Goal: Task Accomplishment & Management: Manage account settings

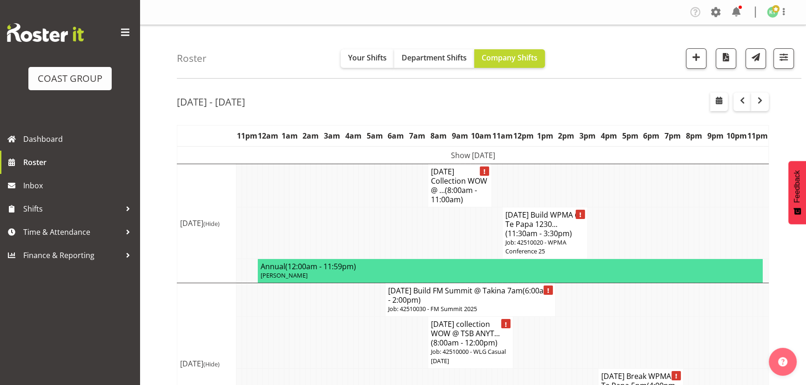
click at [326, 155] on td "Show [DATE]" at bounding box center [473, 156] width 592 height 18
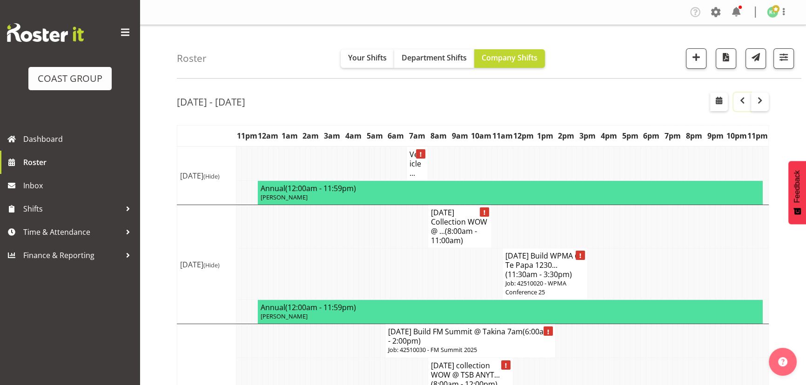
click at [748, 101] on button "button" at bounding box center [743, 102] width 18 height 19
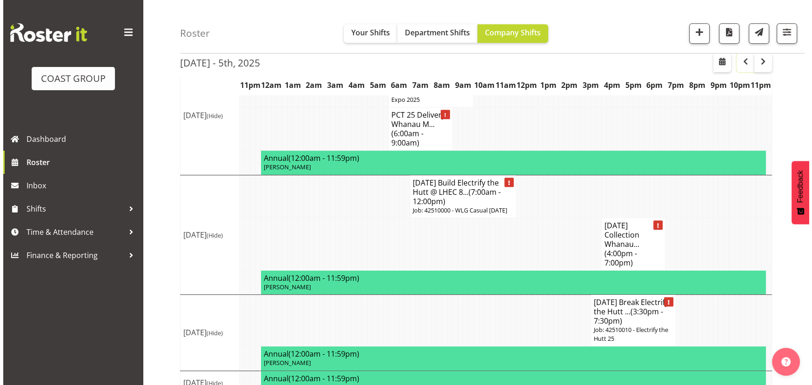
scroll to position [540, 0]
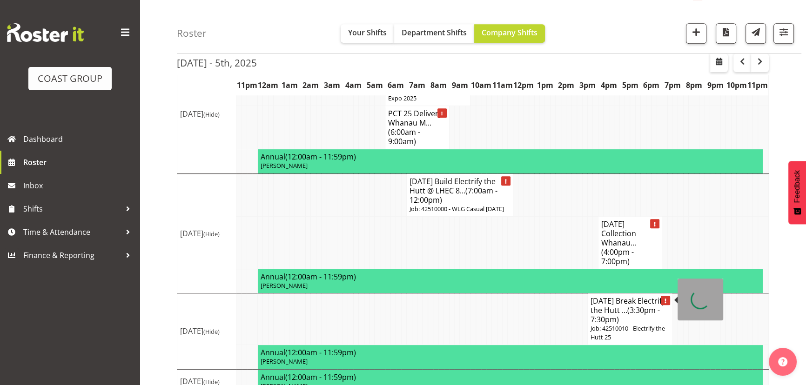
click at [605, 296] on h4 "[DATE] Break Electrify the Hutt ... (3:30pm - 7:30pm)" at bounding box center [630, 310] width 79 height 28
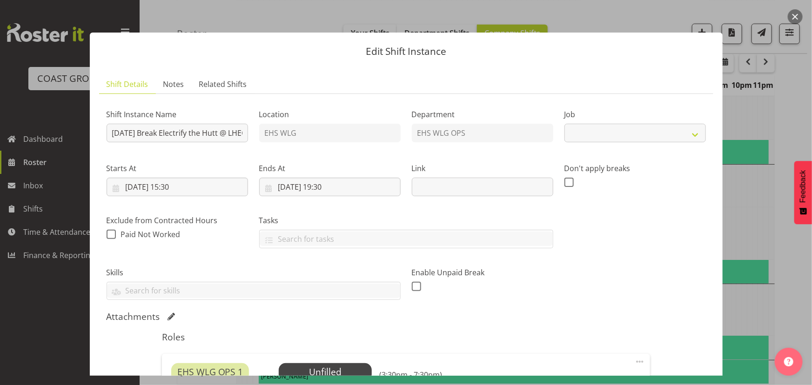
select select "9791"
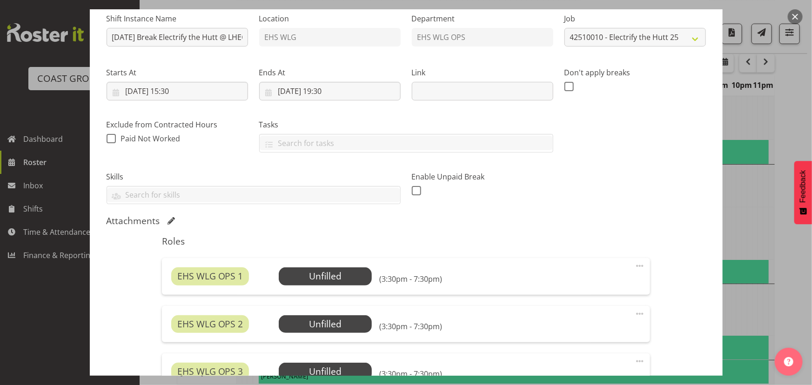
scroll to position [84, 0]
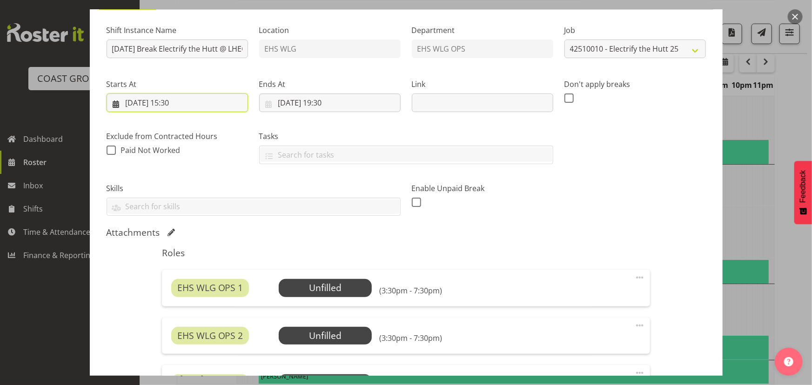
click at [213, 97] on input "04/10/2025, 15:30" at bounding box center [177, 103] width 141 height 19
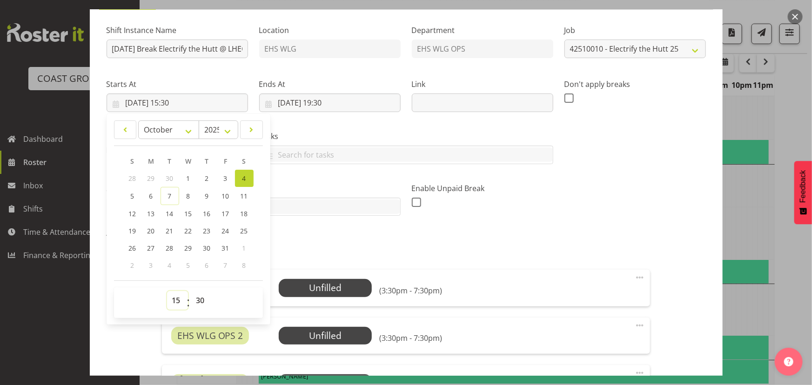
click at [178, 295] on select "00 01 02 03 04 05 06 07 08 09 10 11 12 13 14 15 16 17 18 19 20 21 22 23" at bounding box center [177, 300] width 21 height 19
select select "16"
click at [167, 291] on select "00 01 02 03 04 05 06 07 08 09 10 11 12 13 14 15 16 17 18 19 20 21 22 23" at bounding box center [177, 300] width 21 height 19
type input "04/10/2025, 16:30"
drag, startPoint x: 203, startPoint y: 305, endPoint x: 204, endPoint y: 292, distance: 13.1
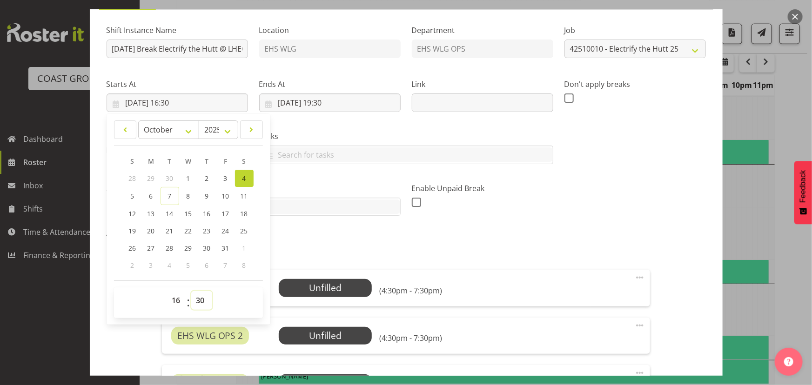
click at [203, 305] on select "00 01 02 03 04 05 06 07 08 09 10 11 12 13 14 15 16 17 18 19 20 21 22 23 24 25 2…" at bounding box center [201, 300] width 21 height 19
select select "0"
click at [191, 291] on select "00 01 02 03 04 05 06 07 08 09 10 11 12 13 14 15 16 17 18 19 20 21 22 23 24 25 2…" at bounding box center [201, 300] width 21 height 19
type input "04/10/2025, 16:00"
click at [380, 102] on input "04/10/2025, 19:30" at bounding box center [329, 103] width 141 height 19
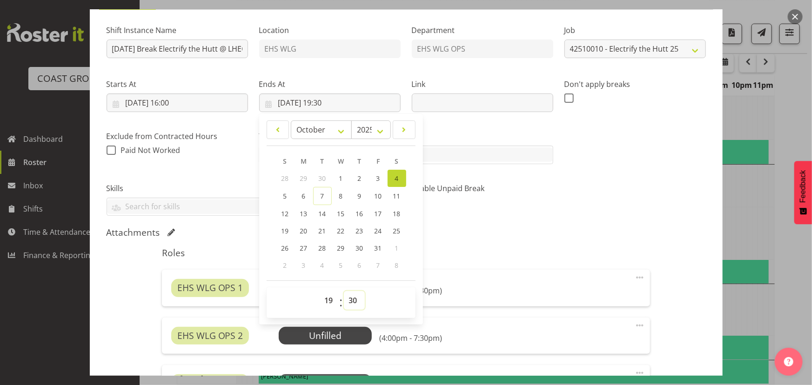
click at [347, 294] on select "00 01 02 03 04 05 06 07 08 09 10 11 12 13 14 15 16 17 18 19 20 21 22 23 24 25 2…" at bounding box center [354, 300] width 21 height 19
select select "0"
click at [344, 291] on select "00 01 02 03 04 05 06 07 08 09 10 11 12 13 14 15 16 17 18 19 20 21 22 23 24 25 2…" at bounding box center [354, 300] width 21 height 19
type input "04/10/2025, 19:00"
click at [535, 261] on div "Roles EHS WLG OPS 1 Unfilled Select Employee (4:00pm - 7:00pm) Edit Cover Role …" at bounding box center [405, 373] width 499 height 262
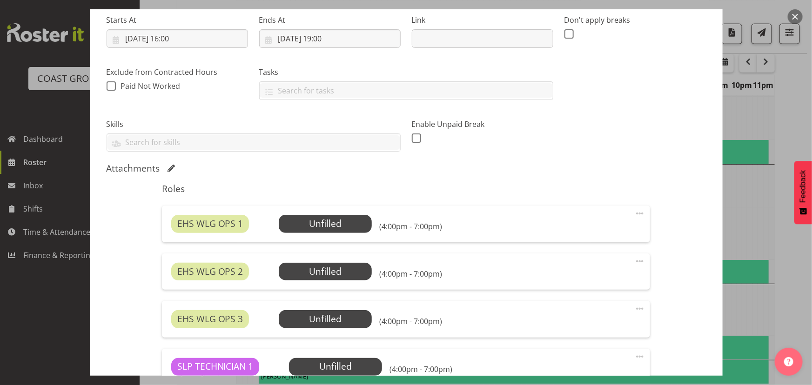
scroll to position [211, 0]
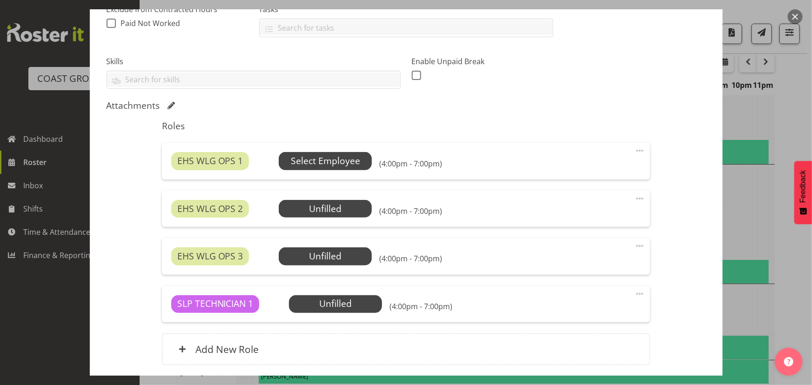
click at [348, 157] on span "Select Employee" at bounding box center [325, 161] width 69 height 13
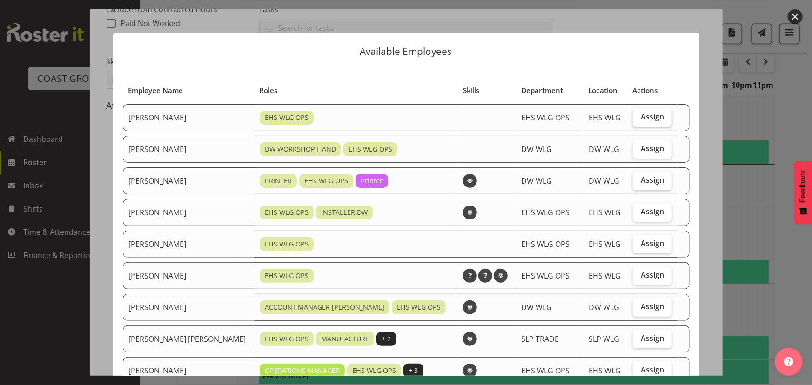
click at [641, 114] on span "Assign" at bounding box center [652, 116] width 23 height 9
click at [634, 114] on input "Assign" at bounding box center [636, 117] width 6 height 6
checkbox input "true"
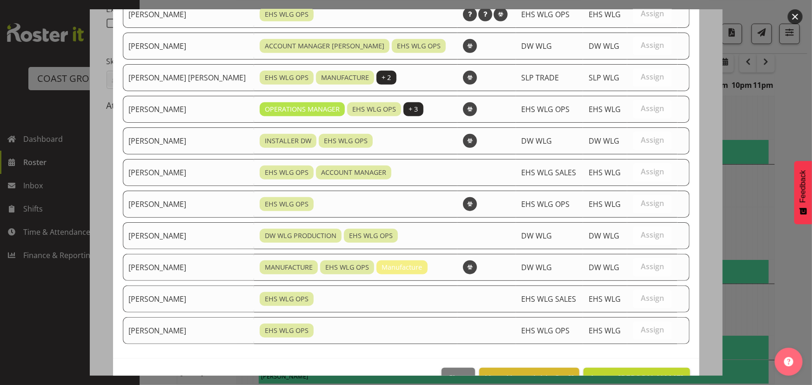
scroll to position [286, 0]
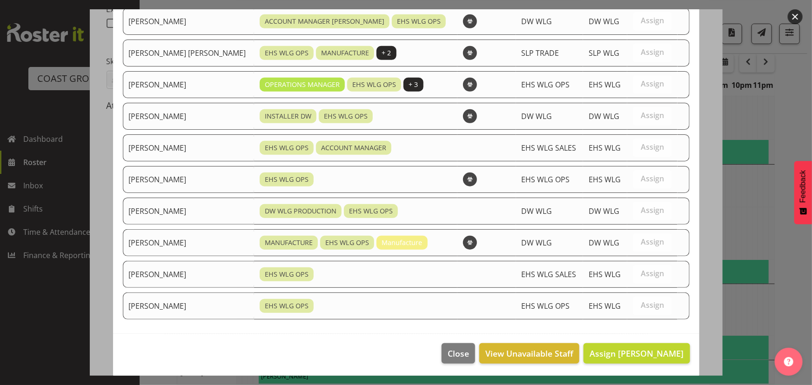
click at [616, 340] on footer "Close View Unavailable Staff Assign Ashton Staats" at bounding box center [406, 356] width 586 height 44
click at [616, 344] on button "Assign Ashton Staats" at bounding box center [637, 354] width 106 height 20
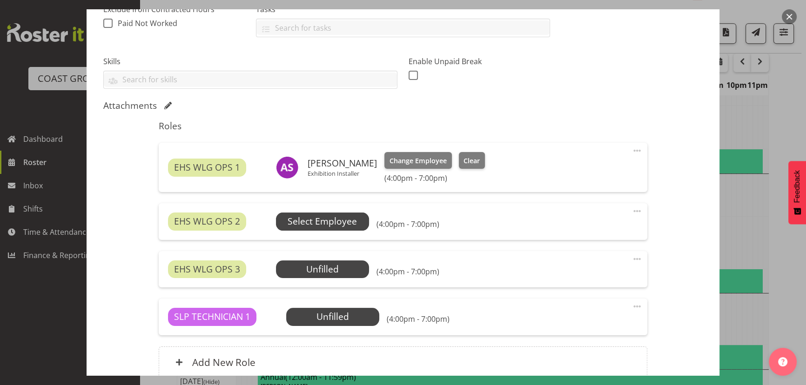
click at [364, 225] on span "Select Employee" at bounding box center [322, 222] width 93 height 18
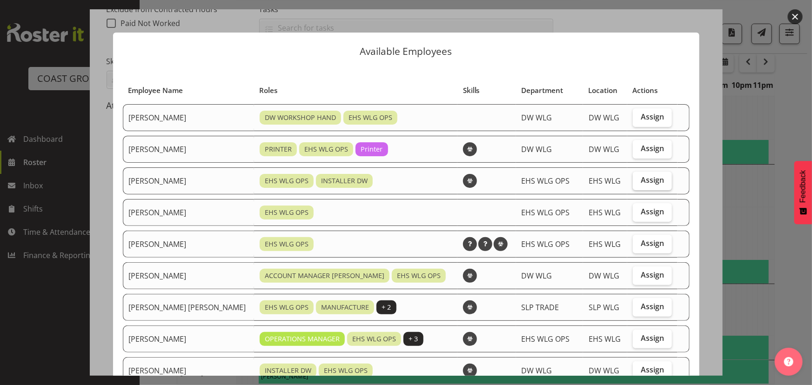
click at [633, 185] on label "Assign" at bounding box center [652, 181] width 39 height 19
click at [633, 183] on input "Assign" at bounding box center [636, 180] width 6 height 6
checkbox input "true"
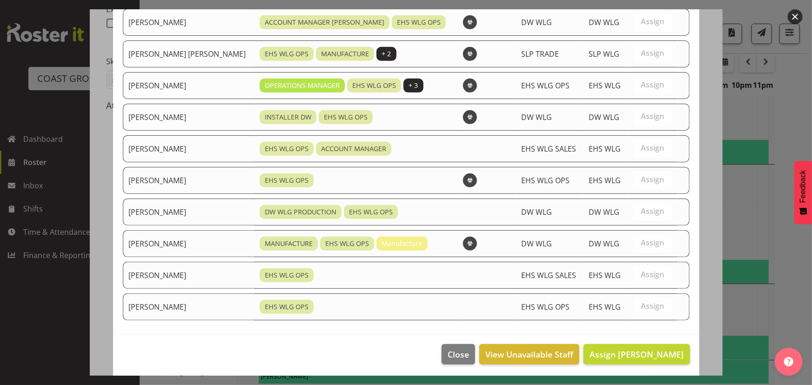
scroll to position [255, 0]
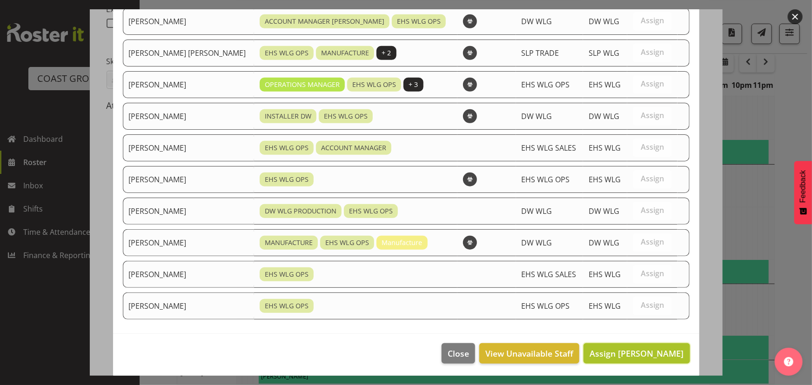
click at [621, 353] on span "Assign Darryl Burns" at bounding box center [637, 353] width 94 height 11
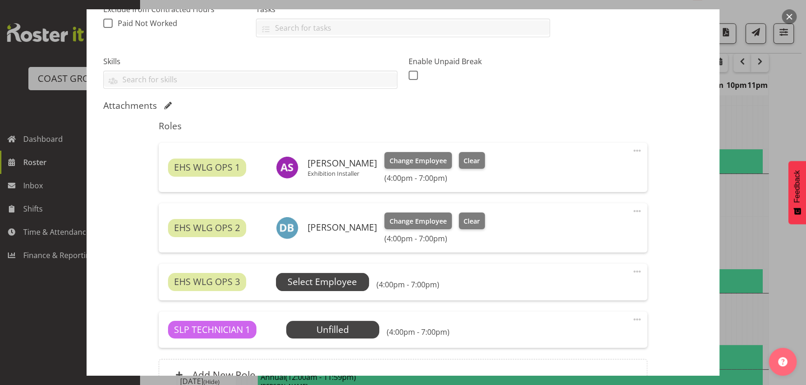
click at [349, 290] on span "Select Employee" at bounding box center [322, 282] width 93 height 18
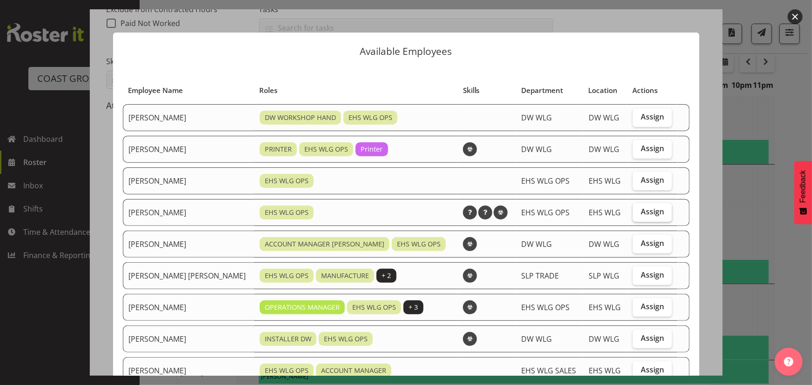
click at [655, 212] on label "Assign" at bounding box center [652, 212] width 39 height 19
click at [639, 212] on input "Assign" at bounding box center [636, 212] width 6 height 6
checkbox input "true"
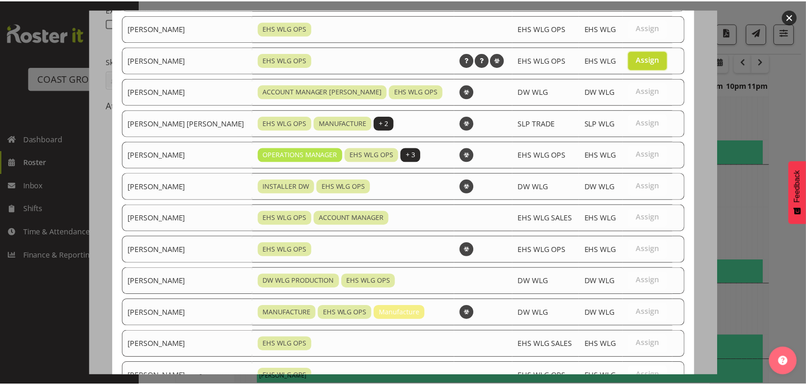
scroll to position [223, 0]
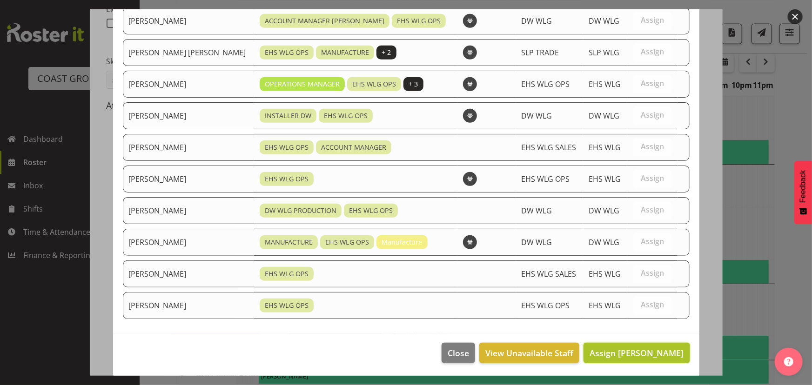
click at [621, 350] on span "Assign Jackson Howsan" at bounding box center [637, 353] width 94 height 11
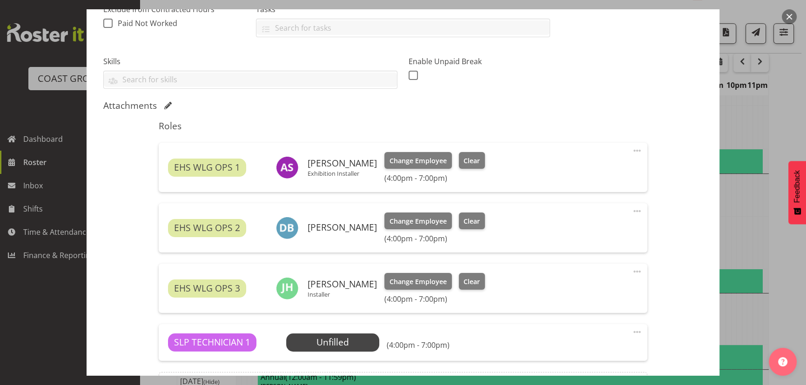
click at [335, 332] on div "SLP TECHNICIAN 1 Unfilled Select Employee (4:00pm - 7:00pm) Edit Cover Role Del…" at bounding box center [403, 342] width 488 height 36
click at [335, 340] on span "Select Employee" at bounding box center [332, 342] width 69 height 13
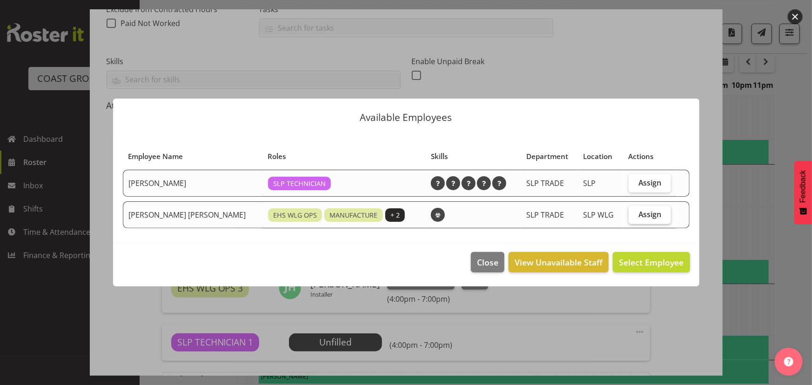
click at [646, 221] on label "Assign" at bounding box center [650, 215] width 42 height 19
click at [635, 217] on input "Assign" at bounding box center [632, 214] width 6 height 6
checkbox input "true"
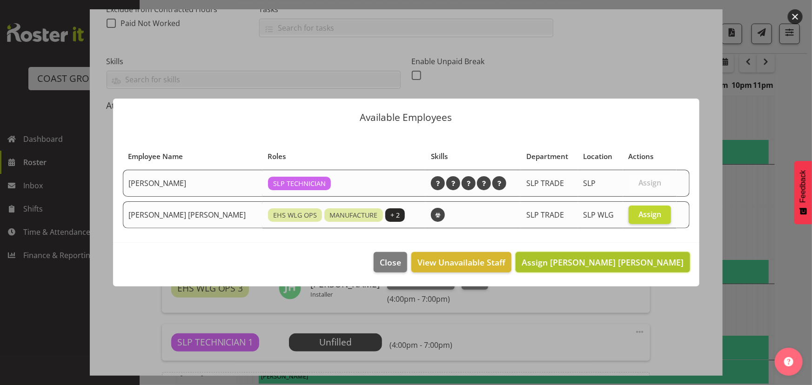
click at [646, 254] on button "Assign Joshua Keith Jackson" at bounding box center [603, 262] width 174 height 20
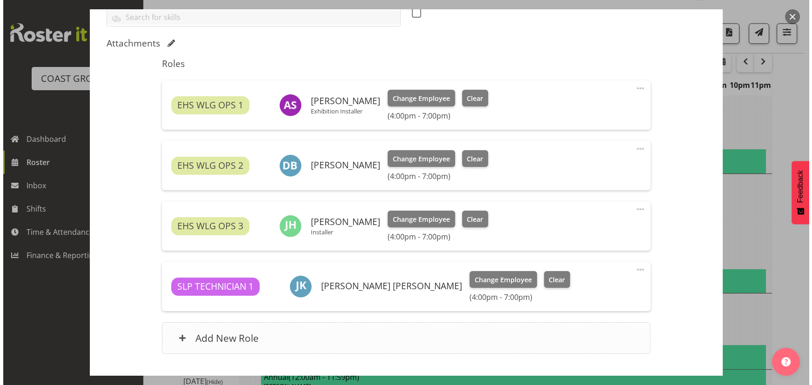
scroll to position [334, 0]
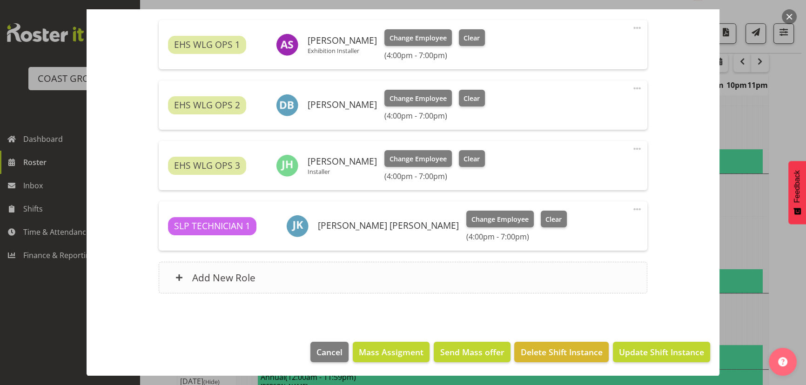
click at [479, 274] on div "Add New Role" at bounding box center [403, 278] width 488 height 32
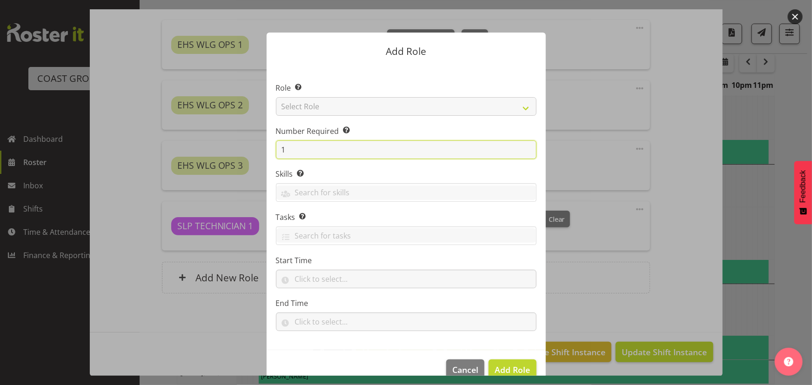
drag, startPoint x: 293, startPoint y: 149, endPoint x: 256, endPoint y: 155, distance: 37.7
click at [257, 155] on div "Add Role Role Select the role you wish to add to the shift. Select Role ACCOUNT…" at bounding box center [406, 192] width 298 height 367
type input "2"
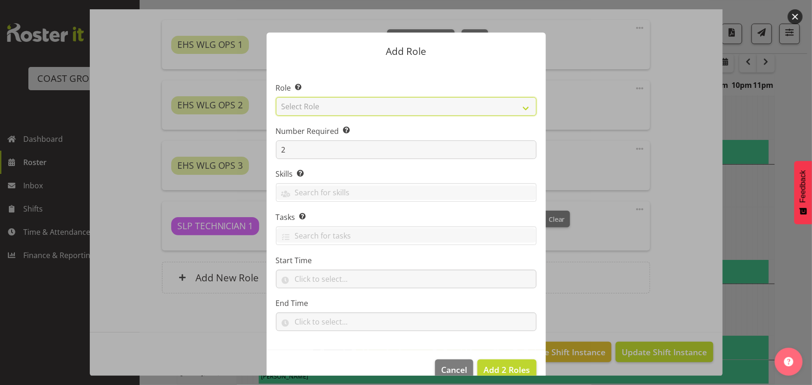
click at [329, 116] on section "Role Select the role you wish to add to the shift. Select Role ACCOUNT MANAGER …" at bounding box center [406, 208] width 279 height 285
select select "191"
click at [276, 97] on select "Select Role ACCOUNT MANAGER ACCOUNT MANAGER DW ACCOUNTS [PERSON_NAME] VEHICLES …" at bounding box center [406, 106] width 261 height 19
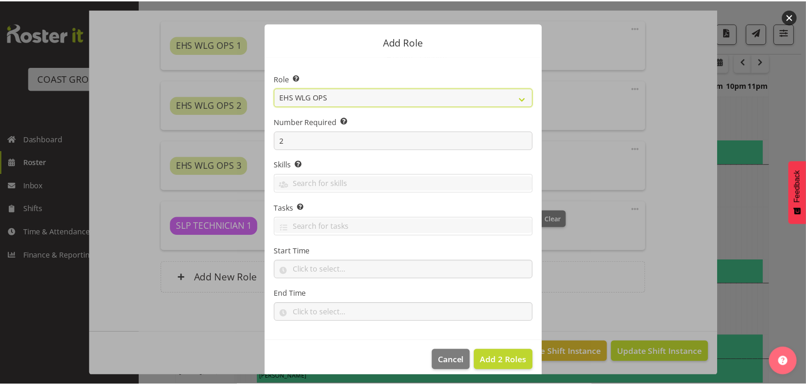
scroll to position [18, 0]
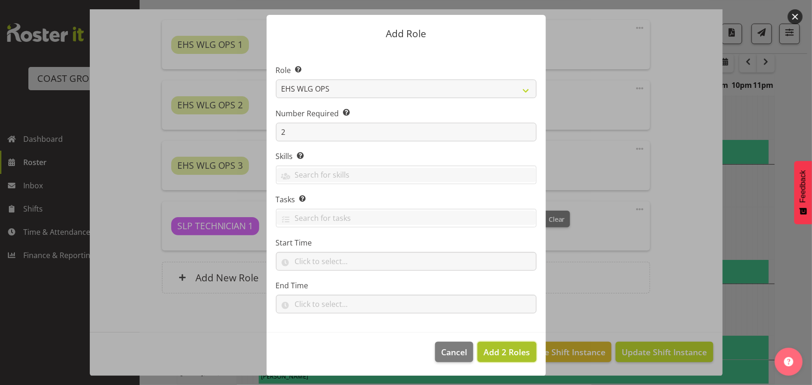
click at [487, 348] on span "Add 2 Roles" at bounding box center [507, 352] width 47 height 11
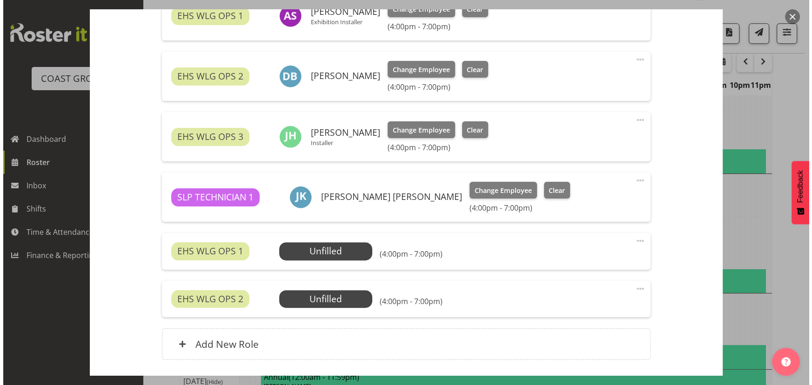
scroll to position [377, 0]
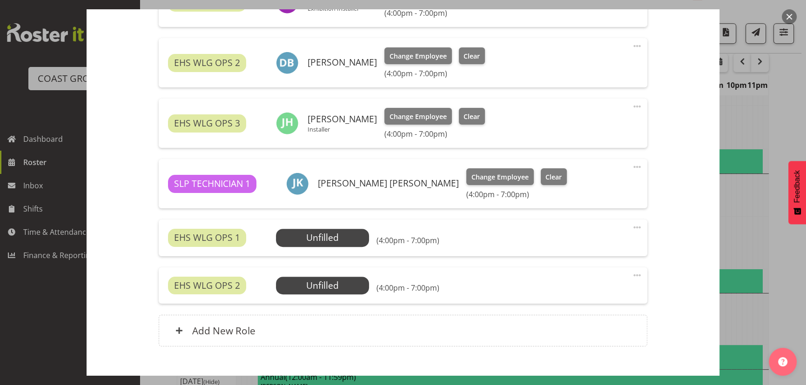
click at [322, 249] on div "EHS WLG OPS 1 Unfilled Select Employee (4:00pm - 7:00pm) Edit Cover Role Delete" at bounding box center [403, 238] width 488 height 36
click at [329, 239] on span "Select Employee" at bounding box center [322, 237] width 69 height 13
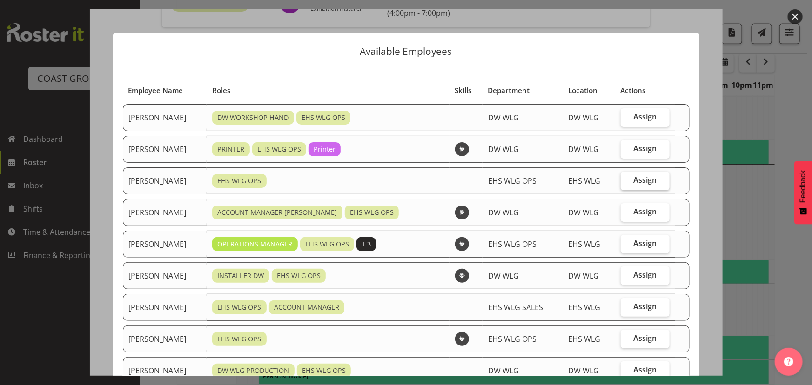
click at [635, 180] on span "Assign" at bounding box center [645, 179] width 23 height 9
click at [627, 180] on input "Assign" at bounding box center [624, 180] width 6 height 6
checkbox input "true"
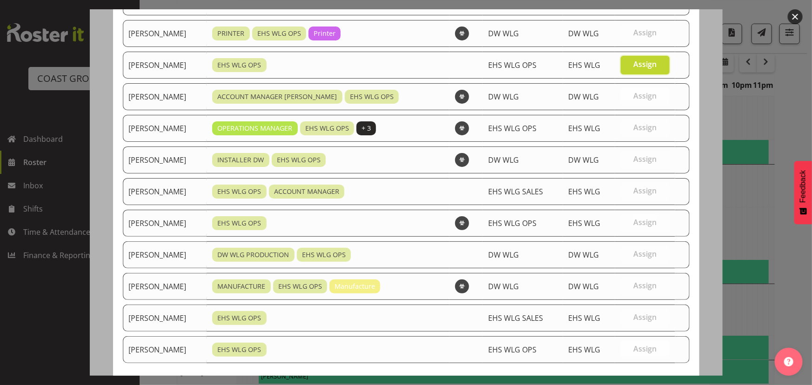
scroll to position [160, 0]
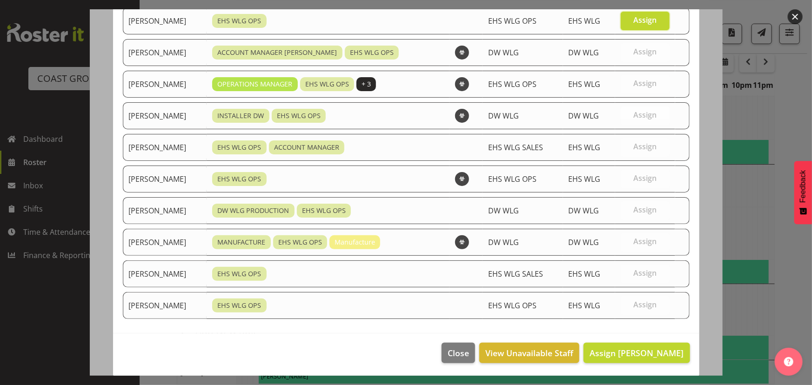
click at [639, 340] on footer "Close View Unavailable Staff Assign Geoffrey Robertson" at bounding box center [406, 356] width 586 height 44
click at [637, 348] on span "Assign Geoffrey Robertson" at bounding box center [637, 353] width 94 height 11
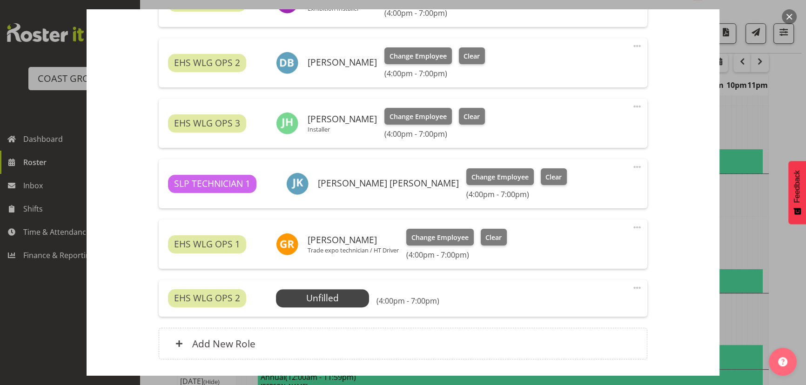
click at [369, 303] on div "EHS WLG OPS 2 Unfilled Select Employee (4:00pm - 7:00pm)" at bounding box center [403, 299] width 470 height 18
click at [364, 304] on span "Select Employee" at bounding box center [322, 299] width 93 height 18
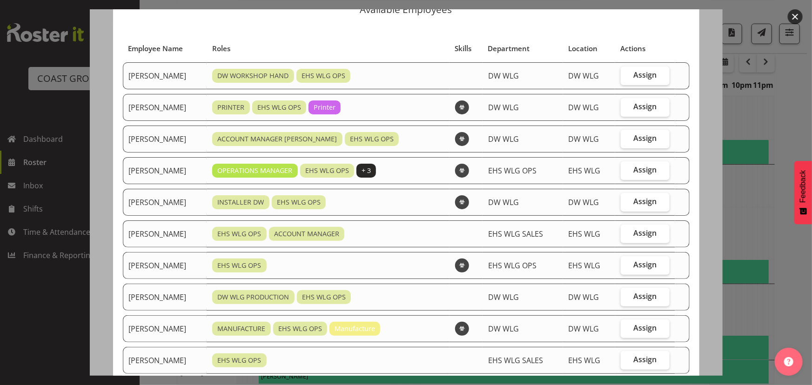
scroll to position [84, 0]
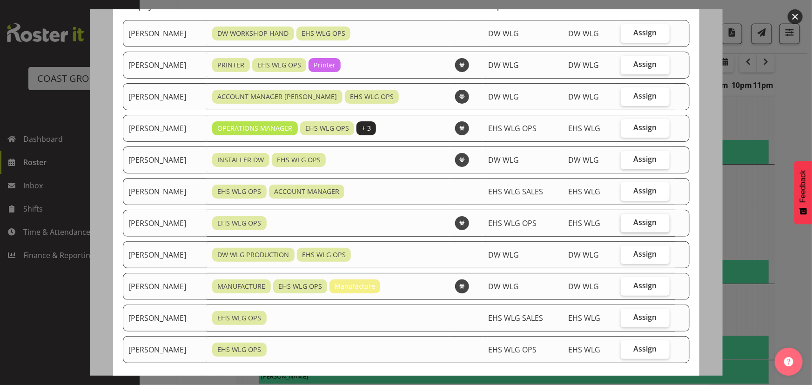
click at [626, 223] on label "Assign" at bounding box center [645, 223] width 49 height 19
click at [626, 223] on input "Assign" at bounding box center [624, 223] width 6 height 6
checkbox input "true"
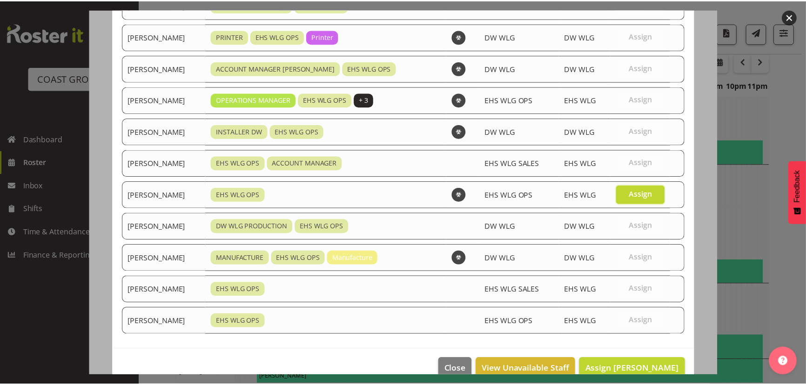
scroll to position [128, 0]
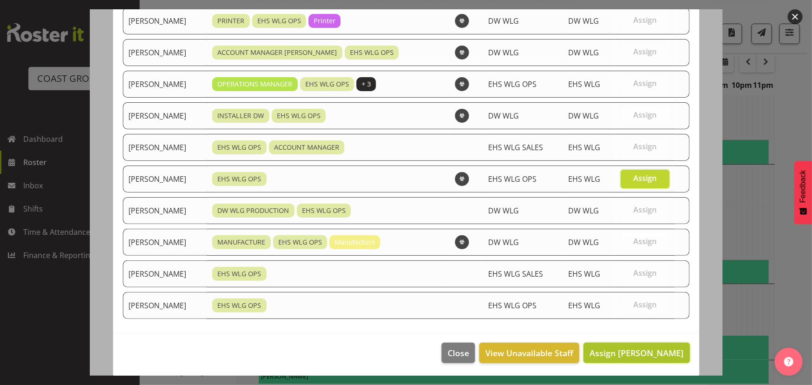
click at [630, 359] on button "Assign Michael Ngametua" at bounding box center [637, 353] width 106 height 20
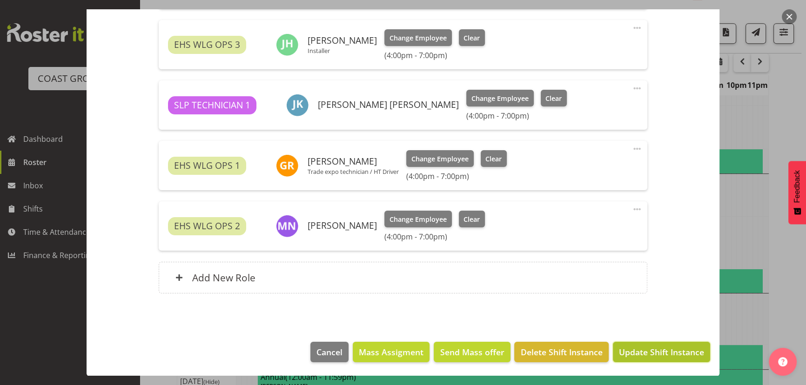
click at [639, 347] on span "Update Shift Instance" at bounding box center [661, 352] width 85 height 12
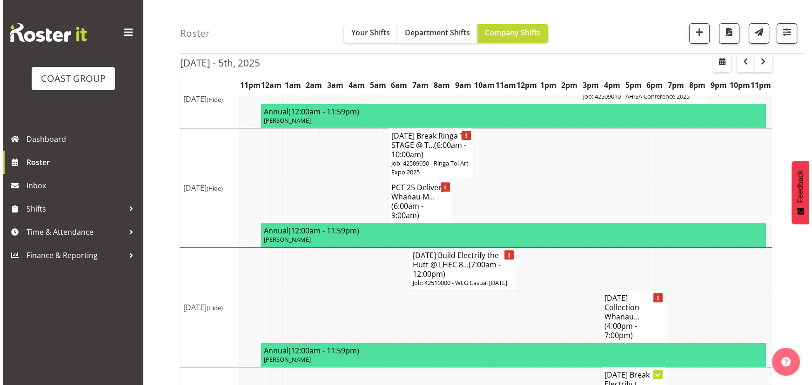
scroll to position [509, 0]
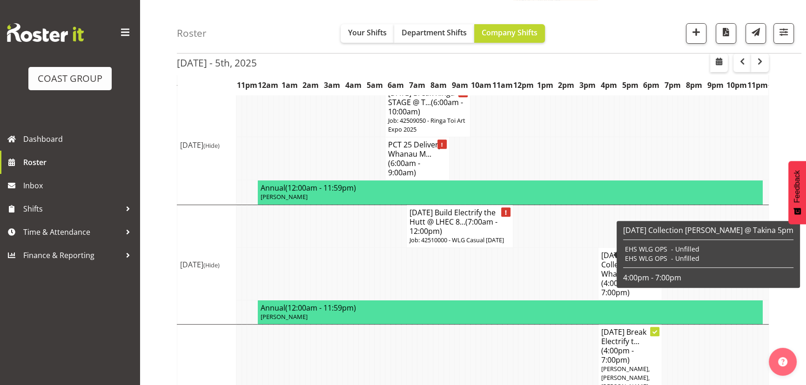
click at [607, 257] on h4 "OCT 25 Collection Whanau... (4:00pm - 7:00pm)" at bounding box center [630, 274] width 58 height 47
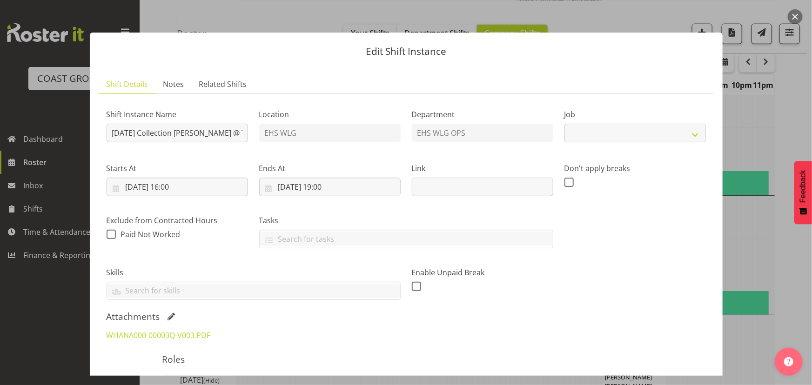
select select "8678"
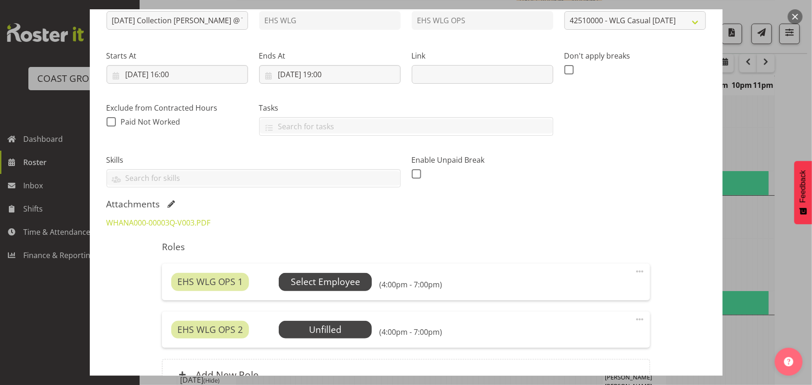
scroll to position [127, 0]
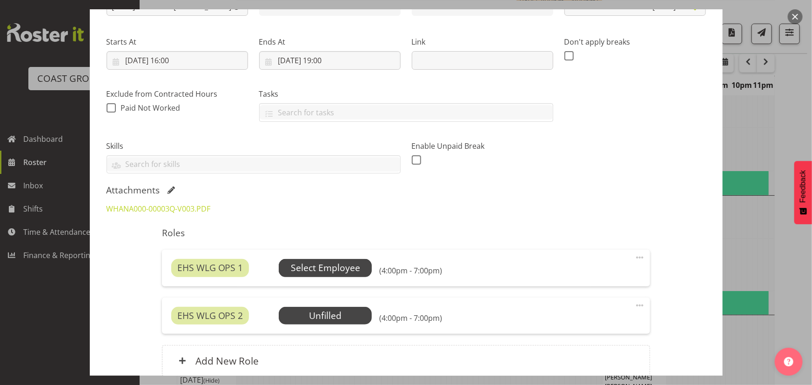
click at [349, 262] on span "Select Employee" at bounding box center [325, 268] width 69 height 13
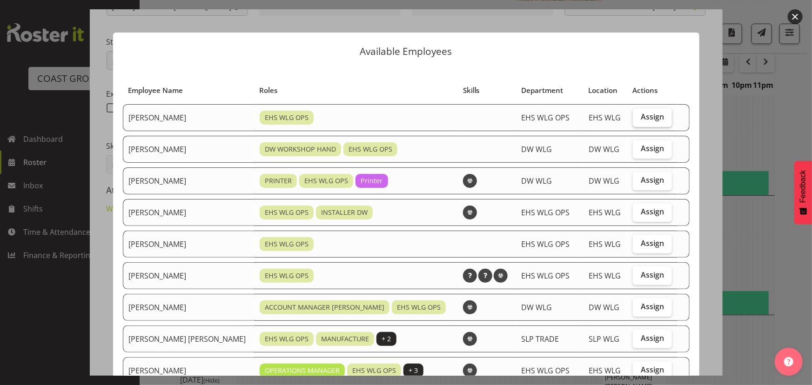
click at [633, 120] on label "Assign" at bounding box center [652, 117] width 39 height 19
click at [633, 120] on input "Assign" at bounding box center [636, 117] width 6 height 6
checkbox input "true"
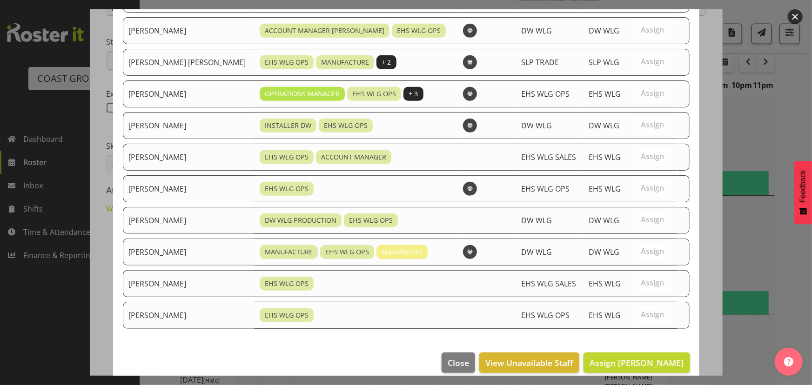
scroll to position [286, 0]
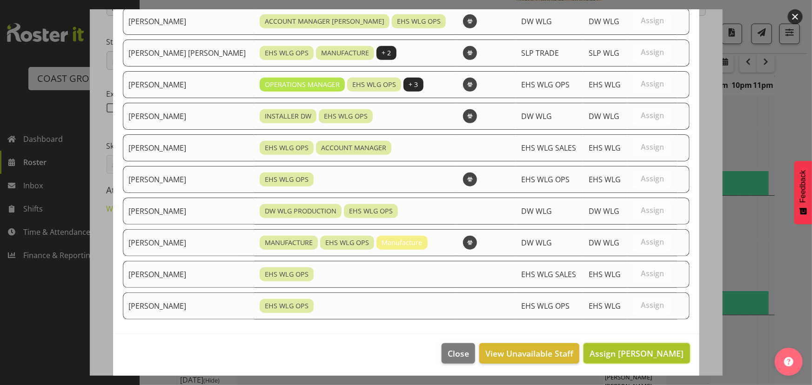
click at [615, 358] on button "Assign Ashton Staats" at bounding box center [637, 354] width 106 height 20
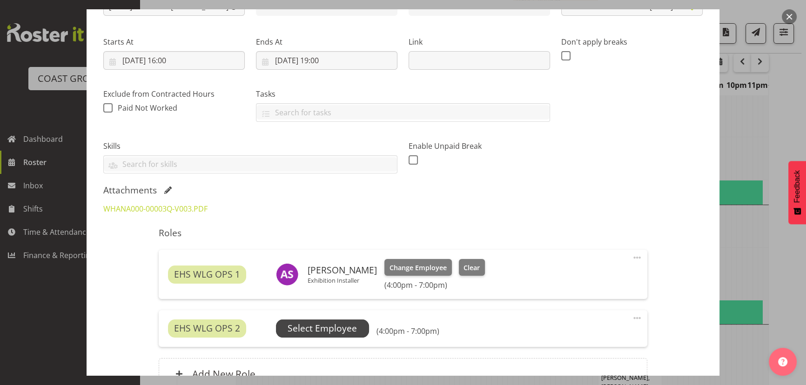
click at [303, 330] on span "Select Employee" at bounding box center [322, 328] width 69 height 13
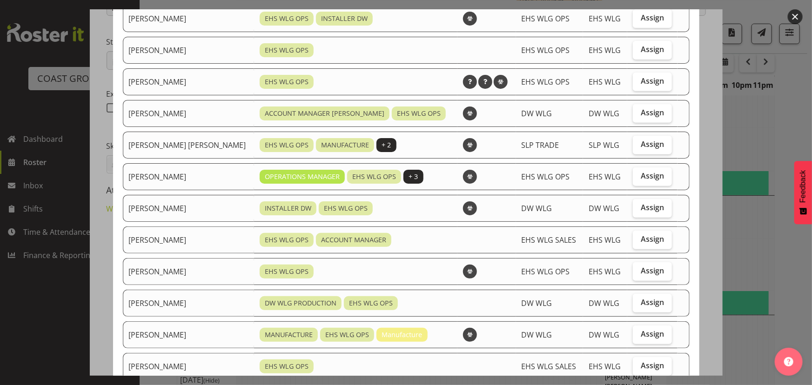
scroll to position [169, 0]
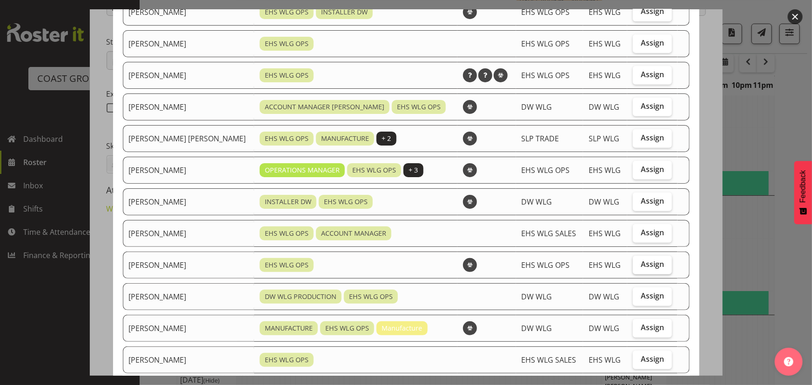
click at [641, 267] on span "Assign" at bounding box center [652, 264] width 23 height 9
click at [634, 267] on input "Assign" at bounding box center [636, 265] width 6 height 6
checkbox input "true"
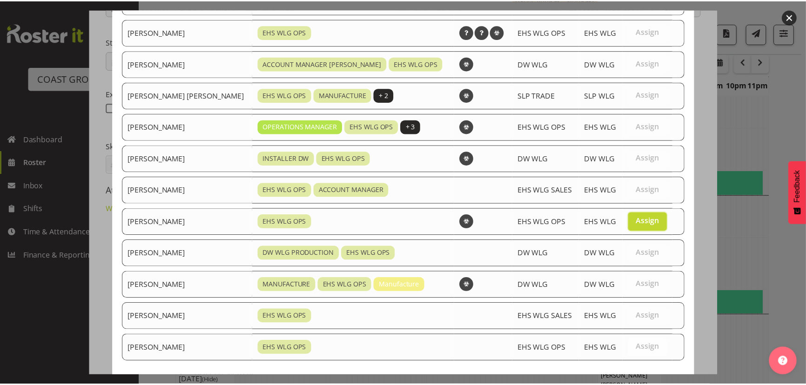
scroll to position [255, 0]
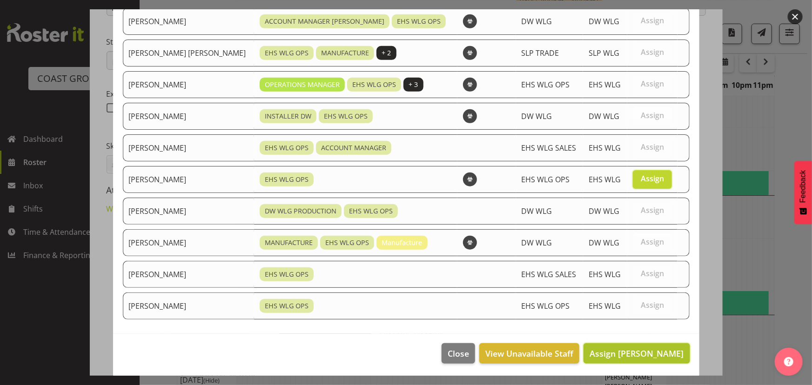
click at [637, 349] on span "Assign Michael Ngametua" at bounding box center [637, 353] width 94 height 11
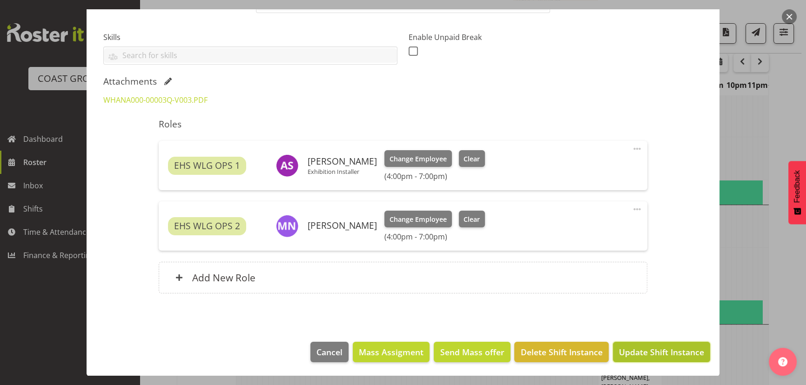
click at [636, 354] on span "Update Shift Instance" at bounding box center [661, 352] width 85 height 12
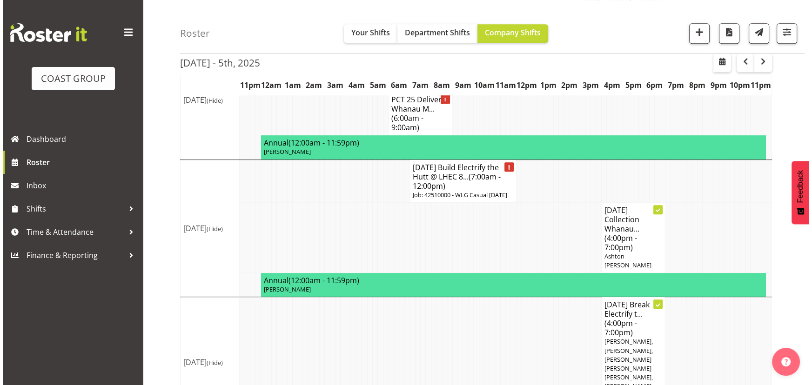
scroll to position [554, 0]
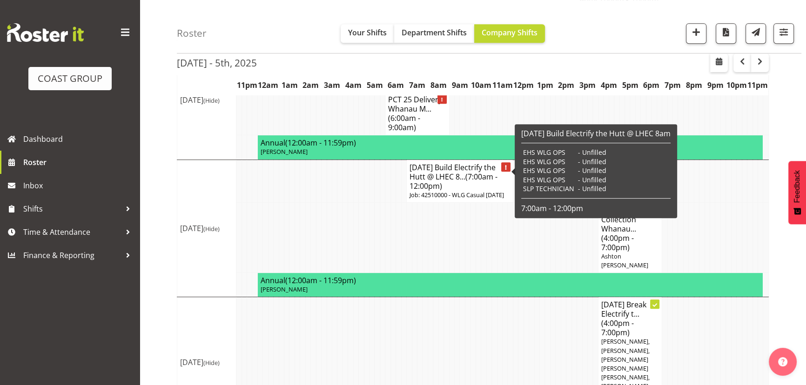
click at [461, 191] on p "Job: 42510000 - WLG Casual Oct 2025" at bounding box center [460, 195] width 101 height 9
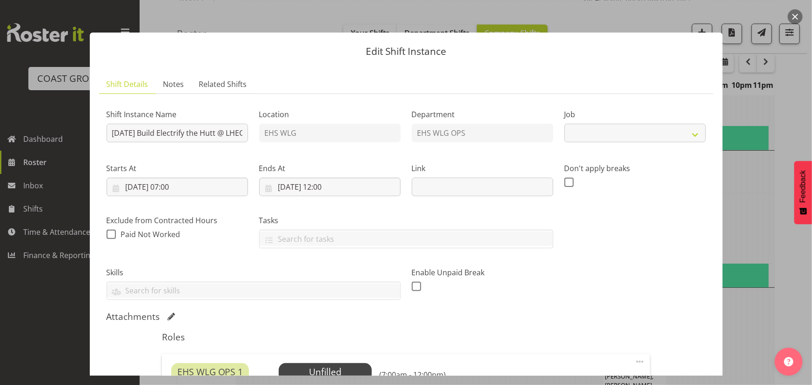
select select "8678"
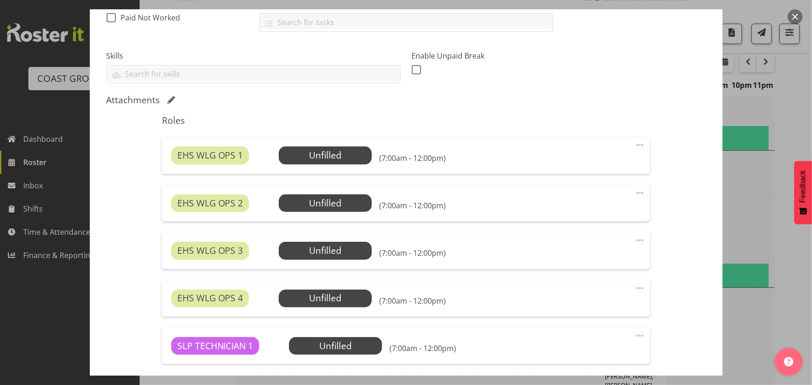
scroll to position [254, 0]
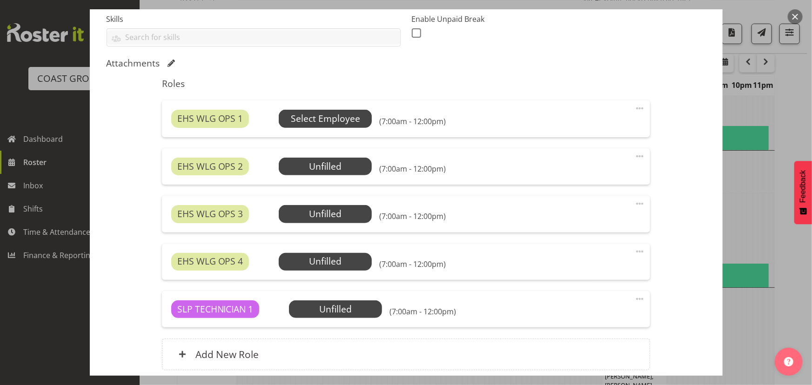
click at [327, 117] on span "Select Employee" at bounding box center [325, 118] width 69 height 13
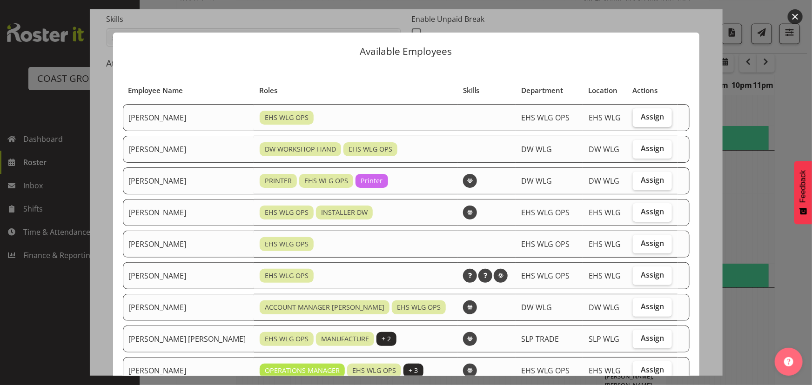
click at [633, 119] on label "Assign" at bounding box center [652, 117] width 39 height 19
click at [633, 119] on input "Assign" at bounding box center [636, 117] width 6 height 6
checkbox input "true"
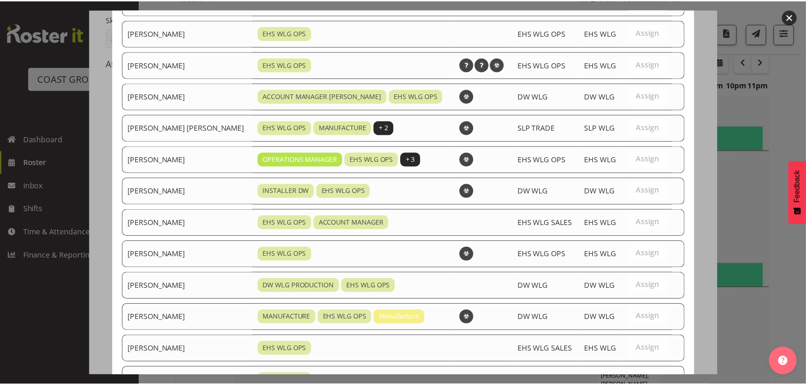
scroll to position [286, 0]
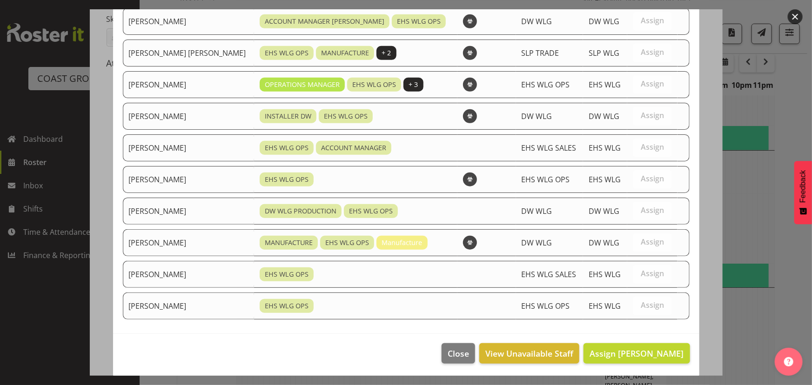
click at [641, 336] on footer "Close View Unavailable Staff Assign Ashton Staats" at bounding box center [406, 356] width 586 height 44
click at [640, 344] on button "Assign Ashton Staats" at bounding box center [637, 354] width 106 height 20
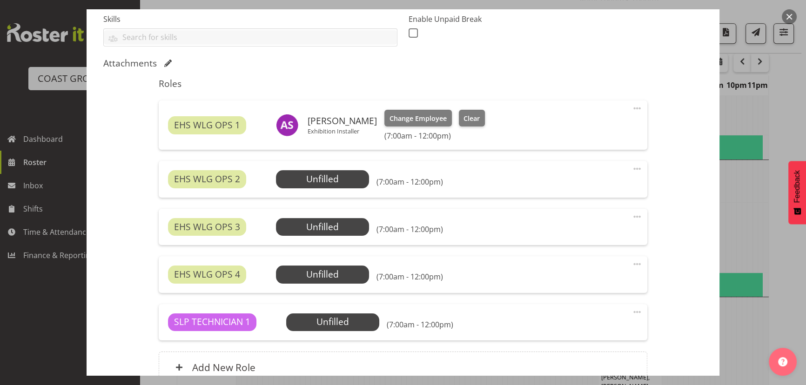
click at [341, 189] on div "EHS WLG OPS 2 Unfilled Select Employee (7:00am - 12:00pm) Edit Cover Role Delete" at bounding box center [403, 179] width 488 height 36
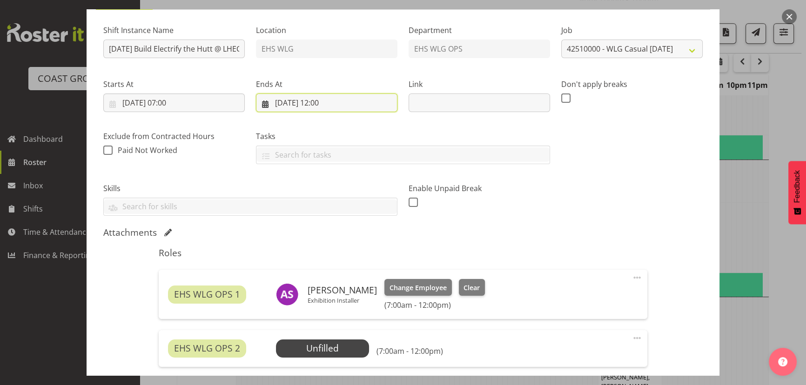
click at [342, 104] on input "03/10/2025, 12:00" at bounding box center [326, 103] width 141 height 19
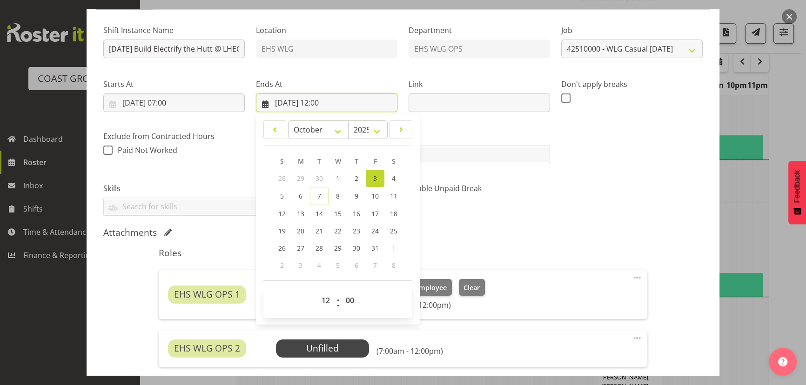
scroll to position [127, 0]
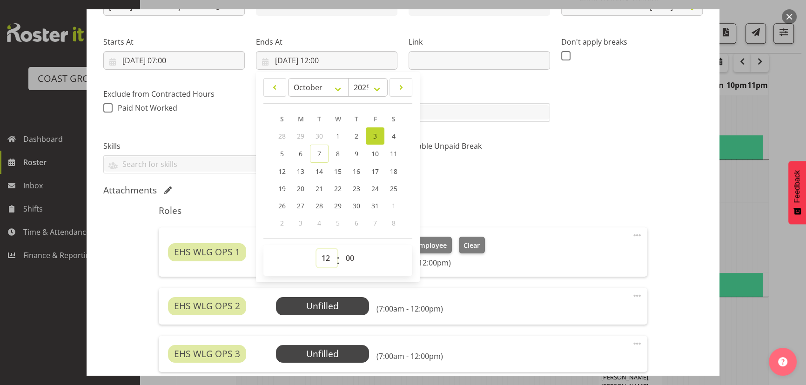
click at [328, 251] on select "00 01 02 03 04 05 06 07 08 09 10 11 12 13 14 15 16 17 18 19 20 21 22 23" at bounding box center [327, 258] width 21 height 19
select select "11"
click at [317, 249] on select "00 01 02 03 04 05 06 07 08 09 10 11 12 13 14 15 16 17 18 19 20 21 22 23" at bounding box center [327, 258] width 21 height 19
type input "03/10/2025, 11:00"
click at [493, 181] on div "Shift Instance Name OCT 25 Build Electrify the Hutt @ LHEC 8am Location EHS WLG…" at bounding box center [403, 248] width 600 height 547
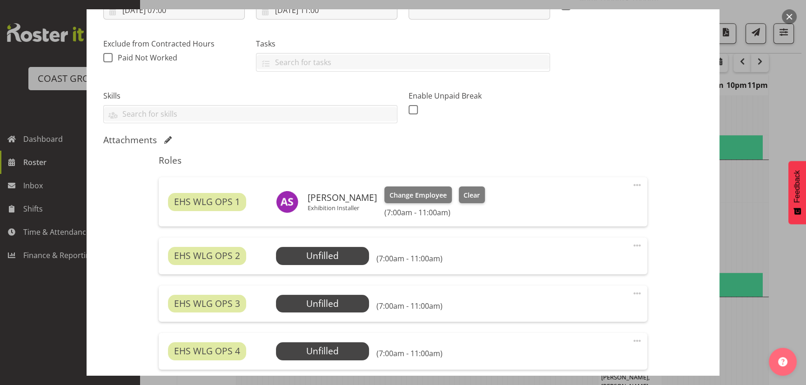
scroll to position [254, 0]
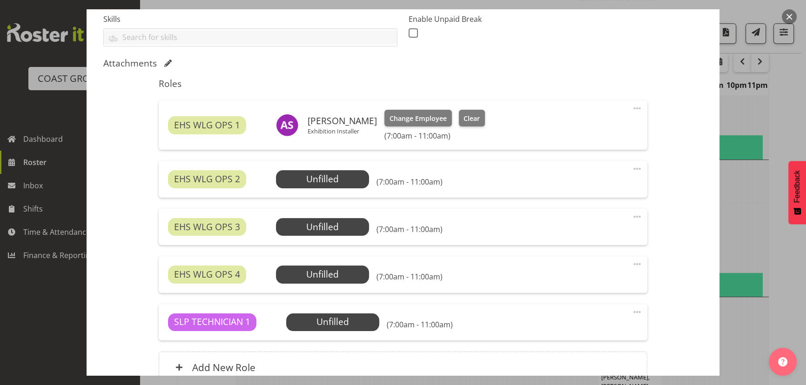
click at [336, 188] on div "EHS WLG OPS 2 Unfilled Select Employee (7:00am - 11:00am) Edit Cover Role Delete" at bounding box center [403, 179] width 488 height 36
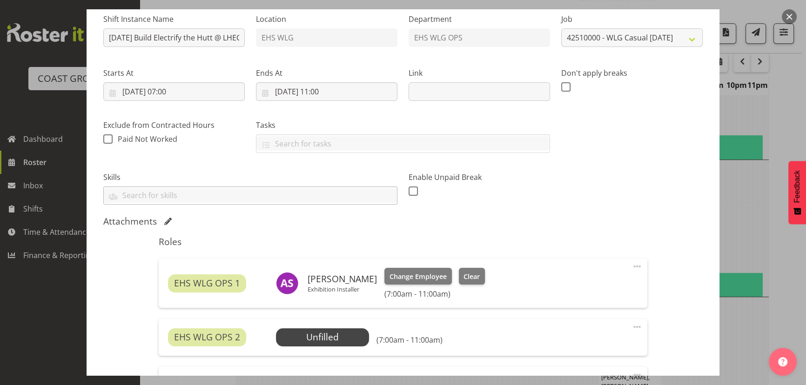
scroll to position [84, 0]
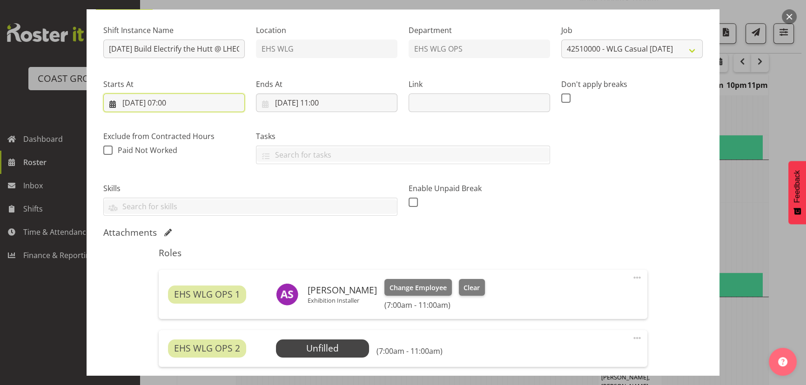
click at [201, 102] on input "03/10/2025, 07:00" at bounding box center [173, 103] width 141 height 19
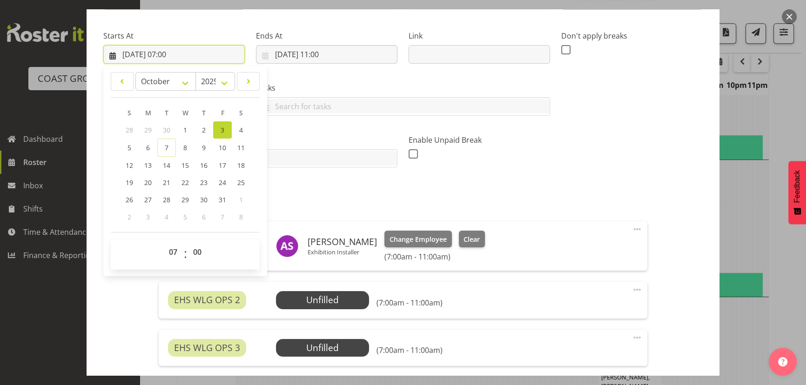
scroll to position [169, 0]
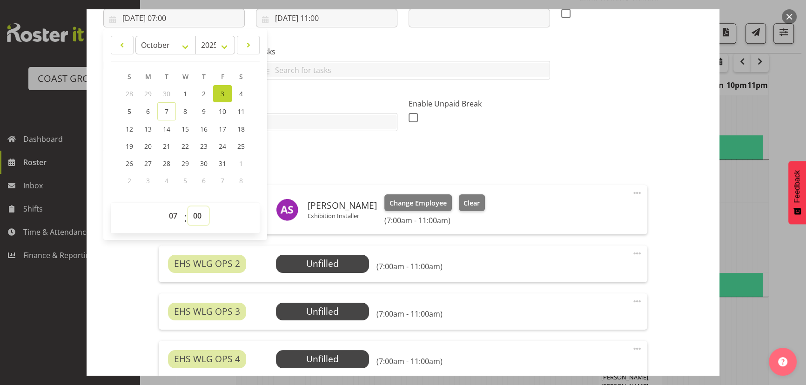
click at [201, 213] on select "00 01 02 03 04 05 06 07 08 09 10 11 12 13 14 15 16 17 18 19 20 21 22 23 24 25 2…" at bounding box center [198, 216] width 21 height 19
select select "30"
click at [188, 207] on select "00 01 02 03 04 05 06 07 08 09 10 11 12 13 14 15 16 17 18 19 20 21 22 23 24 25 2…" at bounding box center [198, 216] width 21 height 19
type input "03/10/2025, 07:30"
click at [400, 154] on div "Attachments" at bounding box center [403, 148] width 600 height 13
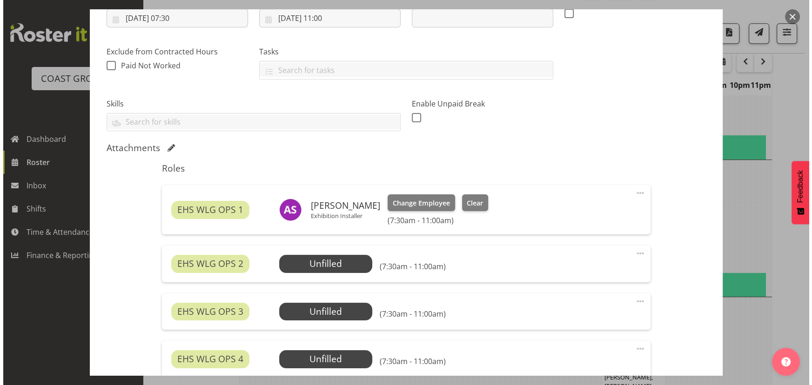
scroll to position [211, 0]
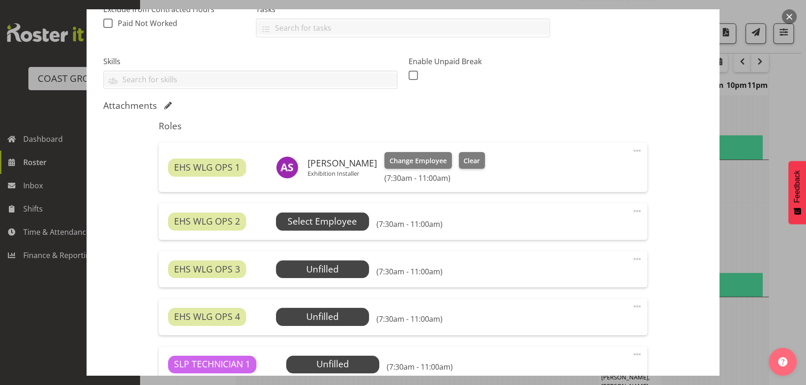
click at [303, 216] on span "Select Employee" at bounding box center [322, 221] width 69 height 13
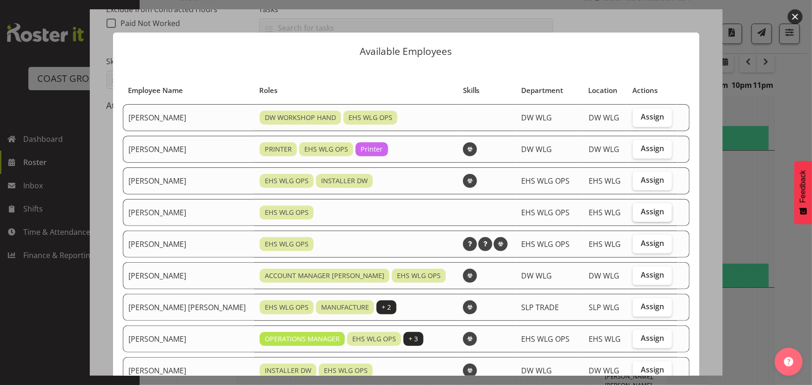
click at [641, 209] on span "Assign" at bounding box center [652, 211] width 23 height 9
click at [636, 209] on input "Assign" at bounding box center [636, 212] width 6 height 6
checkbox input "true"
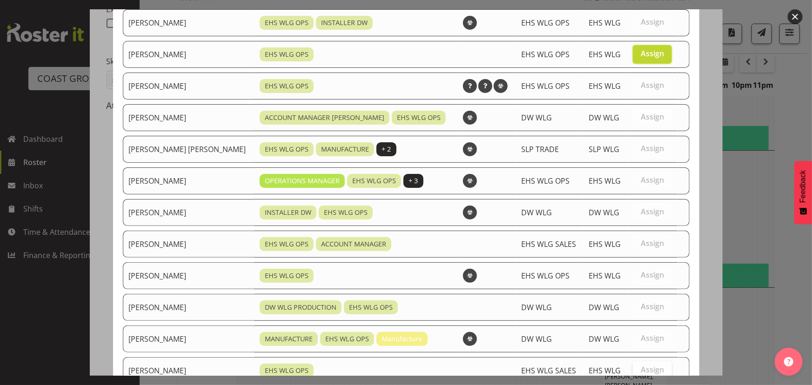
scroll to position [254, 0]
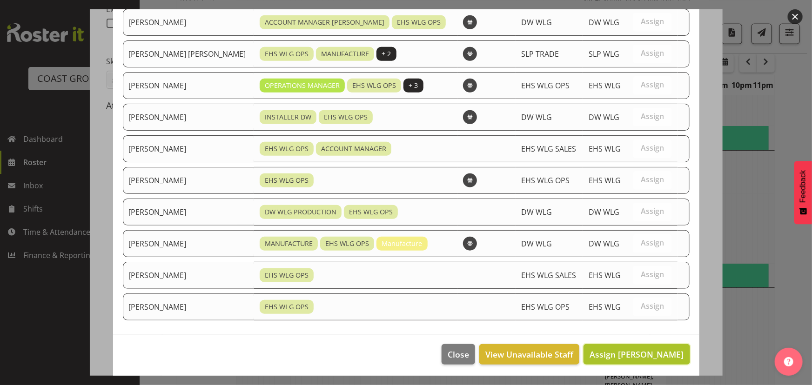
click at [625, 349] on span "Assign Geoffrey Robertson" at bounding box center [637, 354] width 94 height 11
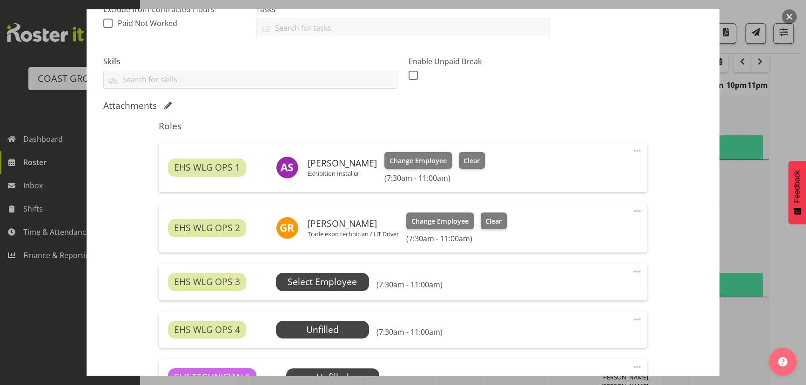
click at [337, 289] on span "Select Employee" at bounding box center [322, 282] width 93 height 18
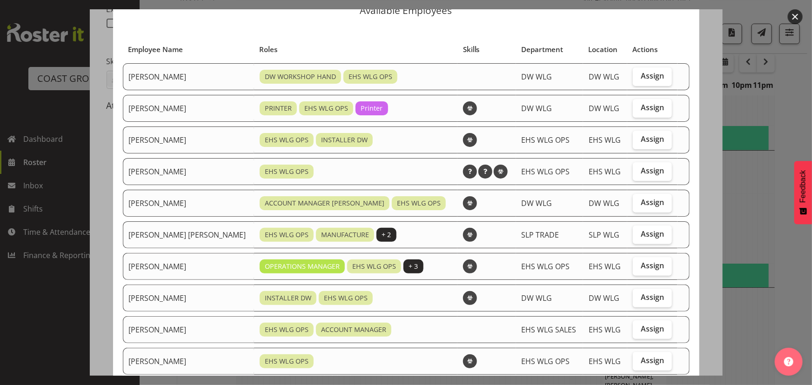
scroll to position [84, 0]
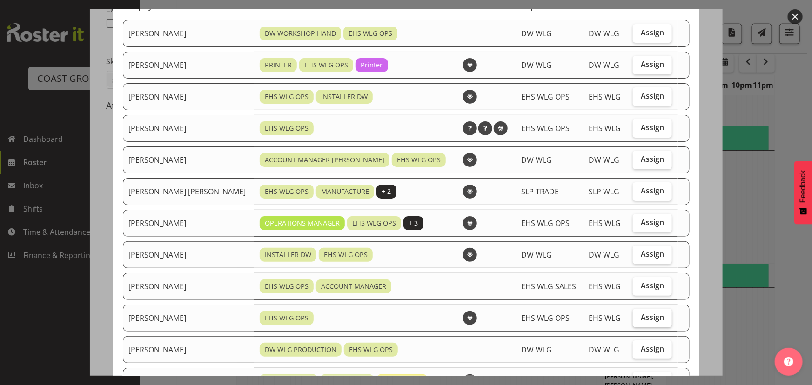
click at [643, 316] on span "Assign" at bounding box center [652, 317] width 23 height 9
click at [639, 316] on input "Assign" at bounding box center [636, 318] width 6 height 6
checkbox input "true"
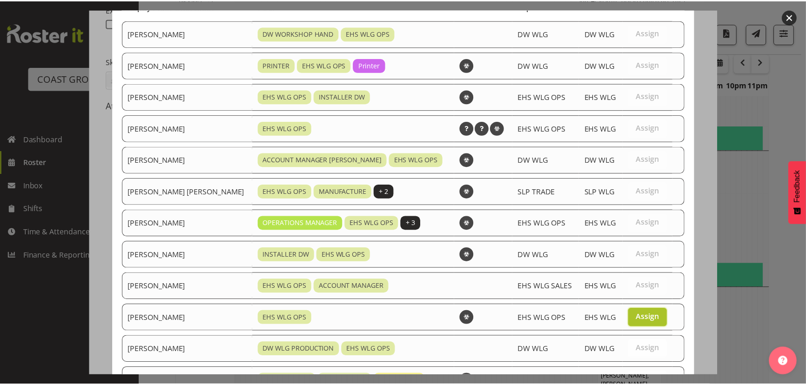
scroll to position [223, 0]
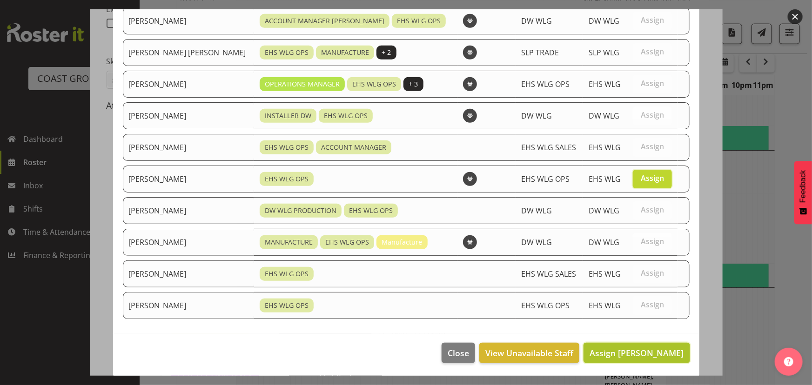
click at [638, 353] on span "Assign Michael Ngametua" at bounding box center [637, 353] width 94 height 11
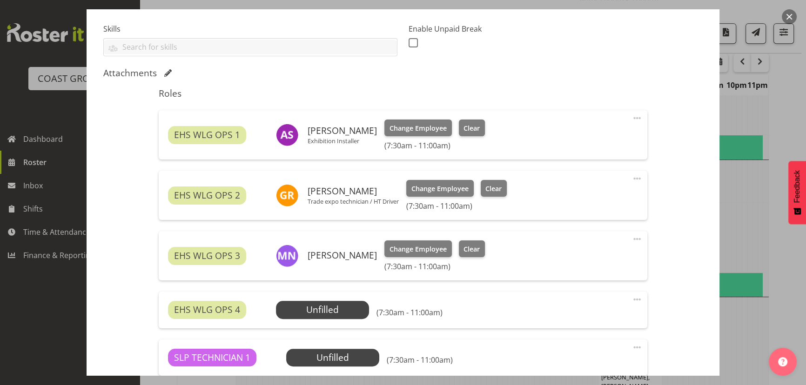
scroll to position [296, 0]
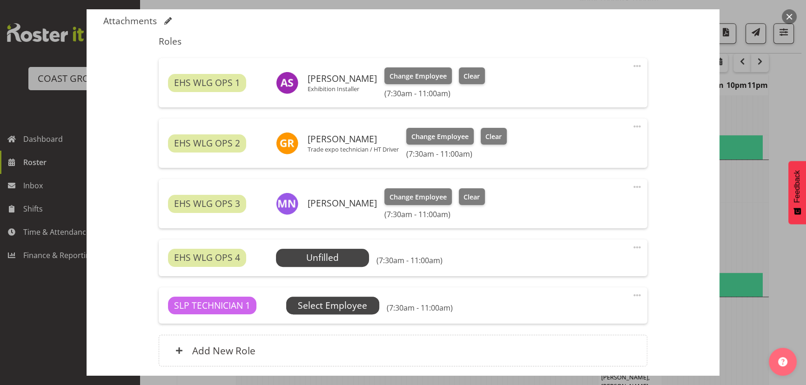
click at [336, 301] on span "Select Employee" at bounding box center [332, 305] width 69 height 13
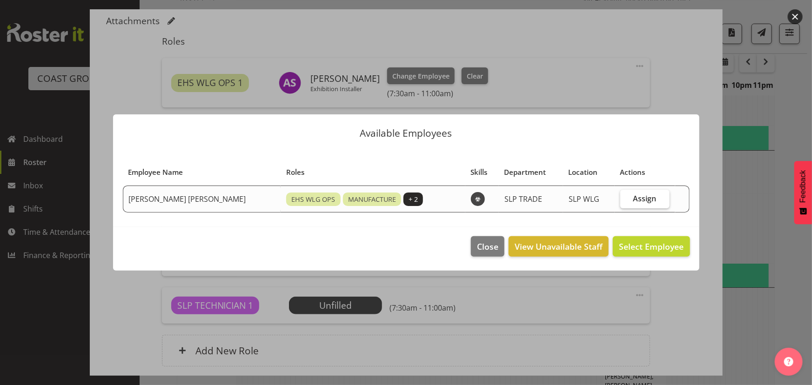
click at [656, 200] on label "Assign" at bounding box center [644, 199] width 49 height 19
click at [626, 200] on input "Assign" at bounding box center [623, 198] width 6 height 6
checkbox input "true"
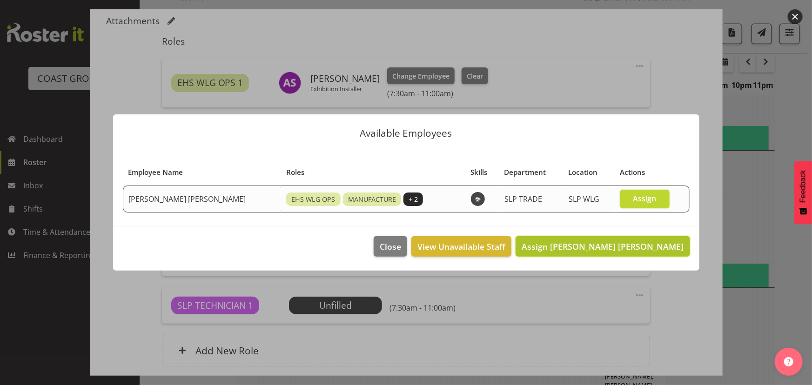
click at [644, 249] on span "Assign Joshua Keith Jackson" at bounding box center [603, 246] width 162 height 11
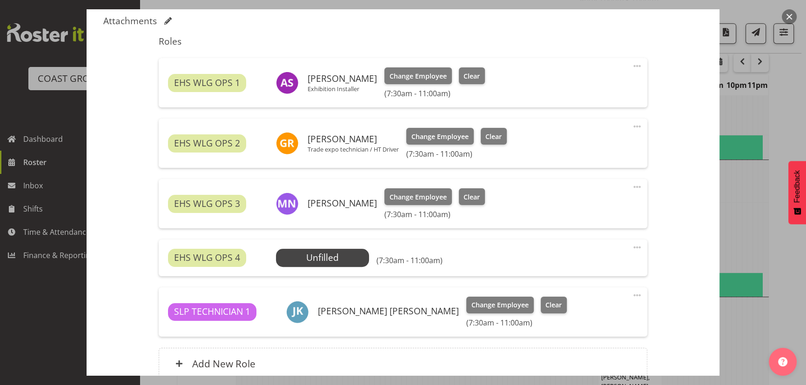
click at [632, 246] on span at bounding box center [637, 247] width 11 height 11
click at [614, 298] on link "Delete" at bounding box center [597, 301] width 89 height 17
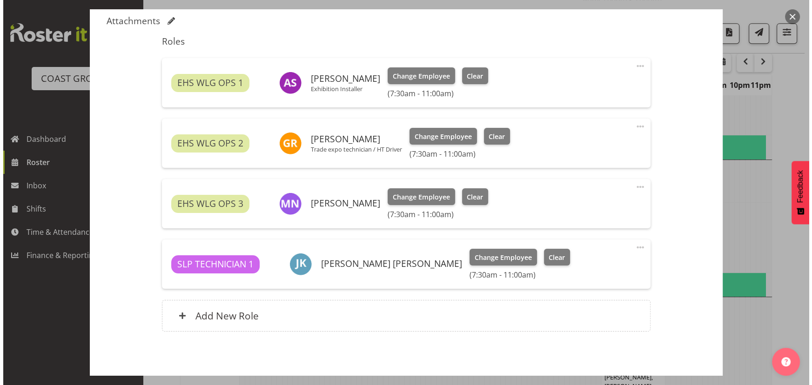
scroll to position [334, 0]
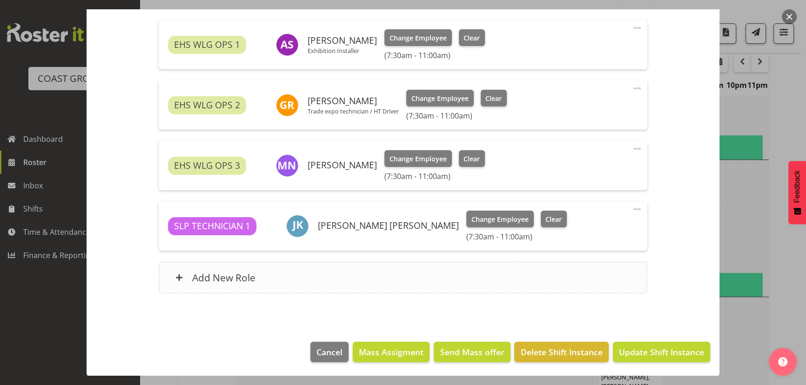
click at [383, 278] on div "Add New Role" at bounding box center [403, 278] width 488 height 32
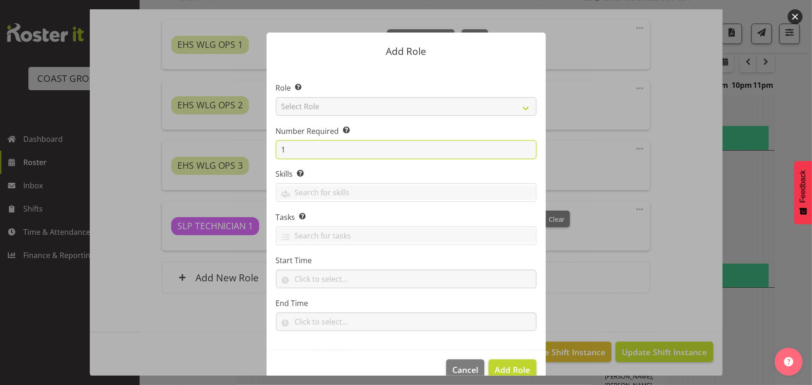
drag, startPoint x: 279, startPoint y: 149, endPoint x: 300, endPoint y: 142, distance: 22.1
click at [290, 148] on input "1" at bounding box center [406, 150] width 261 height 19
type input "2"
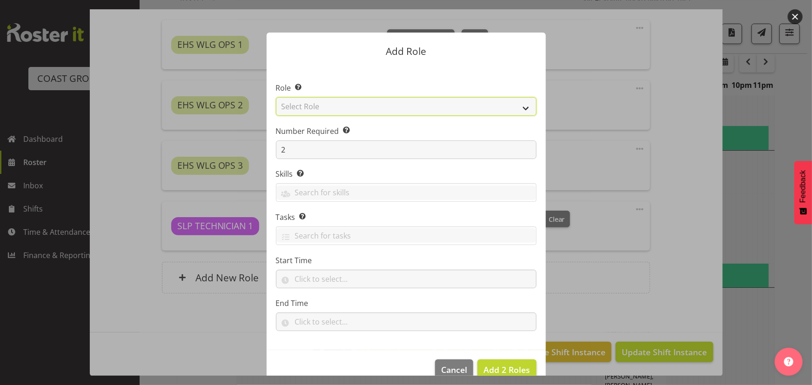
click at [335, 112] on select "Select Role ACCOUNT MANAGER ACCOUNT MANAGER DW ACCOUNTS [PERSON_NAME] VEHICLES …" at bounding box center [406, 106] width 261 height 19
select select "191"
click at [276, 97] on select "Select Role ACCOUNT MANAGER ACCOUNT MANAGER DW ACCOUNTS [PERSON_NAME] VEHICLES …" at bounding box center [406, 106] width 261 height 19
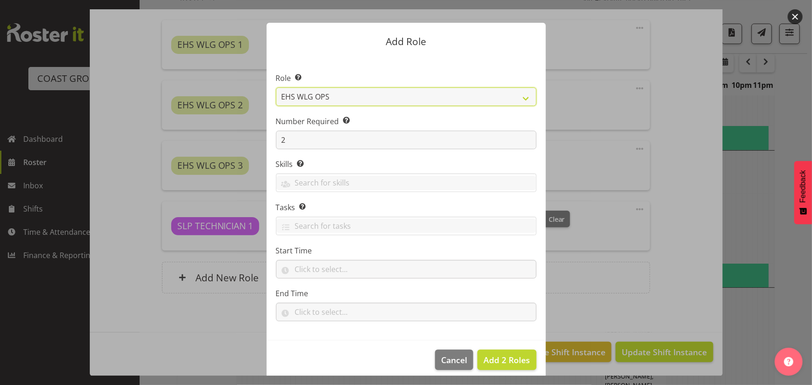
scroll to position [18, 0]
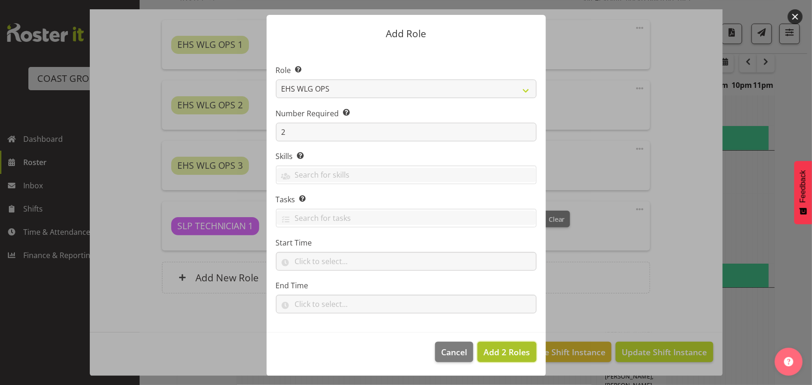
click at [491, 347] on span "Add 2 Roles" at bounding box center [507, 352] width 47 height 11
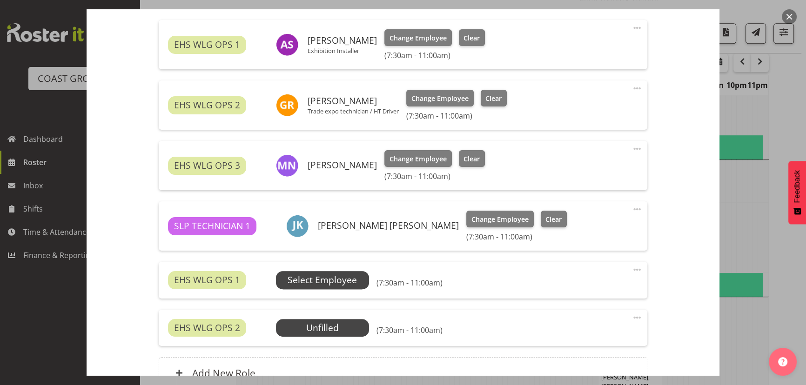
click at [327, 283] on span "Select Employee" at bounding box center [322, 280] width 69 height 13
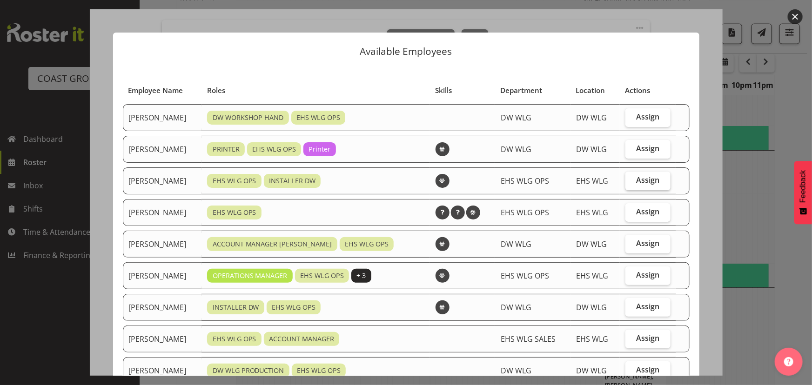
click at [639, 189] on label "Assign" at bounding box center [648, 181] width 45 height 19
click at [632, 183] on input "Assign" at bounding box center [629, 180] width 6 height 6
checkbox input "true"
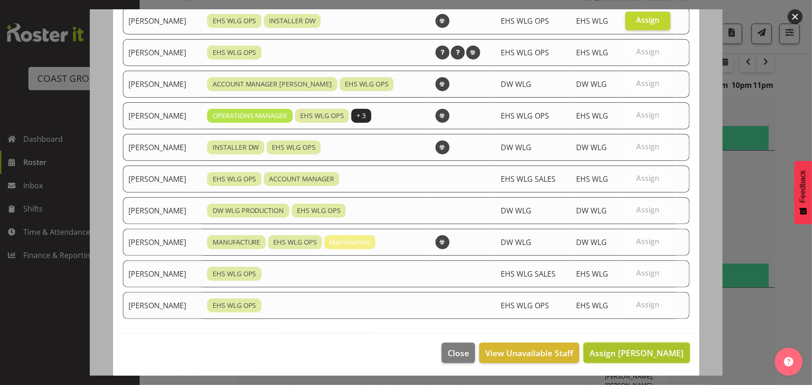
click at [627, 360] on button "Assign Darryl Burns" at bounding box center [637, 353] width 106 height 20
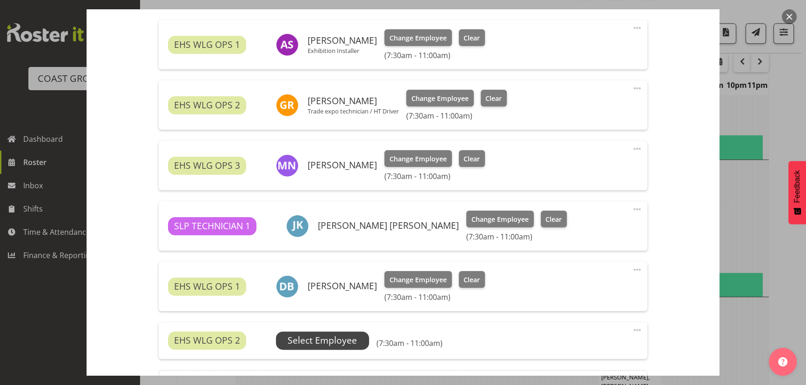
click at [349, 344] on span "Select Employee" at bounding box center [322, 340] width 69 height 13
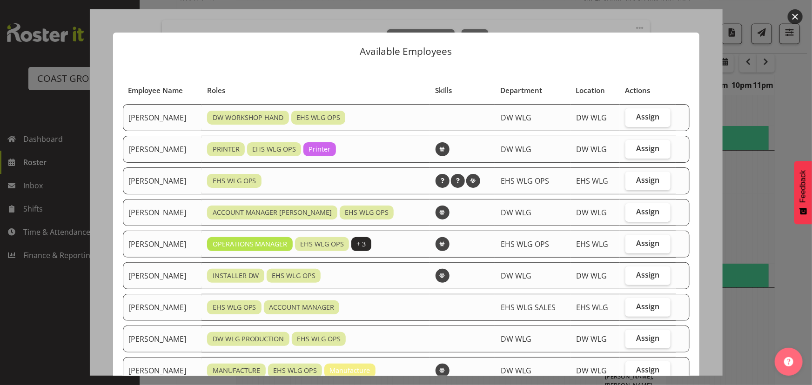
scroll to position [42, 0]
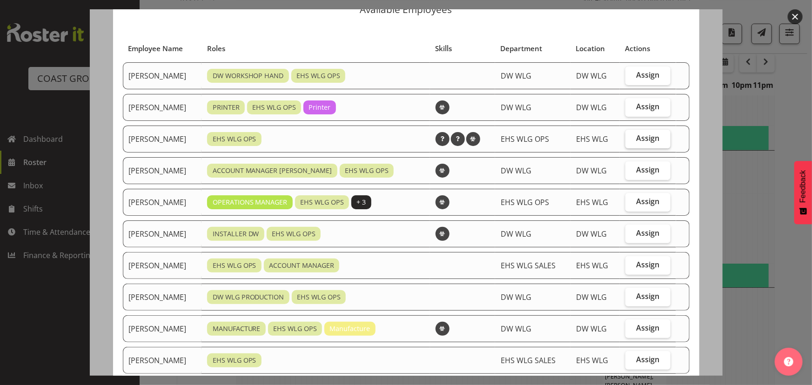
click at [636, 140] on span "Assign" at bounding box center [647, 138] width 23 height 9
click at [632, 140] on input "Assign" at bounding box center [629, 138] width 6 height 6
checkbox input "true"
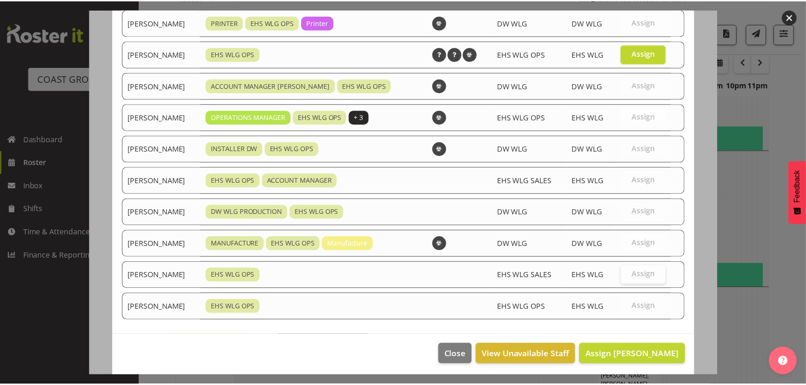
scroll to position [128, 0]
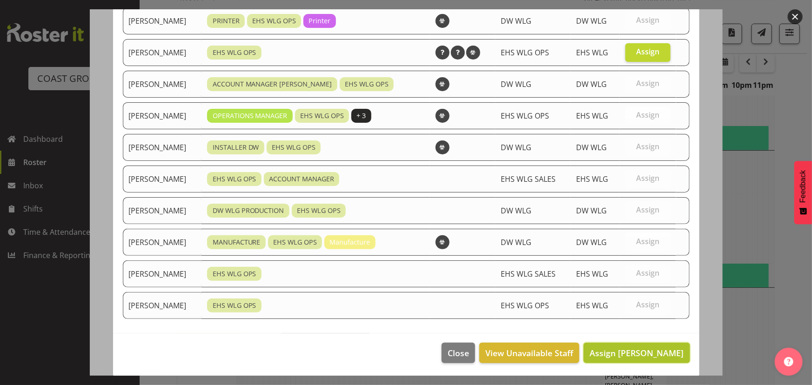
click at [633, 359] on button "Assign Jackson Howsan" at bounding box center [637, 353] width 106 height 20
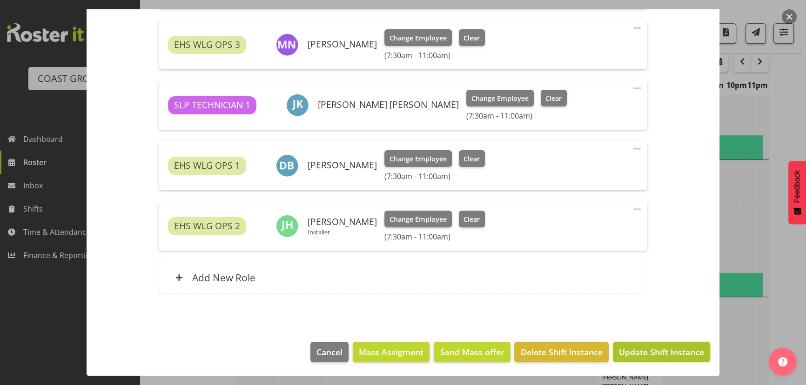
click at [637, 356] on span "Update Shift Instance" at bounding box center [661, 352] width 85 height 12
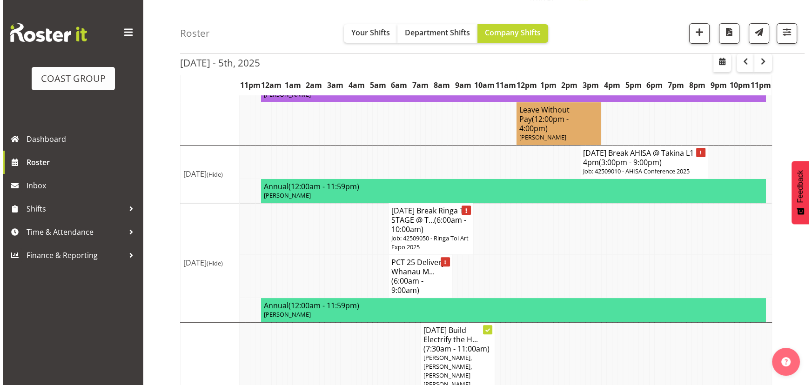
scroll to position [368, 0]
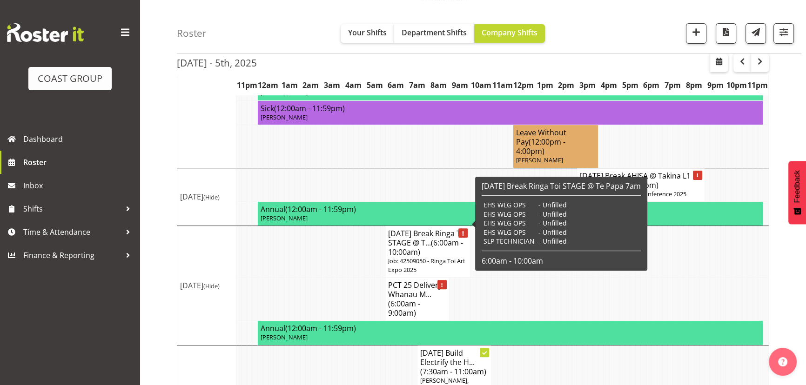
click at [435, 229] on h4 "SEP 25 Break Ringa Toi STAGE @ T... (6:00am - 10:00am)" at bounding box center [427, 243] width 79 height 28
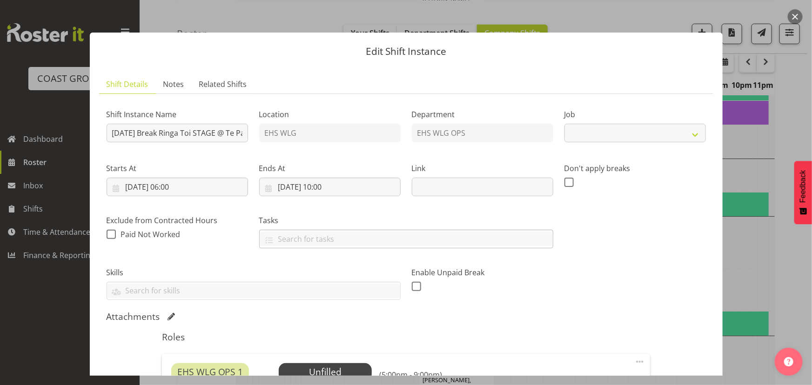
select select "9129"
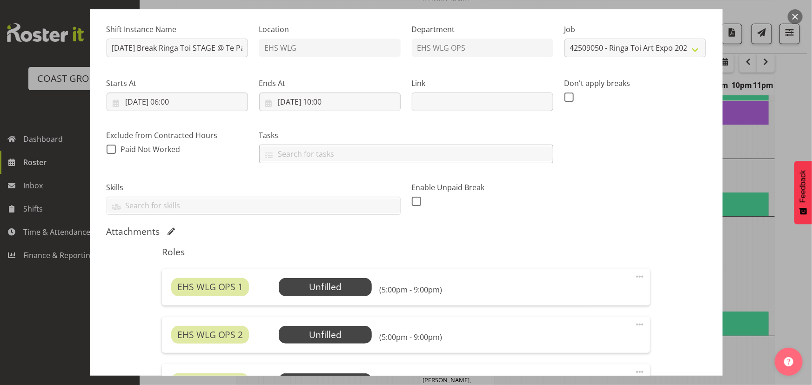
scroll to position [127, 0]
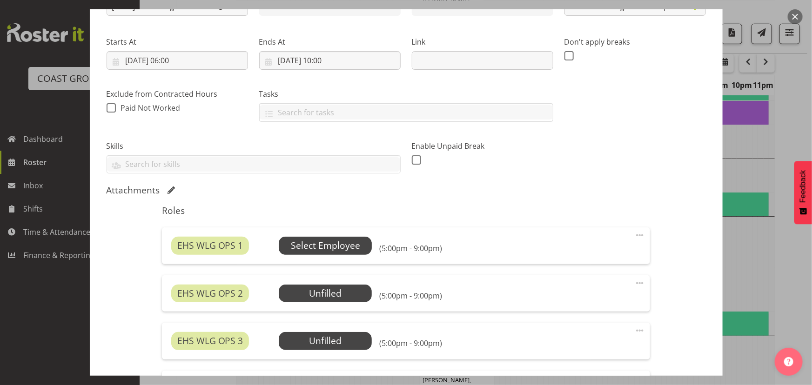
click at [363, 244] on span "Select Employee" at bounding box center [325, 246] width 93 height 18
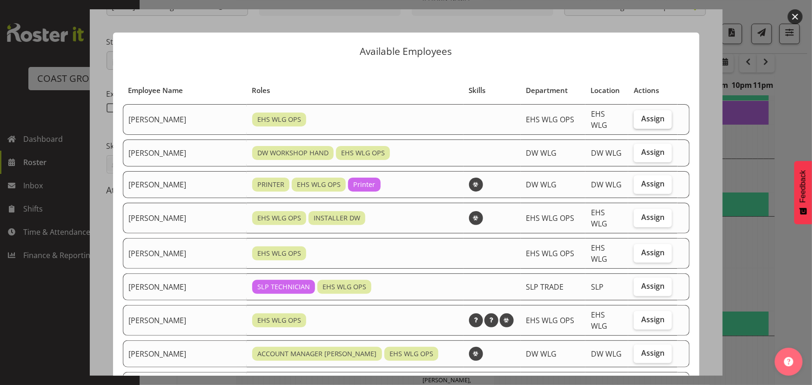
click at [641, 114] on span "Assign" at bounding box center [652, 118] width 23 height 9
click at [634, 116] on input "Assign" at bounding box center [637, 119] width 6 height 6
checkbox input "true"
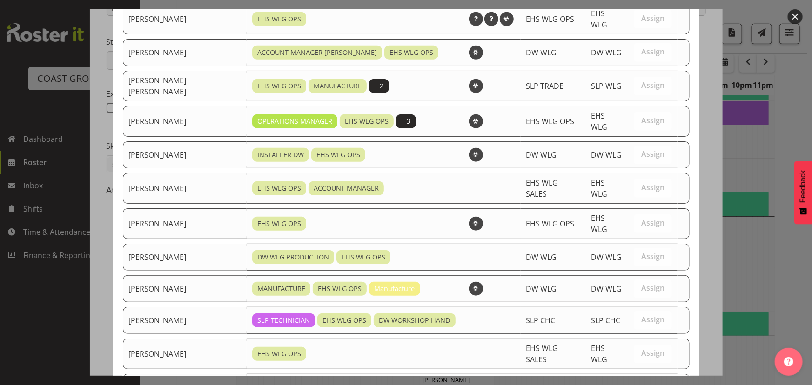
scroll to position [349, 0]
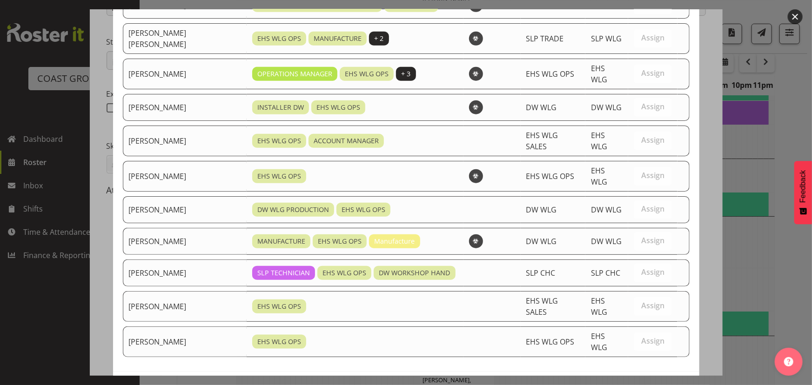
click at [613, 385] on span "Assign Ashton Staats" at bounding box center [637, 391] width 94 height 11
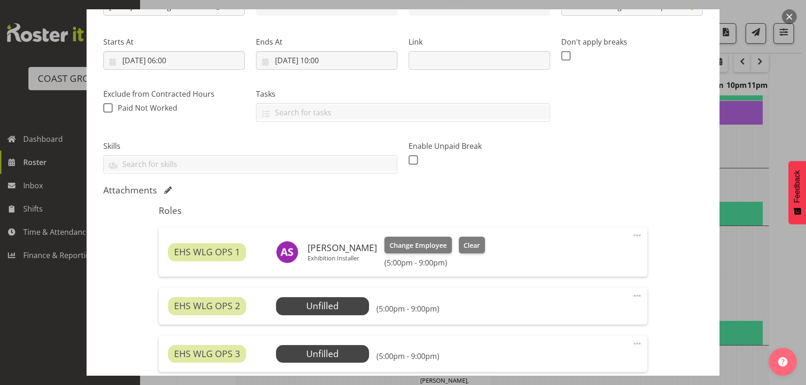
click at [297, 295] on div "EHS WLG OPS 2 Unfilled Select Employee (5:00pm - 9:00pm) Edit Cover Role Delete" at bounding box center [403, 306] width 488 height 36
click at [296, 300] on span "Select Employee" at bounding box center [322, 306] width 69 height 13
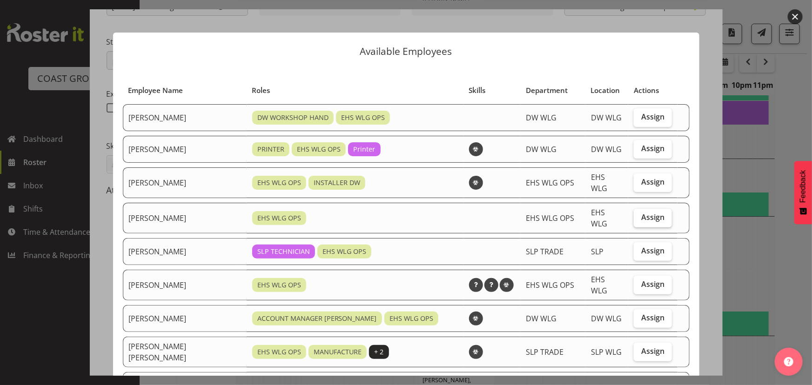
click at [650, 214] on span "Assign" at bounding box center [652, 217] width 23 height 9
click at [640, 215] on input "Assign" at bounding box center [637, 218] width 6 height 6
checkbox input "true"
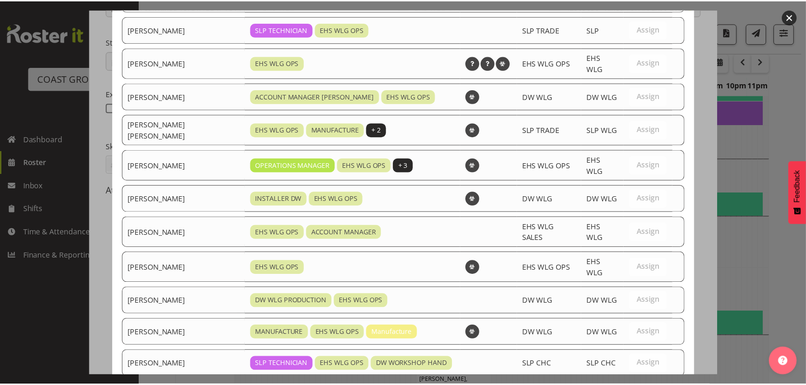
scroll to position [296, 0]
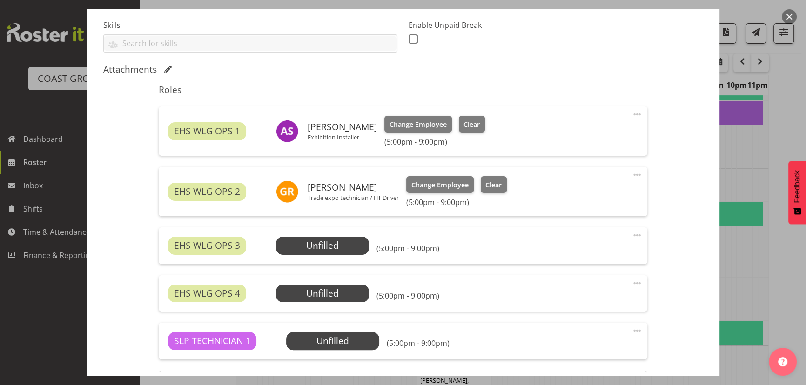
scroll to position [254, 0]
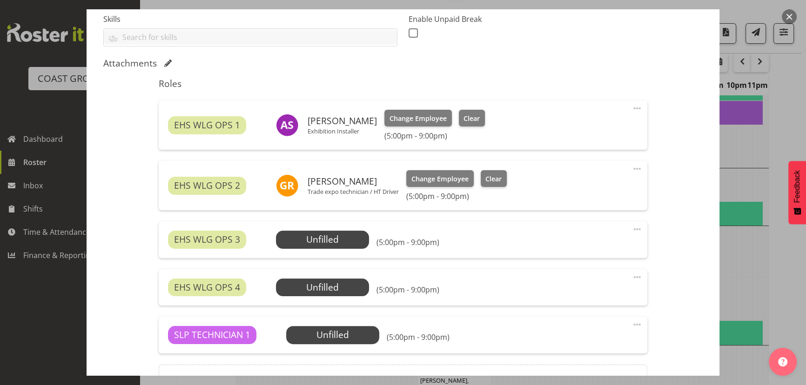
click at [633, 231] on span at bounding box center [637, 229] width 11 height 11
click at [607, 282] on link "Delete" at bounding box center [597, 283] width 89 height 17
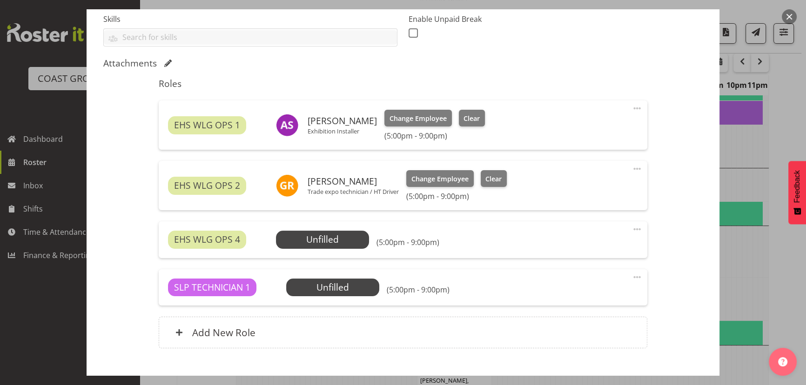
click at [632, 229] on span at bounding box center [637, 229] width 11 height 11
click at [581, 282] on link "Delete" at bounding box center [597, 283] width 89 height 17
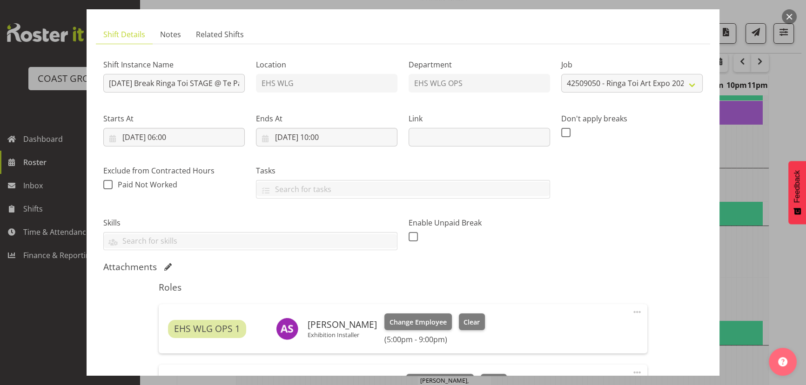
scroll to position [42, 0]
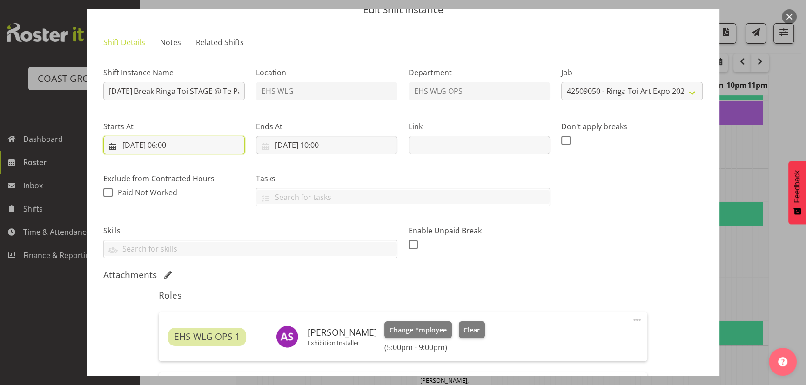
click at [206, 153] on input "02/10/2025, 06:00" at bounding box center [173, 145] width 141 height 19
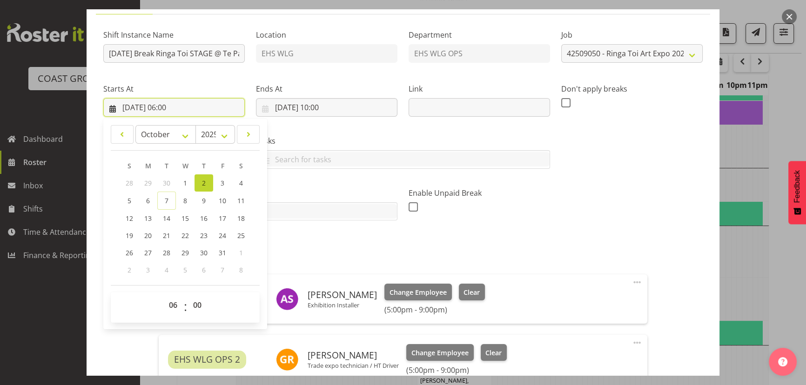
scroll to position [169, 0]
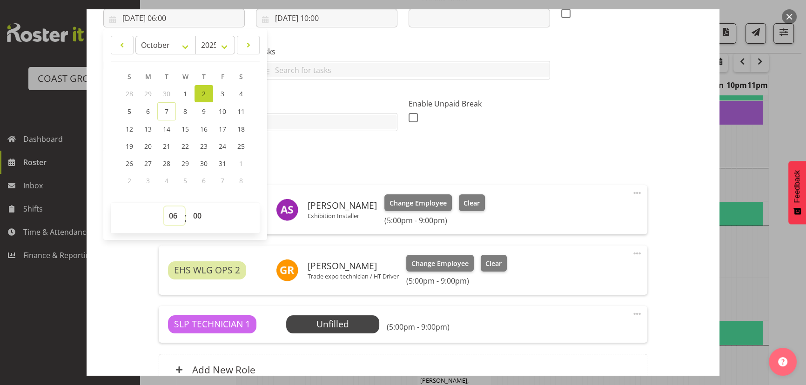
click at [177, 215] on select "00 01 02 03 04 05 06 07 08 09 10 11 12 13 14 15 16 17 18 19 20 21 22 23" at bounding box center [174, 216] width 21 height 19
click at [164, 207] on select "00 01 02 03 04 05 06 07 08 09 10 11 12 13 14 15 16 17 18 19 20 21 22 23" at bounding box center [174, 216] width 21 height 19
click at [422, 164] on h5 "Roles" at bounding box center [403, 168] width 488 height 11
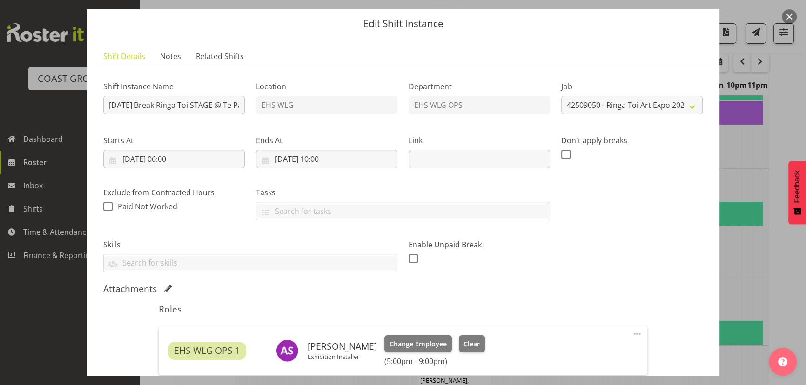
scroll to position [7, 0]
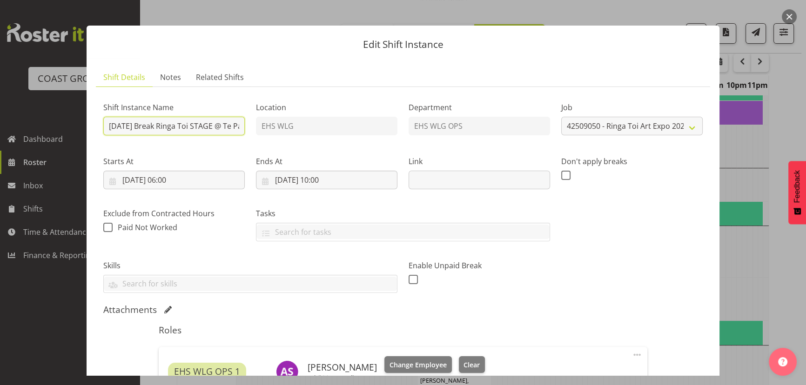
click at [223, 128] on input "SEP 25 Break Ringa Toi STAGE @ Te Papa 7am" at bounding box center [173, 126] width 141 height 19
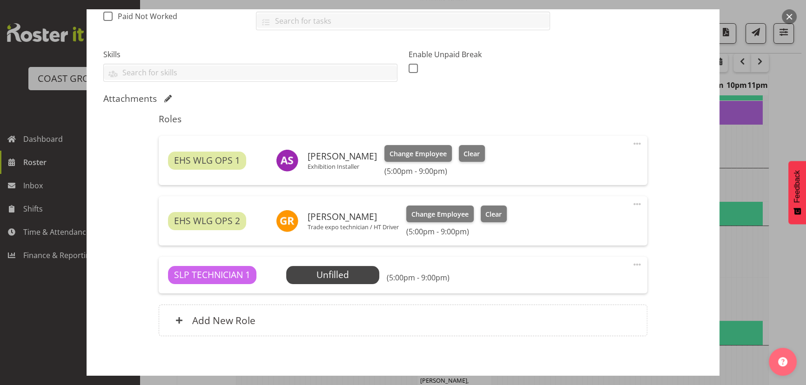
scroll to position [219, 0]
click at [633, 142] on span at bounding box center [637, 143] width 11 height 11
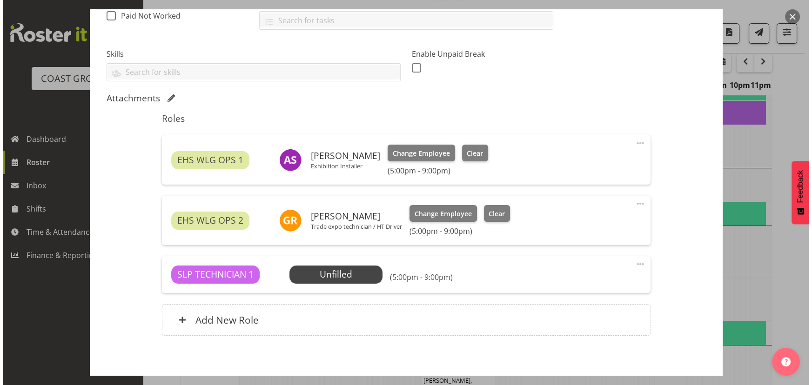
scroll to position [0, 0]
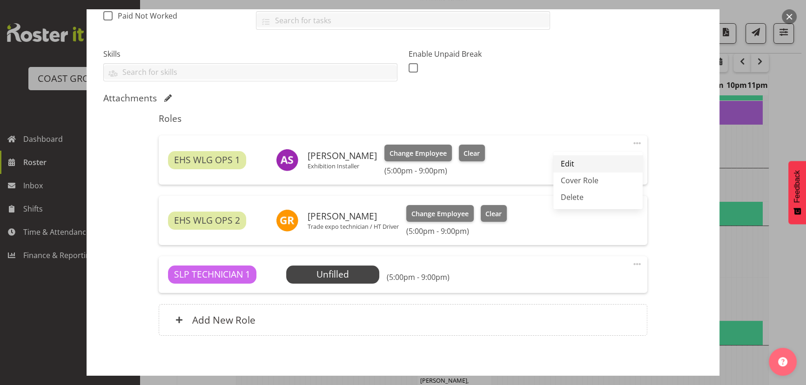
click at [587, 168] on link "Edit" at bounding box center [597, 163] width 89 height 17
select select "9"
select select "2025"
select select "17"
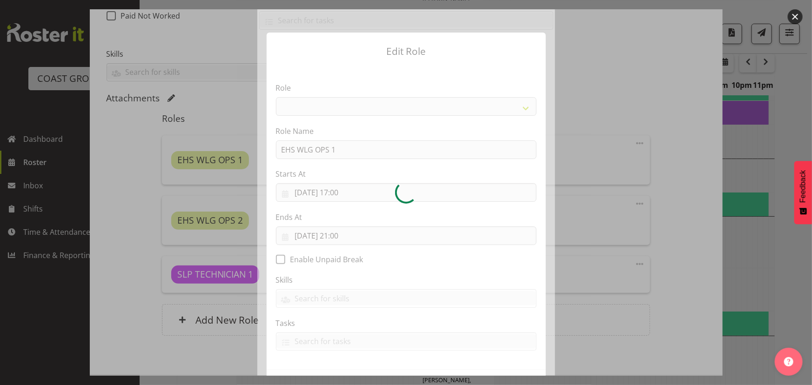
select select "191"
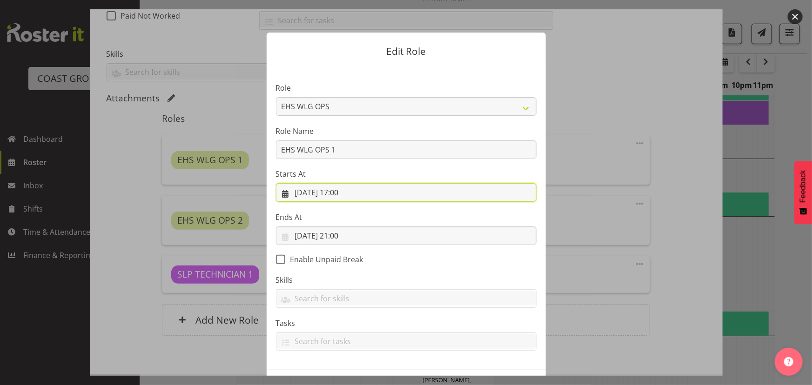
click at [384, 193] on input "02/10/2025, 17:00" at bounding box center [406, 192] width 261 height 19
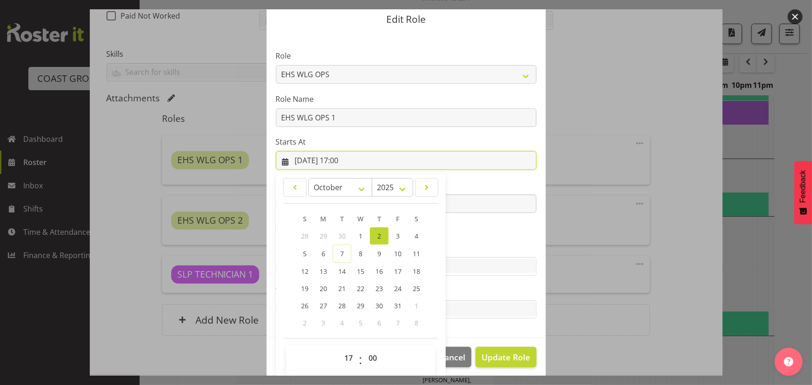
scroll to position [38, 0]
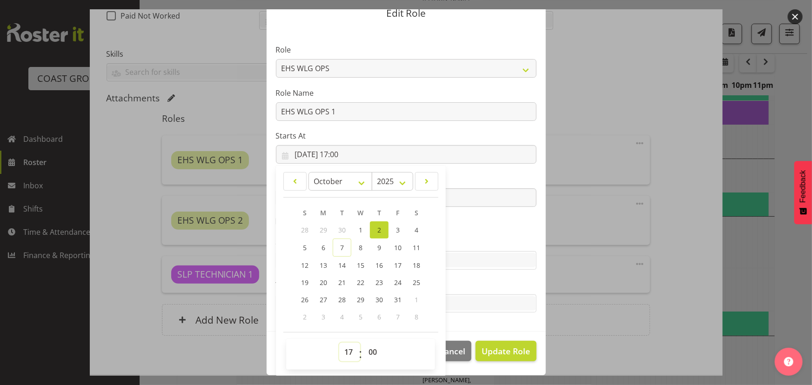
click at [347, 351] on select "00 01 02 03 04 05 06 07 08 09 10 11 12 13 14 15 16 17 18 19 20 21 22 23" at bounding box center [349, 352] width 21 height 19
select select "6"
click at [339, 343] on select "00 01 02 03 04 05 06 07 08 09 10 11 12 13 14 15 16 17 18 19 20 21 22 23" at bounding box center [349, 352] width 21 height 19
type input "02/10/2025, 06:00"
drag, startPoint x: 471, startPoint y: 173, endPoint x: 469, endPoint y: 185, distance: 12.3
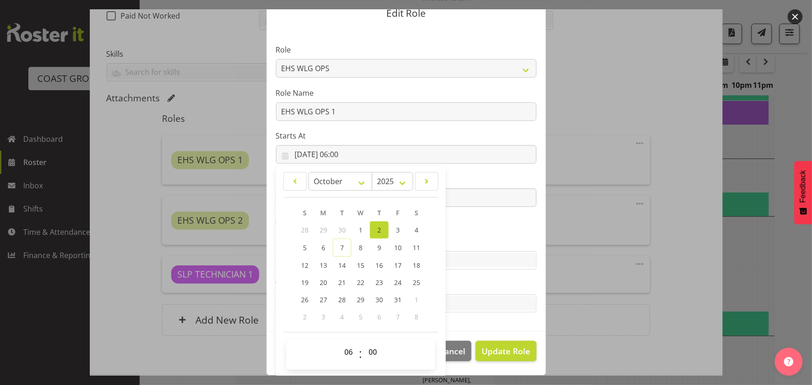
click at [472, 174] on label "Ends At" at bounding box center [406, 179] width 261 height 11
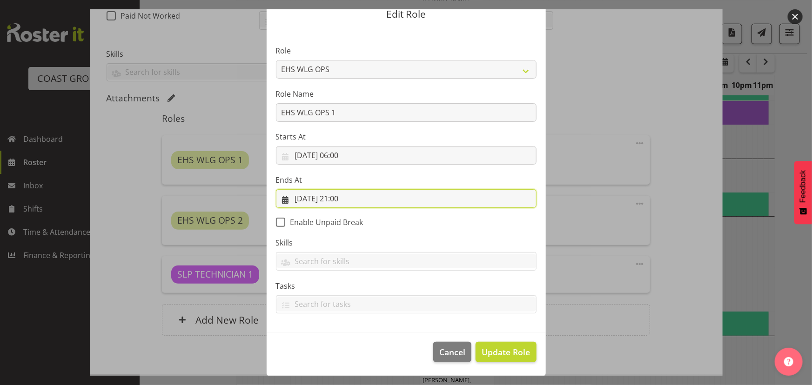
click at [465, 199] on input "02/10/2025, 21:00" at bounding box center [406, 198] width 261 height 19
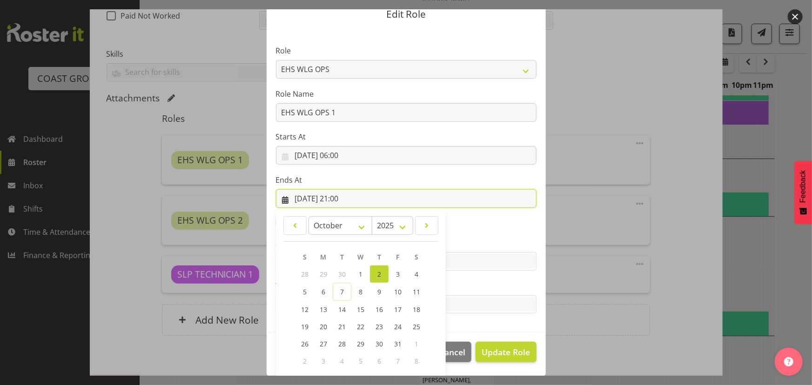
scroll to position [81, 0]
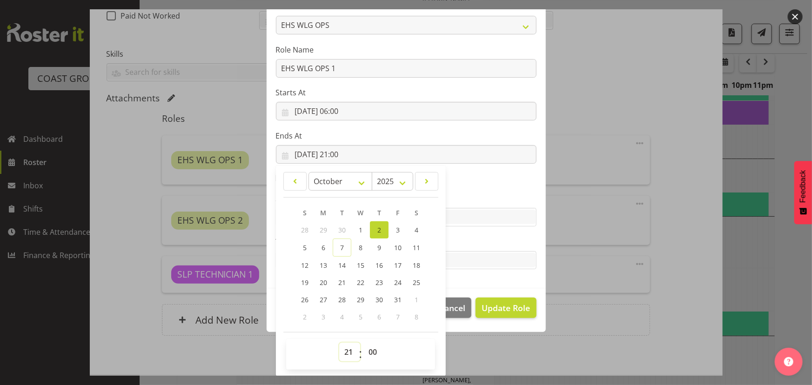
drag, startPoint x: 341, startPoint y: 348, endPoint x: 340, endPoint y: 343, distance: 4.7
click at [341, 348] on select "00 01 02 03 04 05 06 07 08 09 10 11 12 13 14 15 16 17 18 19 20 21 22 23" at bounding box center [349, 352] width 21 height 19
select select "10"
click at [339, 343] on select "00 01 02 03 04 05 06 07 08 09 10 11 12 13 14 15 16 17 18 19 20 21 22 23" at bounding box center [349, 352] width 21 height 19
type input "02/10/2025, 10:00"
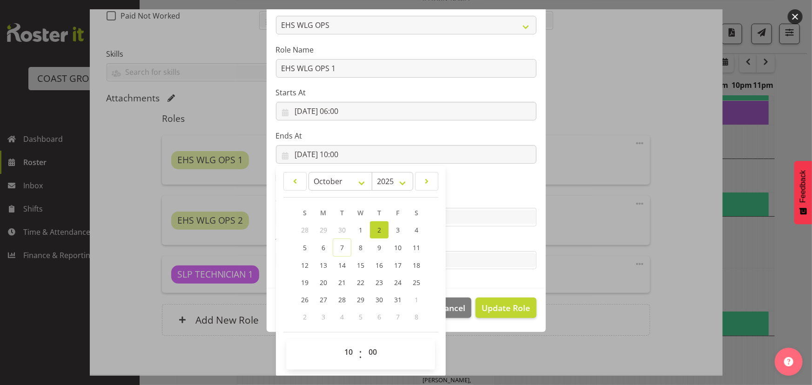
click at [482, 179] on section "Role ACCOUNT MANAGER ACCOUNT MANAGER DW ACCOUNTS AKL DIANNA VEHICLES AKL RYMER …" at bounding box center [406, 136] width 279 height 304
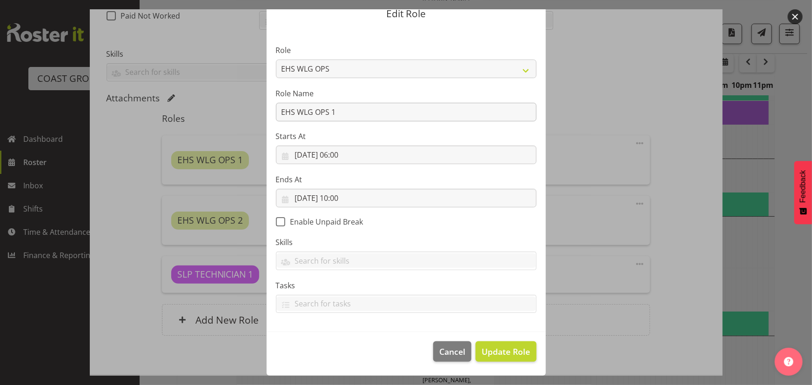
scroll to position [37, 0]
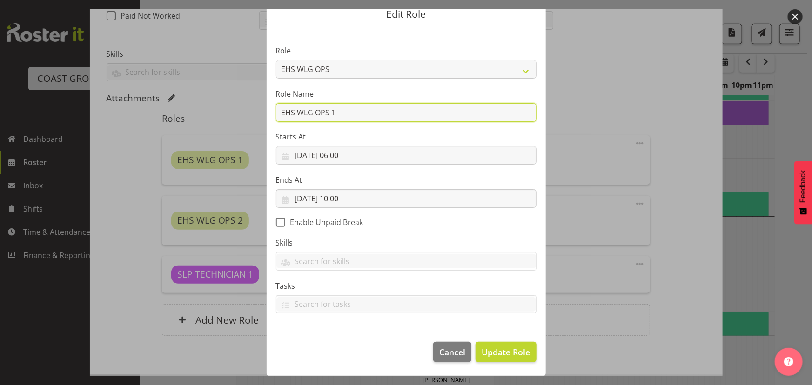
click at [453, 105] on input "EHS WLG OPS 1" at bounding box center [406, 112] width 261 height 19
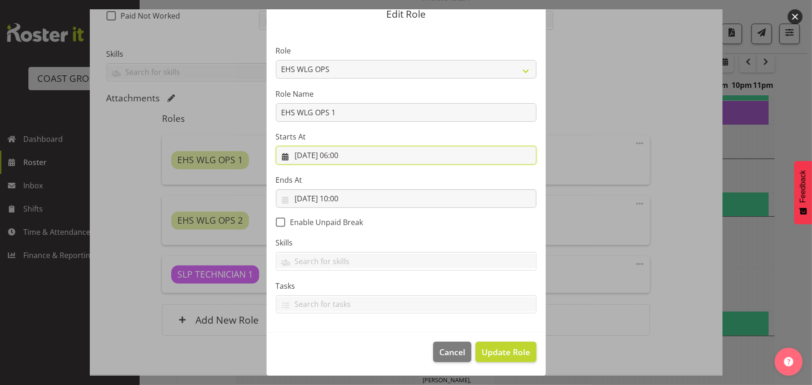
click at [451, 154] on input "02/10/2025, 06:00" at bounding box center [406, 155] width 261 height 19
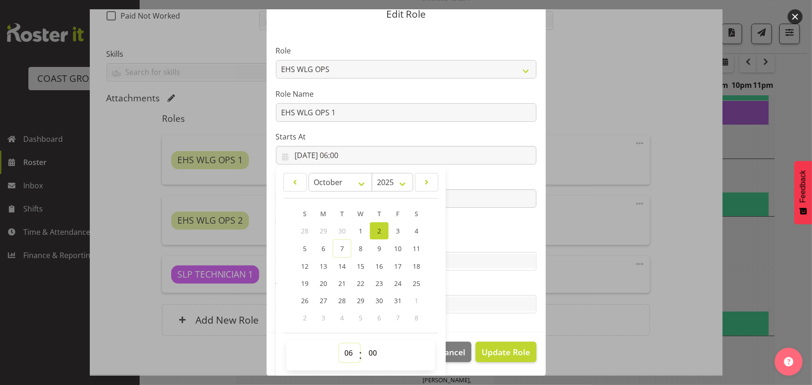
click at [348, 349] on select "00 01 02 03 04 05 06 07 08 09 10 11 12 13 14 15 16 17 18 19 20 21 22 23" at bounding box center [349, 353] width 21 height 19
select select "7"
click at [339, 344] on select "00 01 02 03 04 05 06 07 08 09 10 11 12 13 14 15 16 17 18 19 20 21 22 23" at bounding box center [349, 353] width 21 height 19
type input "02/10/2025, 07:00"
click at [390, 139] on label "Starts At" at bounding box center [406, 136] width 261 height 11
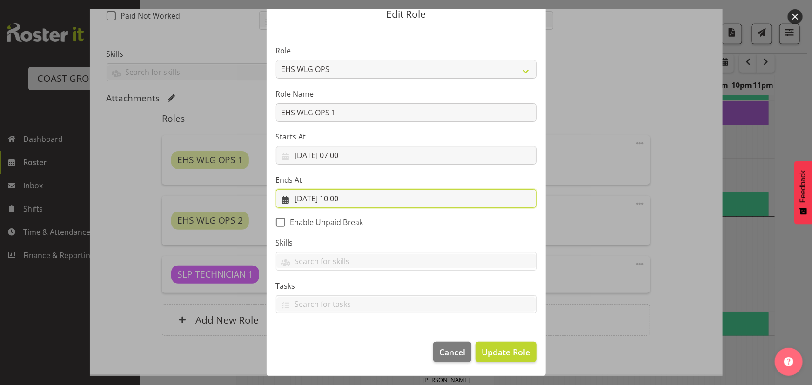
click at [388, 196] on input "02/10/2025, 10:00" at bounding box center [406, 198] width 261 height 19
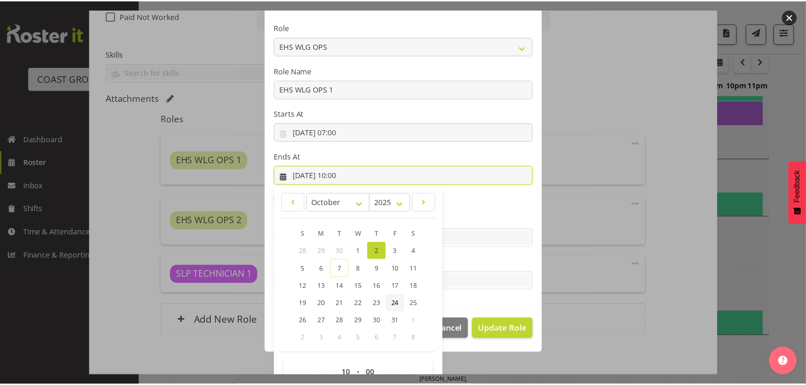
scroll to position [81, 0]
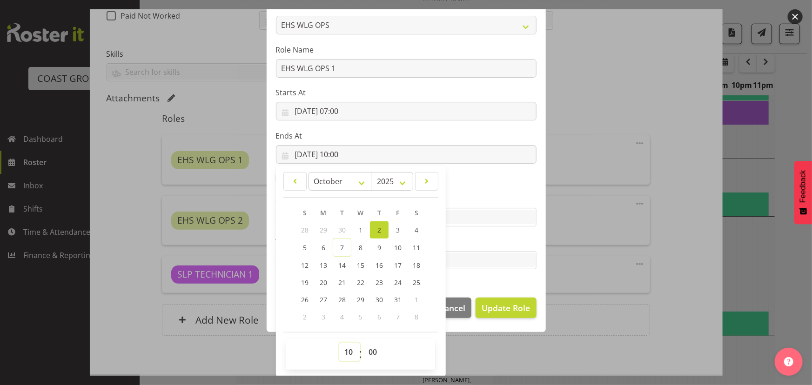
drag, startPoint x: 349, startPoint y: 349, endPoint x: 348, endPoint y: 344, distance: 5.2
click at [349, 349] on select "00 01 02 03 04 05 06 07 08 09 10 11 12 13 14 15 16 17 18 19 20 21 22 23" at bounding box center [349, 352] width 21 height 19
select select "11"
click at [339, 343] on select "00 01 02 03 04 05 06 07 08 09 10 11 12 13 14 15 16 17 18 19 20 21 22 23" at bounding box center [349, 352] width 21 height 19
type input "02/10/2025, 11:00"
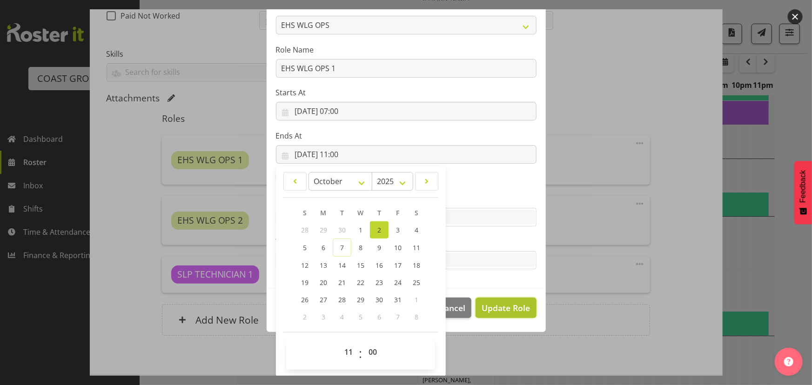
click at [507, 307] on span "Update Role" at bounding box center [506, 308] width 48 height 12
select select
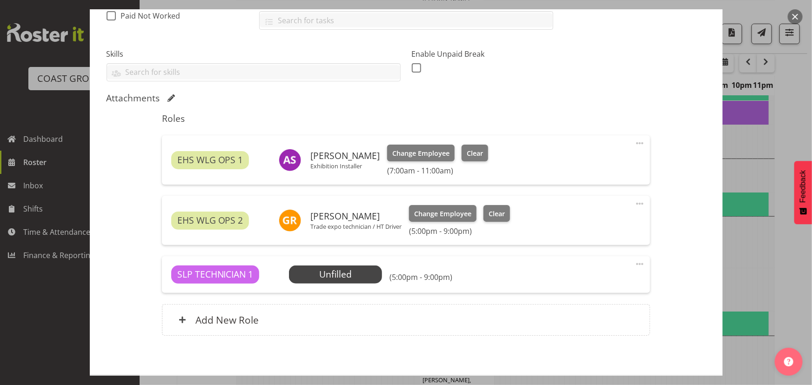
scroll to position [0, 0]
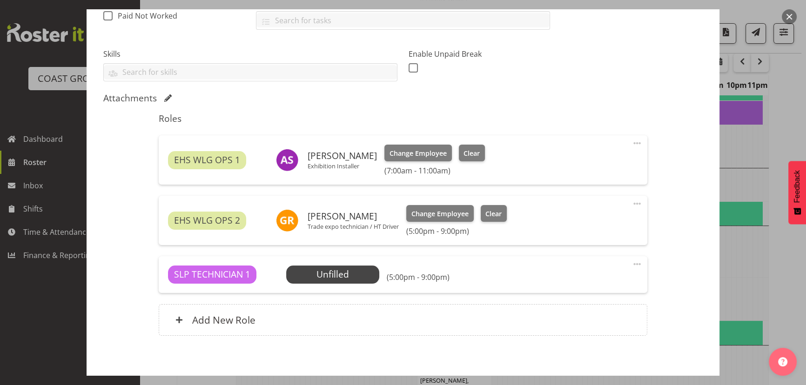
click at [634, 202] on span at bounding box center [637, 203] width 11 height 11
click at [575, 225] on link "Edit" at bounding box center [597, 224] width 89 height 17
select select "9"
select select "2025"
select select "17"
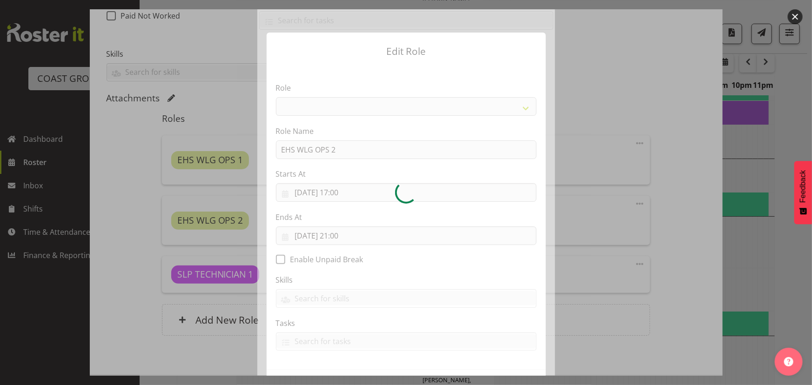
select select "191"
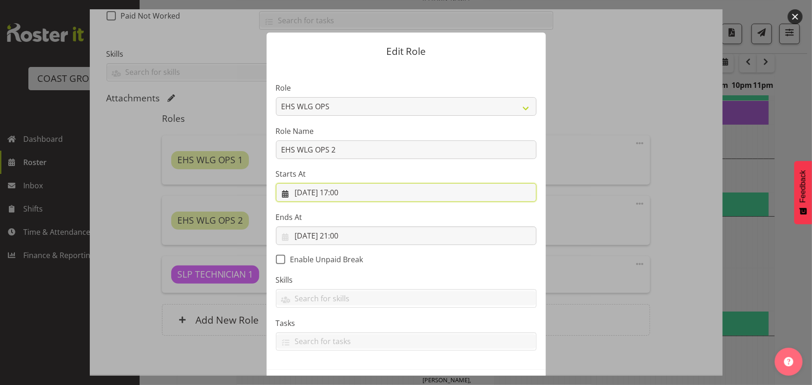
click at [381, 194] on input "02/10/2025, 17:00" at bounding box center [406, 192] width 261 height 19
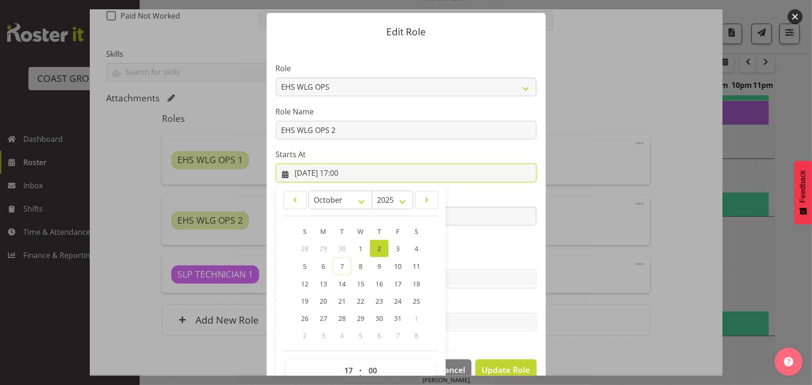
scroll to position [38, 0]
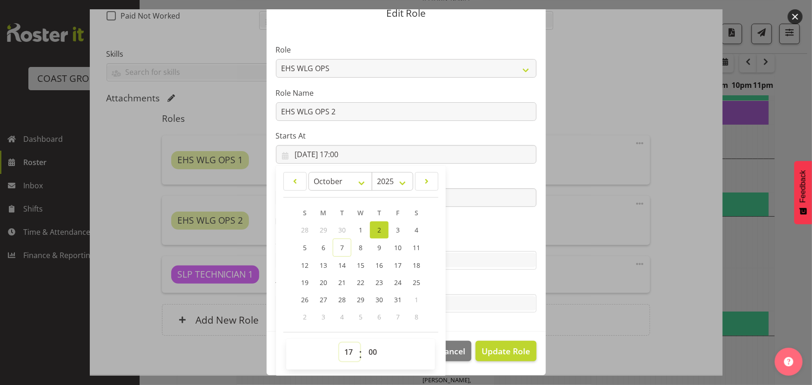
click at [340, 349] on select "00 01 02 03 04 05 06 07 08 09 10 11 12 13 14 15 16 17 18 19 20 21 22 23" at bounding box center [349, 352] width 21 height 19
select select "7"
click at [339, 343] on select "00 01 02 03 04 05 06 07 08 09 10 11 12 13 14 15 16 17 18 19 20 21 22 23" at bounding box center [349, 352] width 21 height 19
type input "02/10/2025, 07:00"
click at [447, 183] on label "Ends At" at bounding box center [406, 179] width 261 height 11
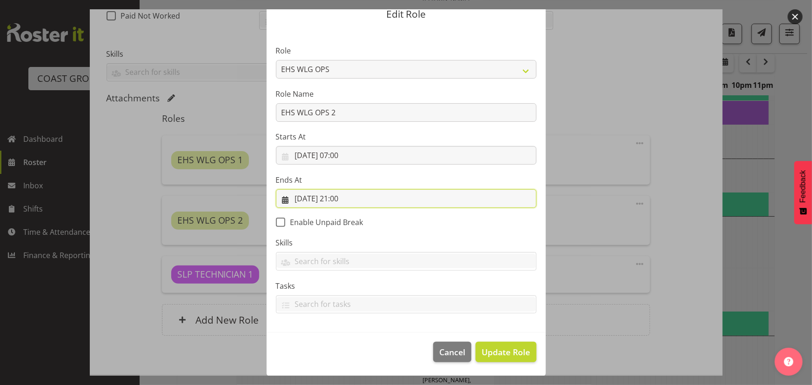
click at [446, 207] on input "02/10/2025, 21:00" at bounding box center [406, 198] width 261 height 19
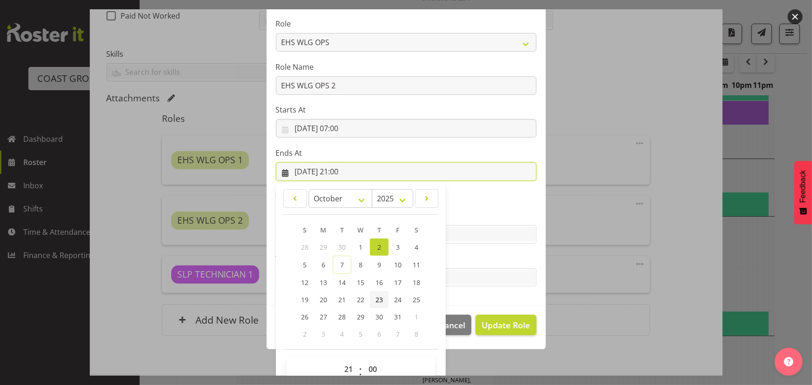
scroll to position [81, 0]
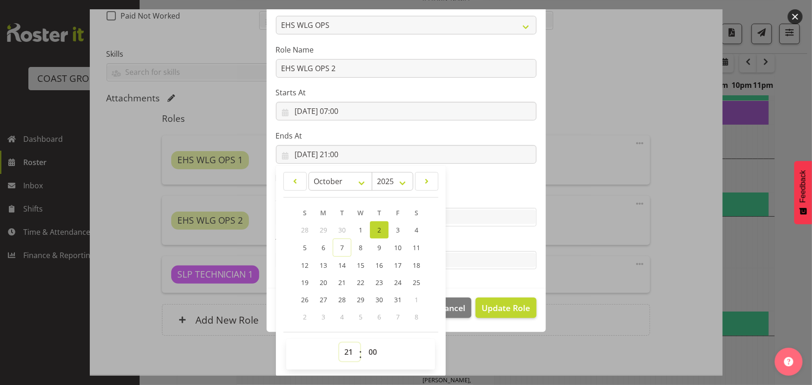
click at [339, 346] on select "00 01 02 03 04 05 06 07 08 09 10 11 12 13 14 15 16 17 18 19 20 21 22 23" at bounding box center [349, 352] width 21 height 19
select select "11"
click at [339, 343] on select "00 01 02 03 04 05 06 07 08 09 10 11 12 13 14 15 16 17 18 19 20 21 22 23" at bounding box center [349, 352] width 21 height 19
type input "02/10/2025, 11:00"
click at [460, 189] on section "Role ACCOUNT MANAGER ACCOUNT MANAGER DW ACCOUNTS AKL DIANNA VEHICLES AKL RYMER …" at bounding box center [406, 136] width 279 height 304
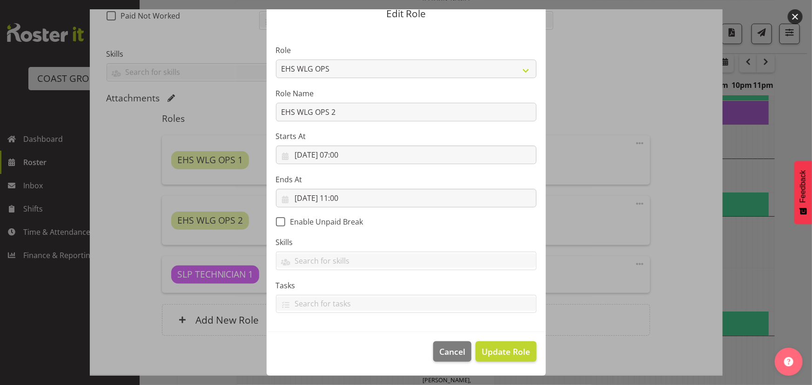
scroll to position [37, 0]
click at [491, 348] on span "Update Role" at bounding box center [506, 352] width 48 height 12
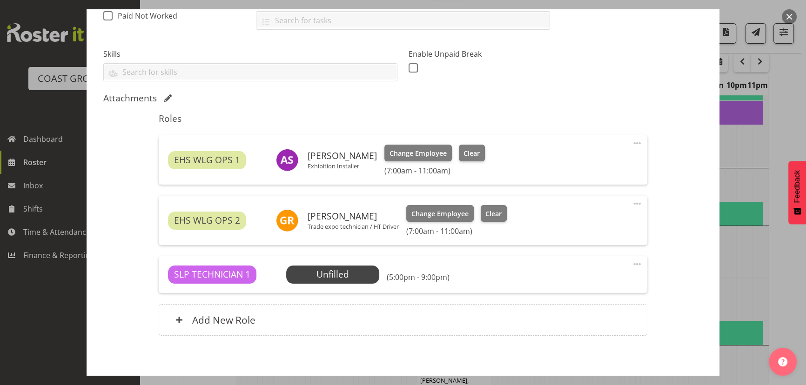
click at [632, 263] on span at bounding box center [637, 264] width 11 height 11
click at [595, 283] on link "Edit" at bounding box center [597, 284] width 89 height 17
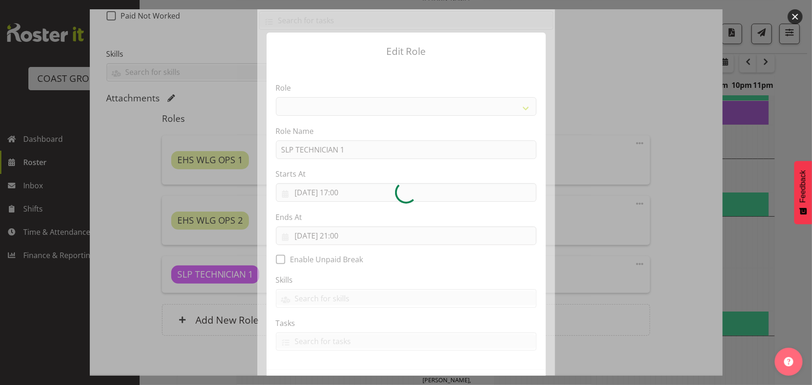
select select "123"
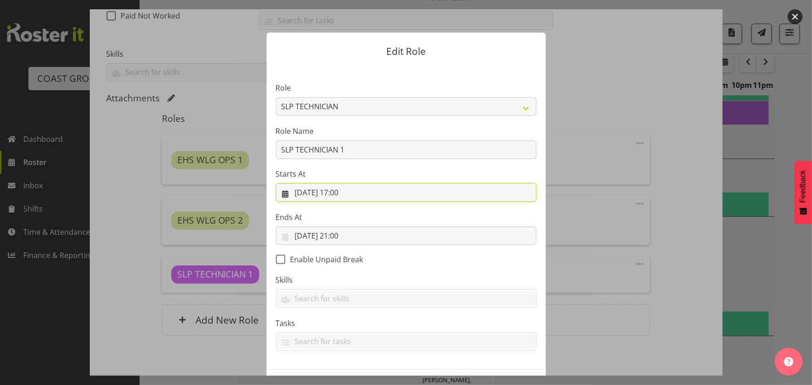
click at [385, 197] on input "02/10/2025, 17:00" at bounding box center [406, 192] width 261 height 19
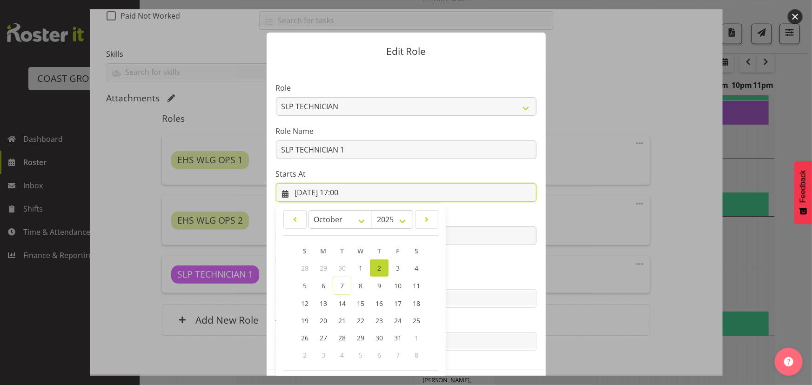
scroll to position [38, 0]
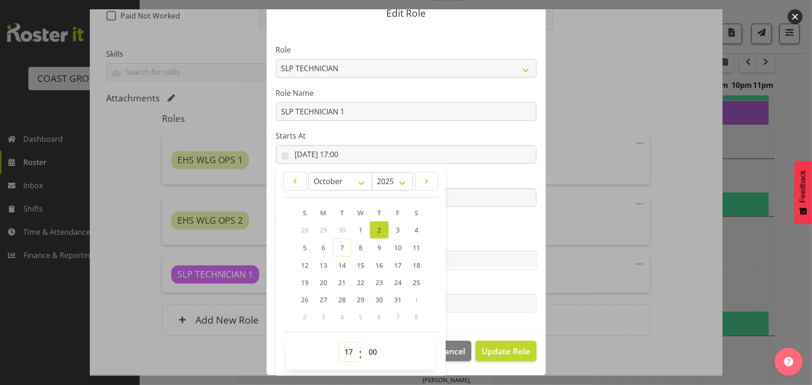
click at [344, 355] on select "00 01 02 03 04 05 06 07 08 09 10 11 12 13 14 15 16 17 18 19 20 21 22 23" at bounding box center [349, 352] width 21 height 19
select select "7"
click at [339, 343] on select "00 01 02 03 04 05 06 07 08 09 10 11 12 13 14 15 16 17 18 19 20 21 22 23" at bounding box center [349, 352] width 21 height 19
type input "02/10/2025, 07:00"
click at [487, 181] on label "Ends At" at bounding box center [406, 179] width 261 height 11
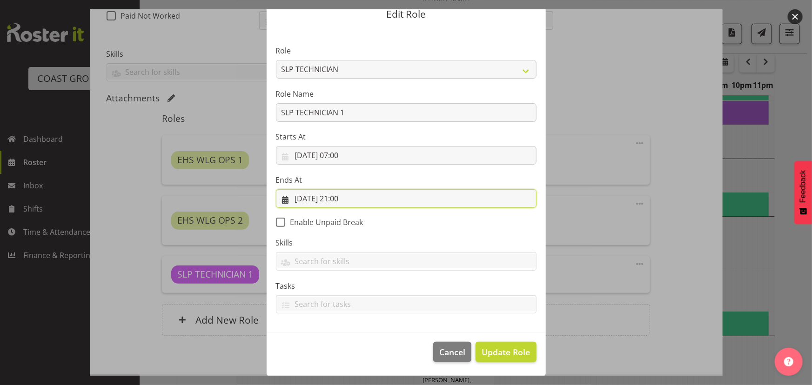
click at [483, 205] on input "02/10/2025, 21:00" at bounding box center [406, 198] width 261 height 19
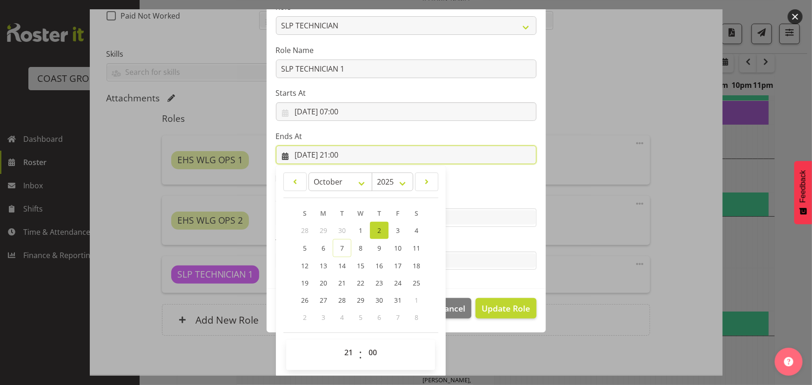
scroll to position [81, 0]
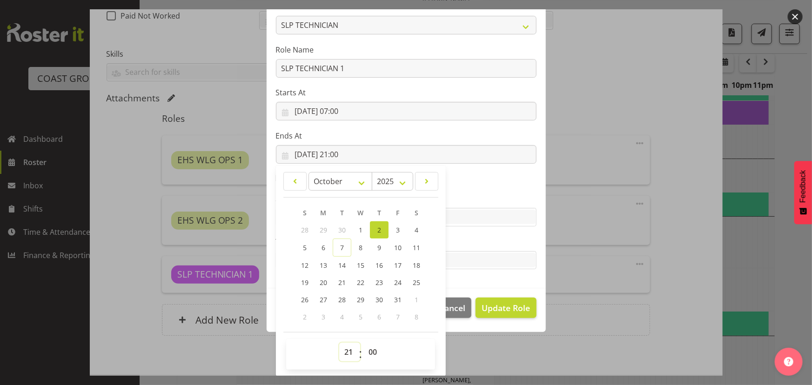
click at [341, 350] on select "00 01 02 03 04 05 06 07 08 09 10 11 12 13 14 15 16 17 18 19 20 21 22 23" at bounding box center [349, 352] width 21 height 19
select select "11"
click at [339, 343] on select "00 01 02 03 04 05 06 07 08 09 10 11 12 13 14 15 16 17 18 19 20 21 22 23" at bounding box center [349, 352] width 21 height 19
type input "02/10/2025, 11:00"
click at [487, 184] on section "Role ACCOUNT MANAGER ACCOUNT MANAGER DW ACCOUNTS AKL DIANNA VEHICLES AKL RYMER …" at bounding box center [406, 136] width 279 height 304
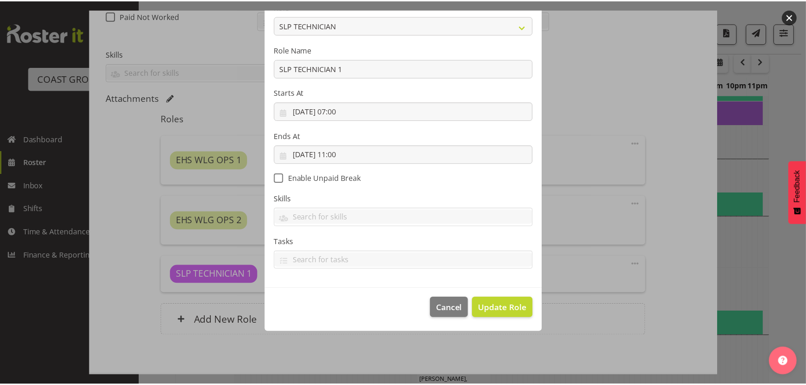
scroll to position [37, 0]
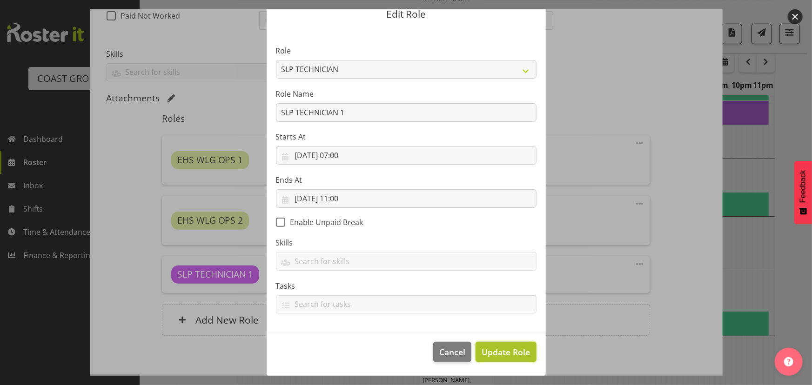
click at [490, 357] on span "Update Role" at bounding box center [506, 352] width 48 height 12
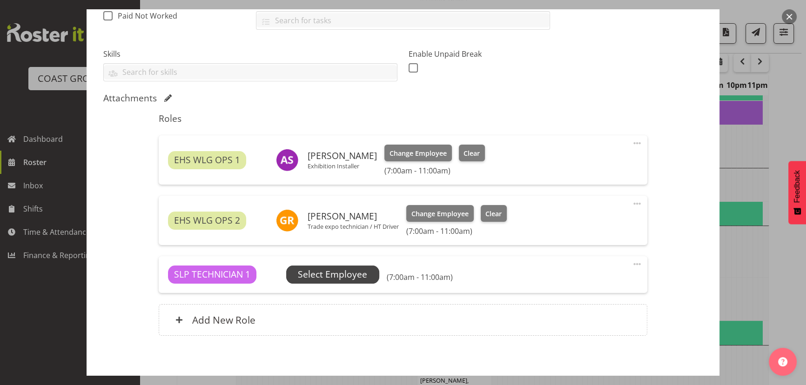
click at [340, 274] on span "Select Employee" at bounding box center [332, 274] width 69 height 13
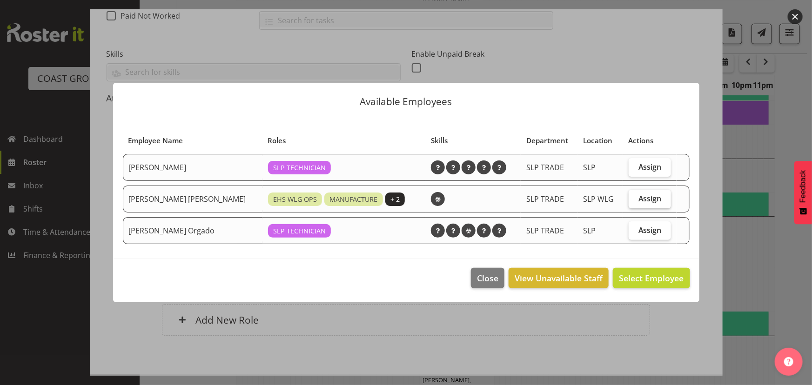
click at [633, 202] on label "Assign" at bounding box center [650, 199] width 42 height 19
click at [633, 202] on input "Assign" at bounding box center [632, 198] width 6 height 6
checkbox input "true"
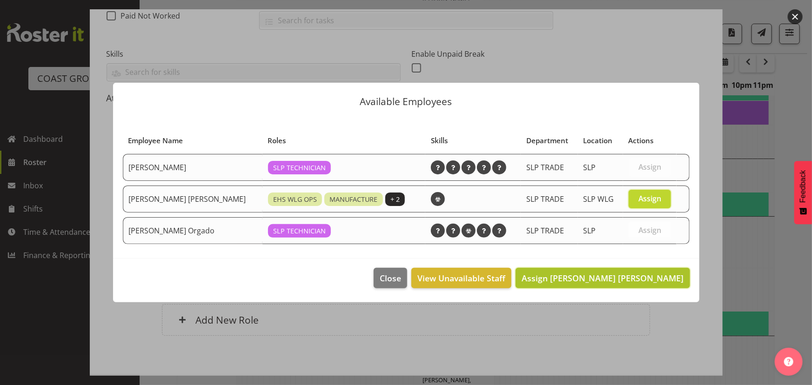
click at [607, 282] on span "Assign Joshua Keith Jackson" at bounding box center [603, 278] width 162 height 11
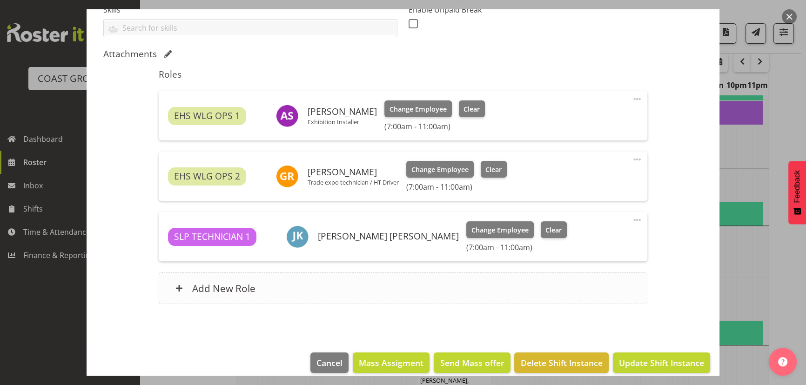
scroll to position [274, 0]
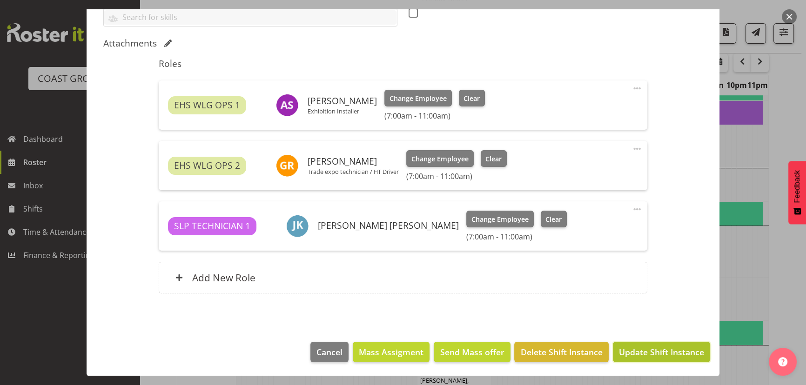
click at [624, 347] on span "Update Shift Instance" at bounding box center [661, 352] width 85 height 12
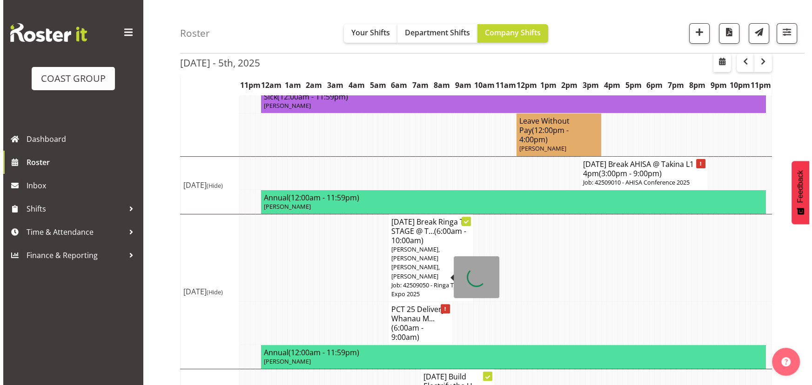
scroll to position [411, 0]
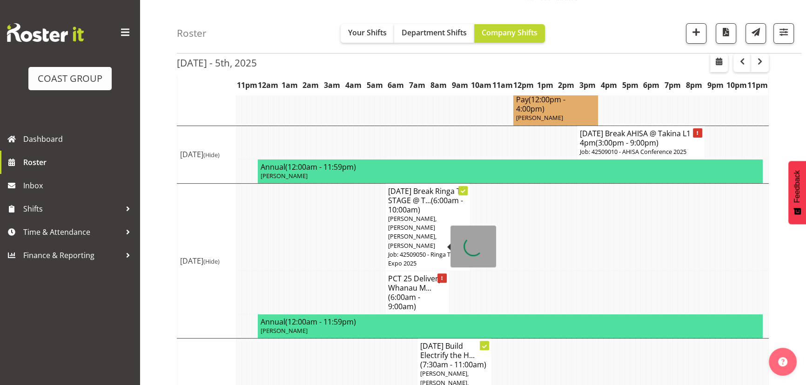
click at [406, 292] on span "(6:00am - 9:00am)" at bounding box center [404, 302] width 32 height 20
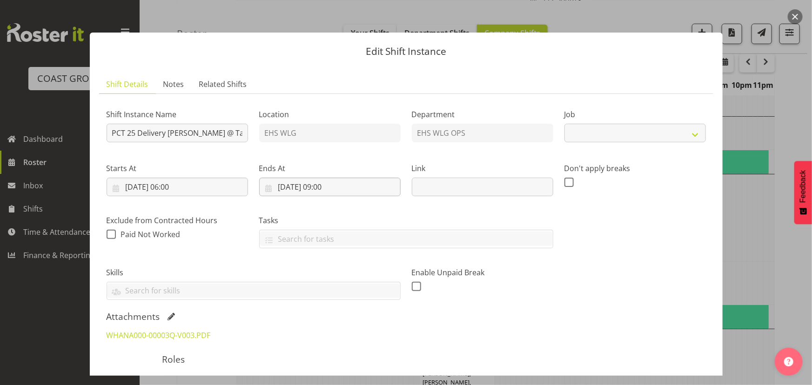
select select "8678"
click at [181, 192] on input "02/10/2025, 06:00" at bounding box center [177, 187] width 141 height 19
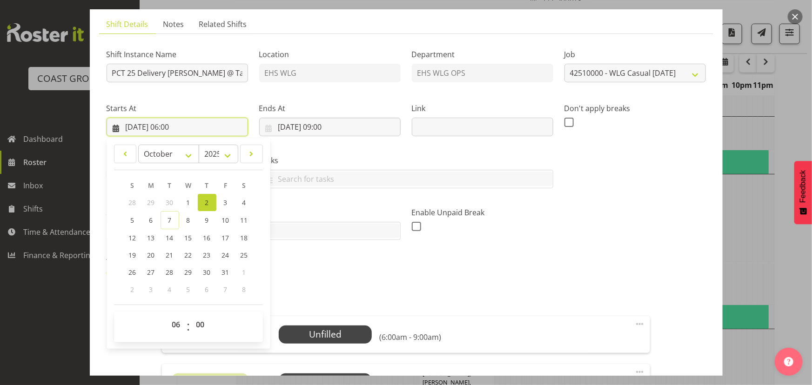
scroll to position [127, 0]
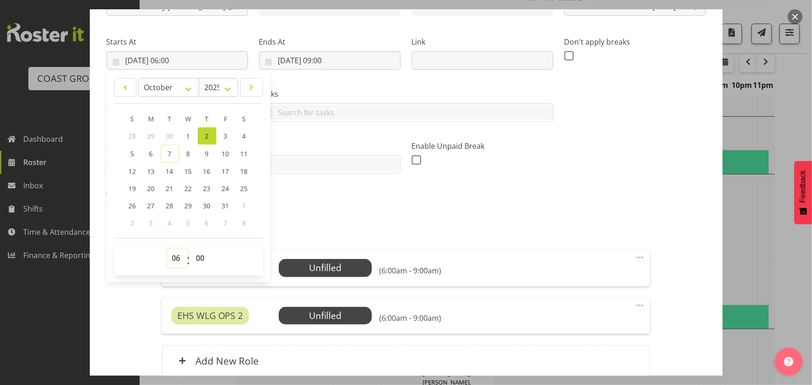
click at [172, 257] on select "00 01 02 03 04 05 06 07 08 09 10 11 12 13 14 15 16 17 18 19 20 21 22 23" at bounding box center [177, 258] width 21 height 19
click at [330, 92] on label "Tasks" at bounding box center [406, 93] width 294 height 11
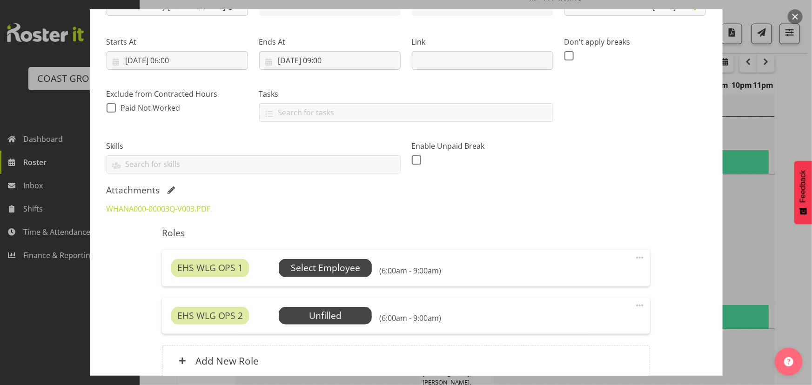
click at [341, 274] on span "Select Employee" at bounding box center [325, 268] width 69 height 13
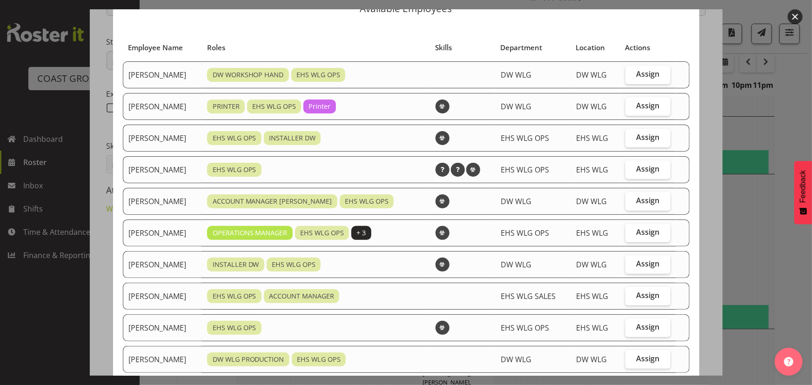
scroll to position [84, 0]
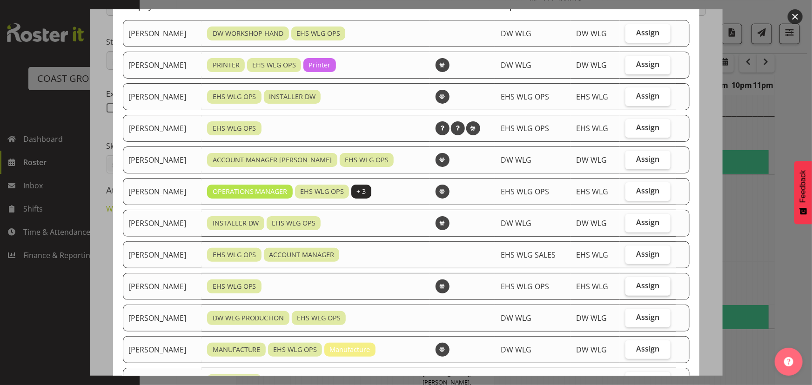
click at [626, 284] on label "Assign" at bounding box center [648, 286] width 45 height 19
click at [626, 284] on input "Assign" at bounding box center [629, 286] width 6 height 6
checkbox input "true"
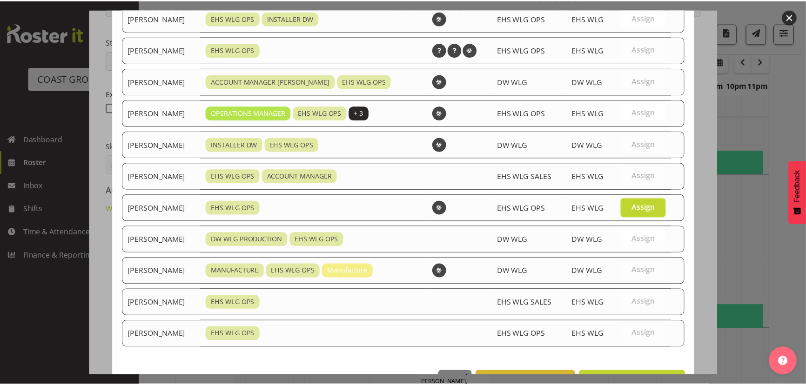
scroll to position [191, 0]
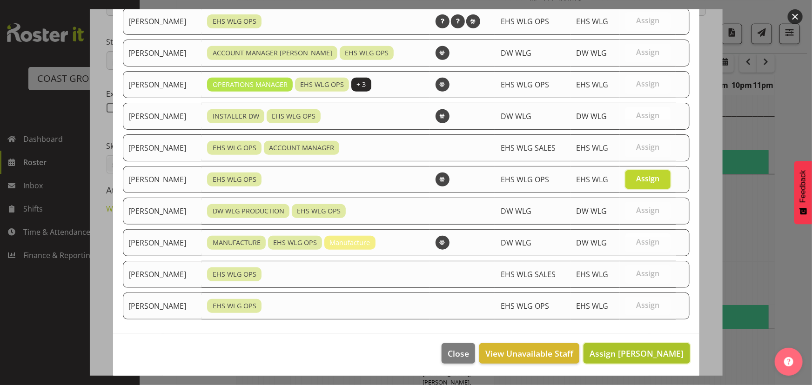
click at [618, 351] on span "Assign Michael Ngametua" at bounding box center [637, 353] width 94 height 11
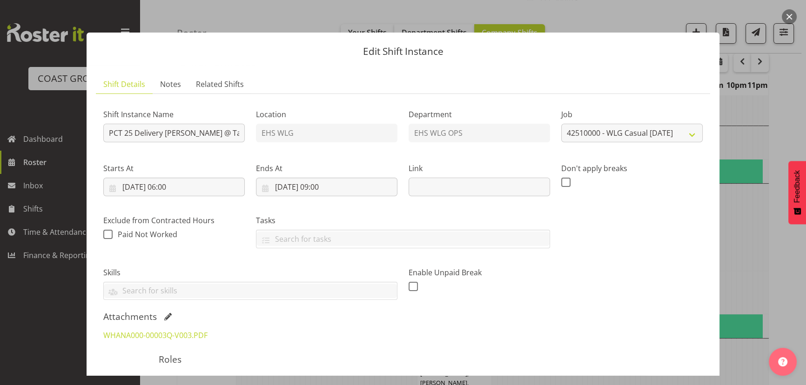
scroll to position [0, 0]
click at [186, 188] on input "02/10/2025, 06:00" at bounding box center [173, 187] width 141 height 19
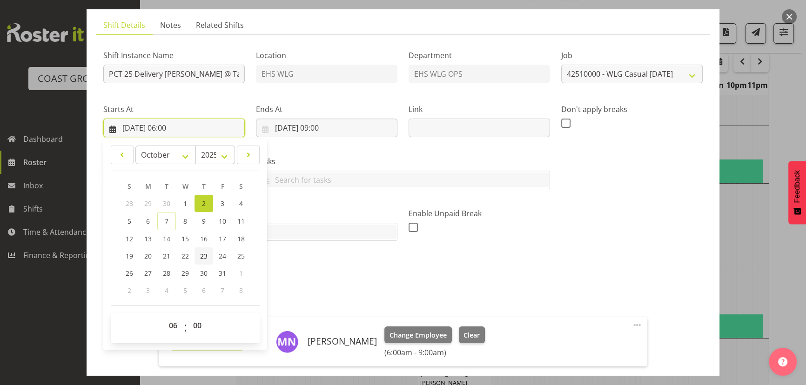
scroll to position [127, 0]
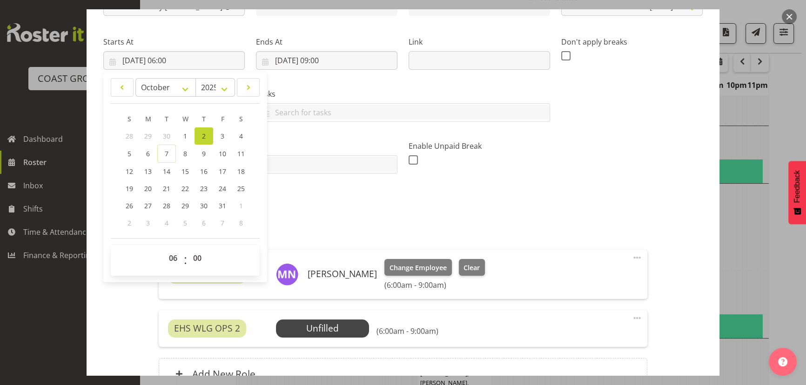
click at [161, 256] on div "00 01 02 03 04 05 06 07 08 09 10 11 12 13 14 15 16 17 18 19 20 21 22 23 : 00 01…" at bounding box center [185, 260] width 149 height 23
drag, startPoint x: 170, startPoint y: 256, endPoint x: 171, endPoint y: 250, distance: 6.1
click at [170, 256] on select "00 01 02 03 04 05 06 07 08 09 10 11 12 13 14 15 16 17 18 19 20 21 22 23" at bounding box center [174, 258] width 21 height 19
select select "7"
click at [164, 249] on select "00 01 02 03 04 05 06 07 08 09 10 11 12 13 14 15 16 17 18 19 20 21 22 23" at bounding box center [174, 258] width 21 height 19
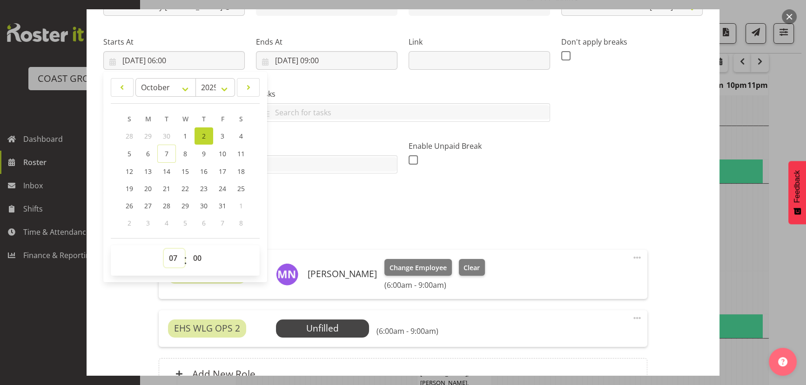
type input "02/10/2025, 07:00"
click at [362, 66] on input "02/10/2025, 09:00" at bounding box center [326, 60] width 141 height 19
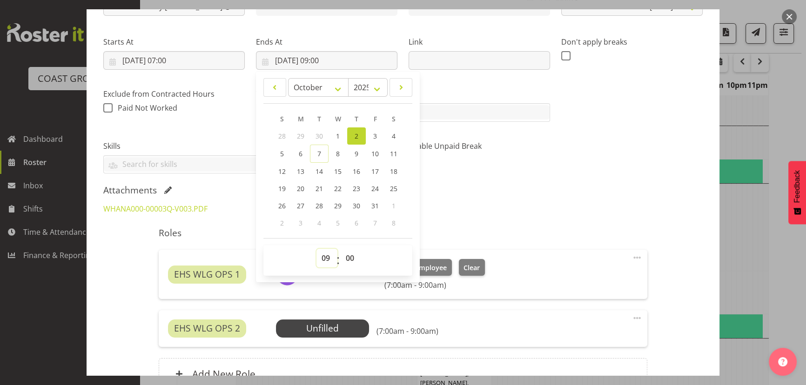
drag, startPoint x: 324, startPoint y: 259, endPoint x: 324, endPoint y: 253, distance: 6.1
click at [324, 259] on select "00 01 02 03 04 05 06 07 08 09 10 11 12 13 14 15 16 17 18 19 20 21 22 23" at bounding box center [327, 258] width 21 height 19
select select "11"
click at [317, 249] on select "00 01 02 03 04 05 06 07 08 09 10 11 12 13 14 15 16 17 18 19 20 21 22 23" at bounding box center [327, 258] width 21 height 19
type input "02/10/2025, 11:00"
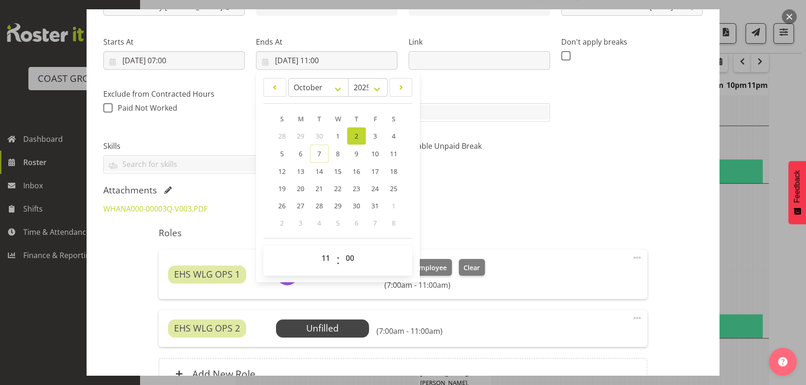
click at [473, 206] on div "WHANA000-00003Q-V003.PDF" at bounding box center [403, 209] width 611 height 22
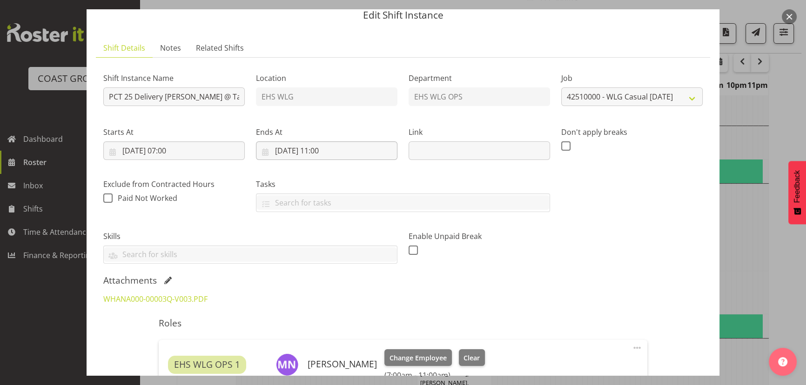
scroll to position [0, 0]
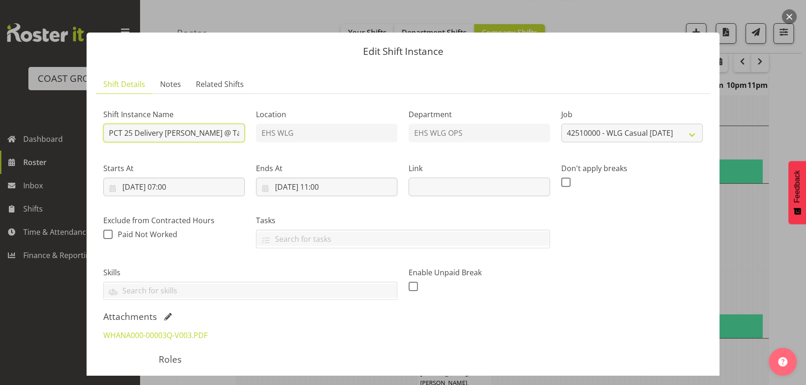
click at [203, 136] on input "PCT 25 Delivery Whanau Manaaki @ Takina 7am" at bounding box center [173, 133] width 141 height 19
click at [202, 187] on input "02/10/2025, 07:00" at bounding box center [173, 187] width 141 height 19
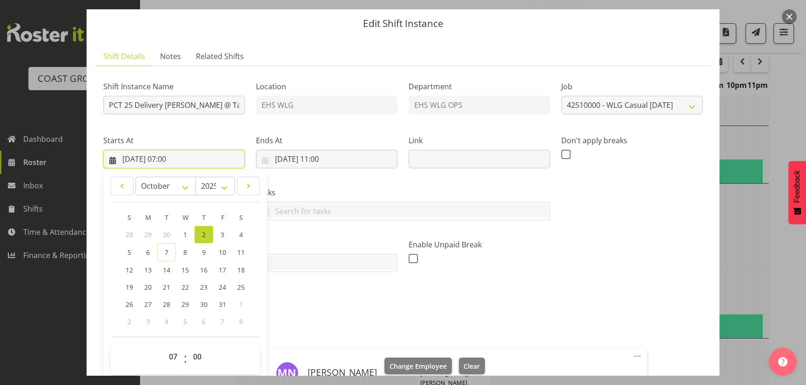
scroll to position [42, 0]
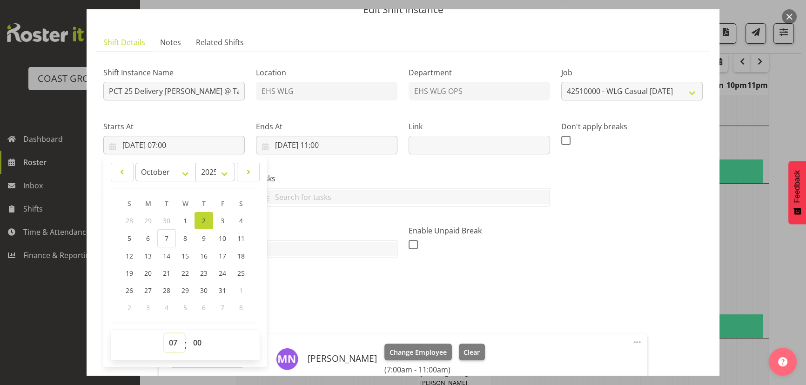
click at [168, 336] on select "00 01 02 03 04 05 06 07 08 09 10 11 12 13 14 15 16 17 18 19 20 21 22 23" at bounding box center [174, 343] width 21 height 19
select select "6"
click at [164, 334] on select "00 01 02 03 04 05 06 07 08 09 10 11 12 13 14 15 16 17 18 19 20 21 22 23" at bounding box center [174, 343] width 21 height 19
type input "02/10/2025, 06:00"
click at [314, 172] on div "Tasks Do toolbox talk Give mark a cuddle See client before you leave Unload tru…" at bounding box center [402, 186] width 305 height 52
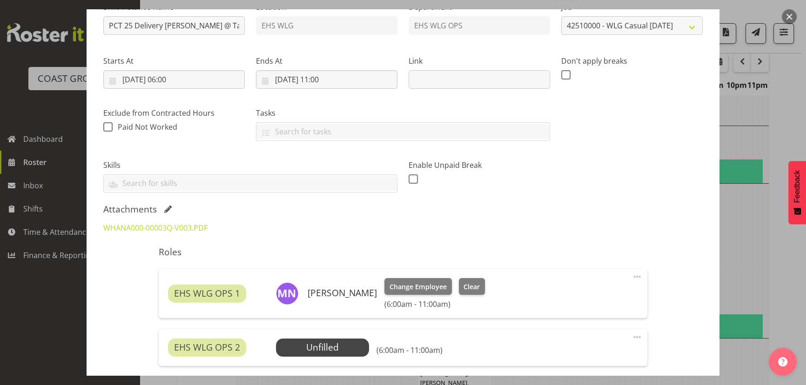
scroll to position [211, 0]
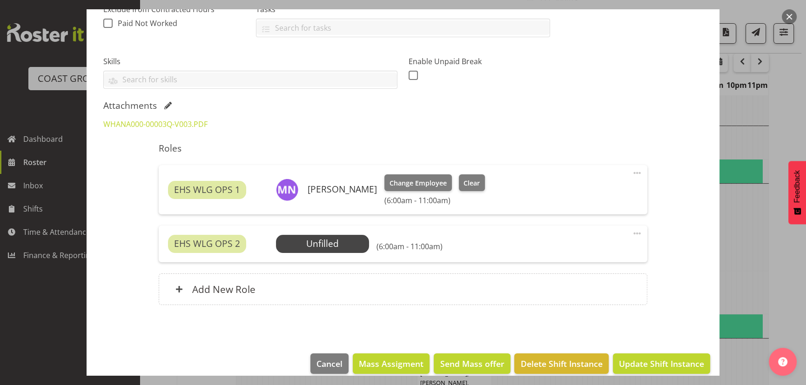
click at [634, 232] on span at bounding box center [637, 233] width 11 height 11
click at [615, 279] on link "Delete" at bounding box center [597, 287] width 89 height 17
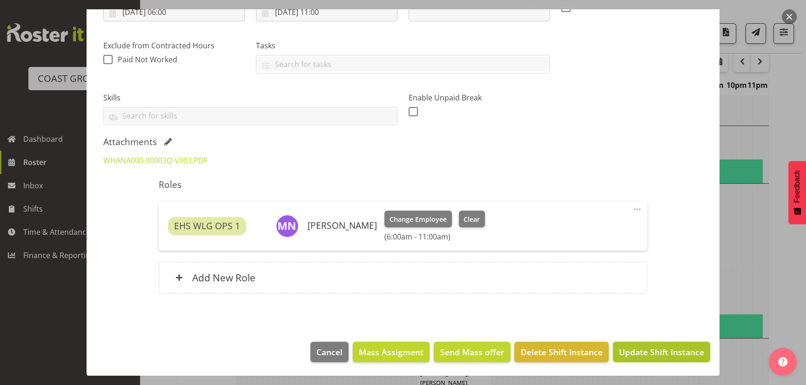
click at [636, 349] on span "Update Shift Instance" at bounding box center [661, 352] width 85 height 12
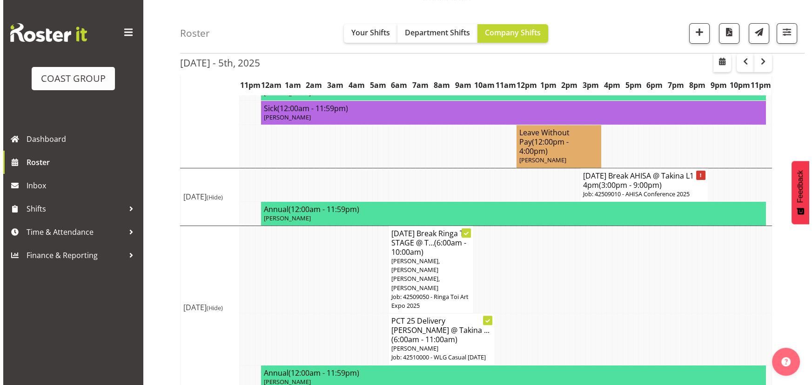
scroll to position [326, 0]
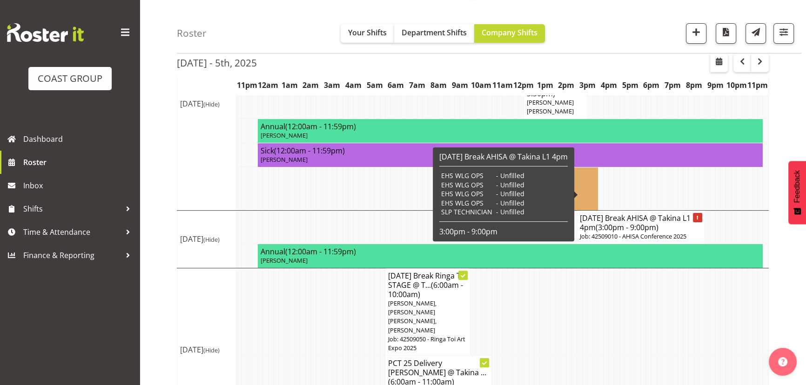
click at [638, 222] on span "(3:00pm - 9:00pm)" at bounding box center [627, 227] width 63 height 10
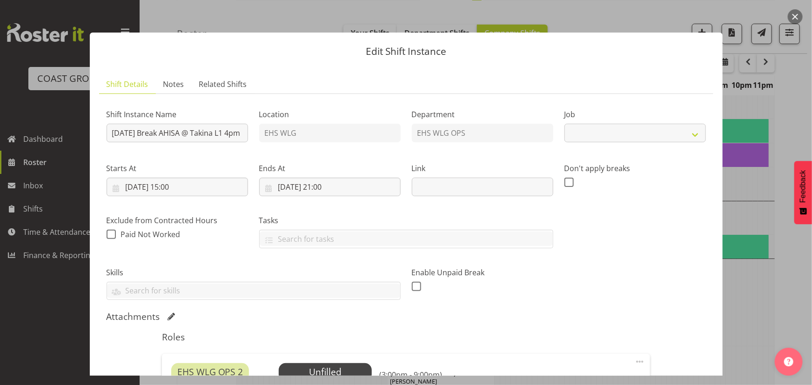
select select "8963"
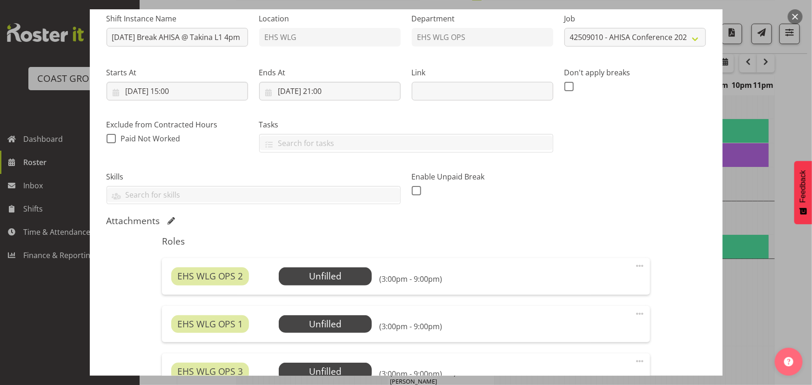
scroll to position [84, 0]
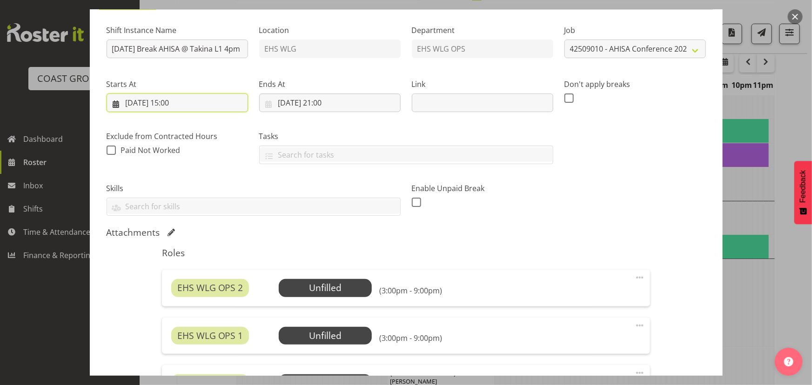
click at [195, 104] on input "01/10/2025, 15:00" at bounding box center [177, 103] width 141 height 19
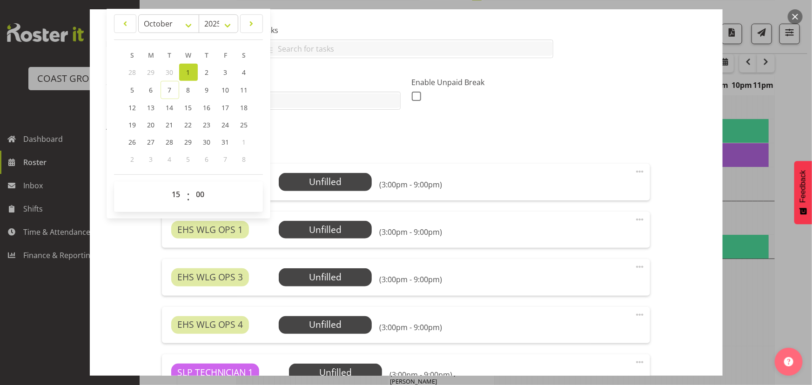
scroll to position [254, 0]
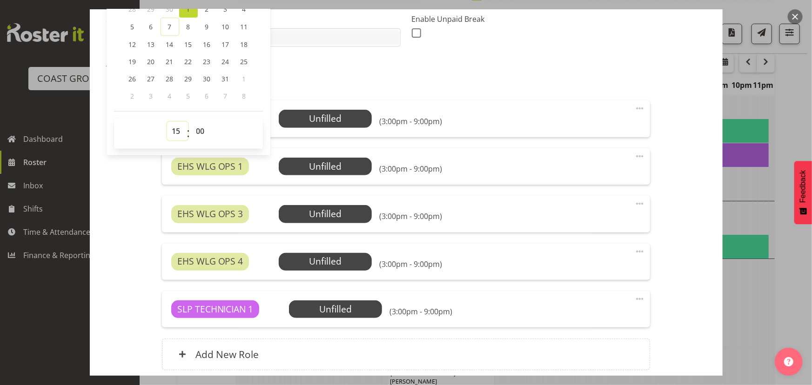
click at [175, 128] on select "00 01 02 03 04 05 06 07 08 09 10 11 12 13 14 15 16 17 18 19 20 21 22 23" at bounding box center [177, 131] width 21 height 19
select select "14"
click at [167, 122] on select "00 01 02 03 04 05 06 07 08 09 10 11 12 13 14 15 16 17 18 19 20 21 22 23" at bounding box center [177, 131] width 21 height 19
type input "01/10/2025, 14:00"
click at [352, 118] on span "Select Employee" at bounding box center [325, 118] width 69 height 13
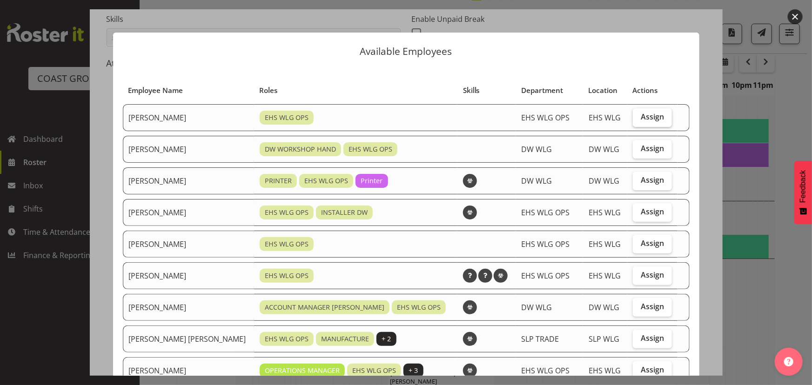
click at [641, 115] on span "Assign" at bounding box center [652, 116] width 23 height 9
click at [638, 115] on input "Assign" at bounding box center [636, 117] width 6 height 6
checkbox input "true"
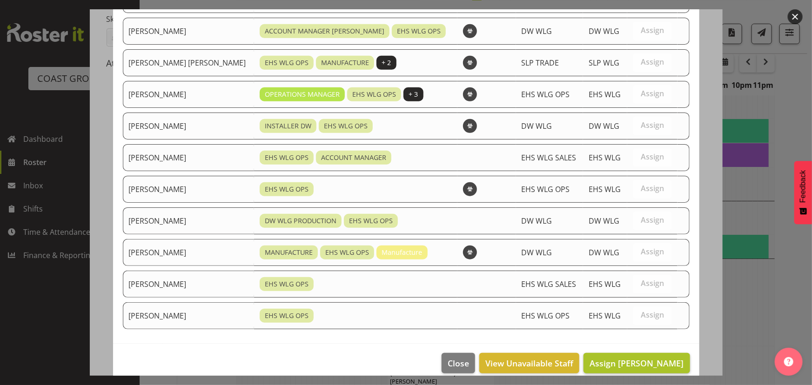
scroll to position [286, 0]
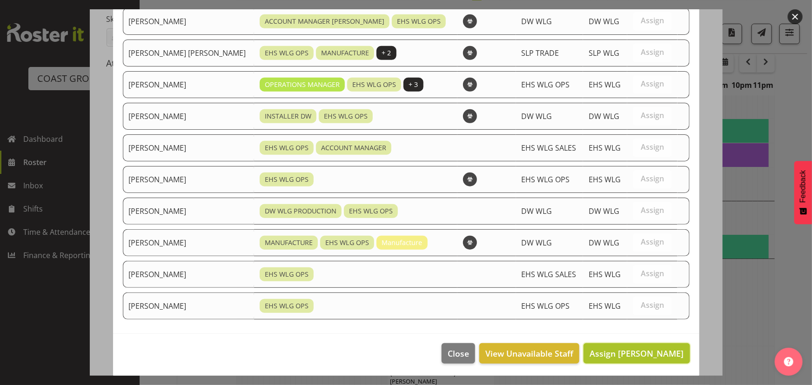
click at [628, 351] on span "Assign Ashton Staats" at bounding box center [637, 353] width 94 height 11
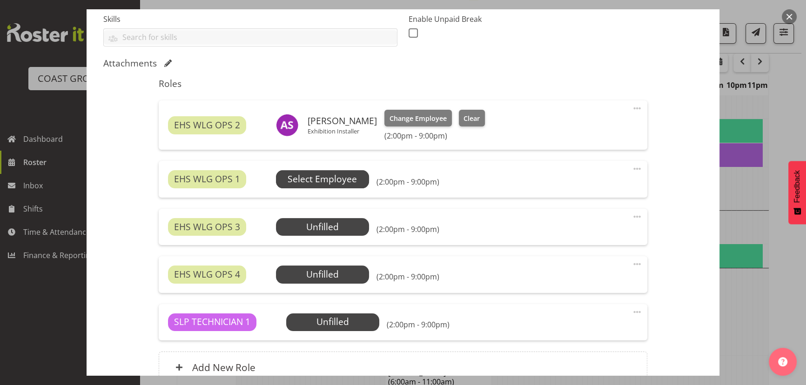
click at [354, 180] on span "Select Employee" at bounding box center [322, 179] width 69 height 13
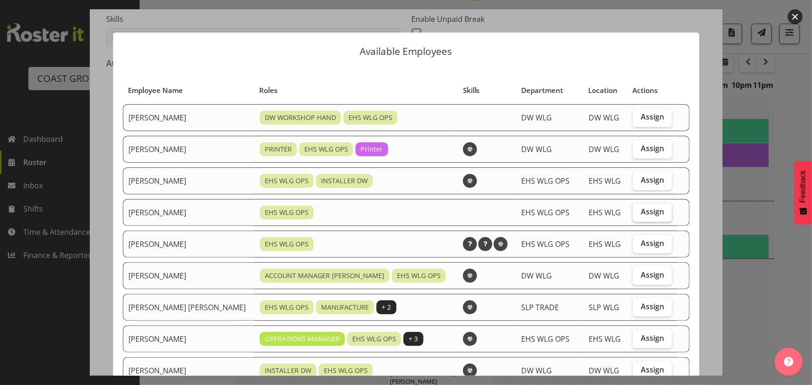
click at [647, 220] on label "Assign" at bounding box center [652, 212] width 39 height 19
click at [639, 215] on input "Assign" at bounding box center [636, 212] width 6 height 6
checkbox input "true"
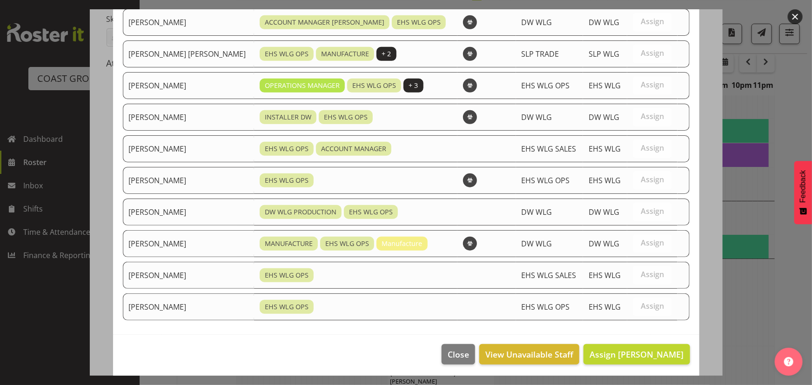
scroll to position [255, 0]
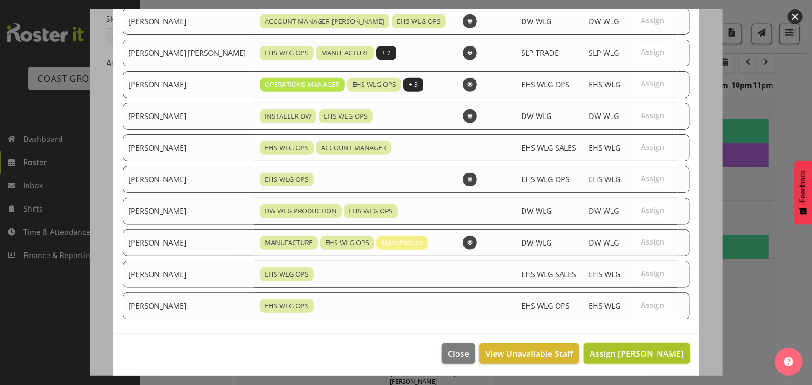
drag, startPoint x: 611, startPoint y: 346, endPoint x: 593, endPoint y: 348, distance: 17.8
click at [610, 348] on span "Assign Geoffrey Robertson" at bounding box center [637, 353] width 94 height 11
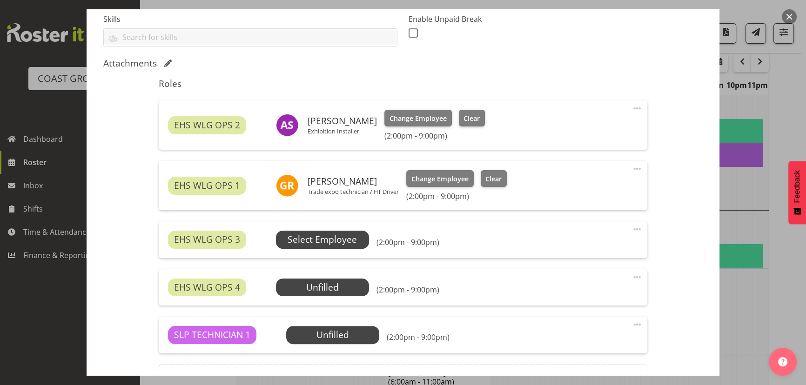
click at [306, 231] on span "Select Employee" at bounding box center [322, 240] width 93 height 18
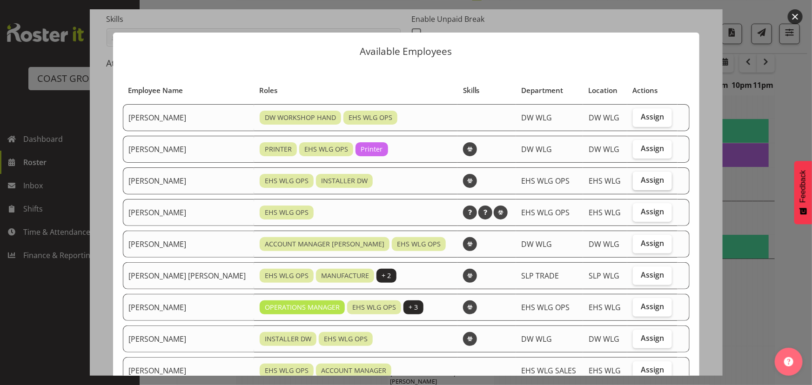
click at [633, 181] on label "Assign" at bounding box center [652, 181] width 39 height 19
click at [633, 181] on input "Assign" at bounding box center [636, 180] width 6 height 6
checkbox input "true"
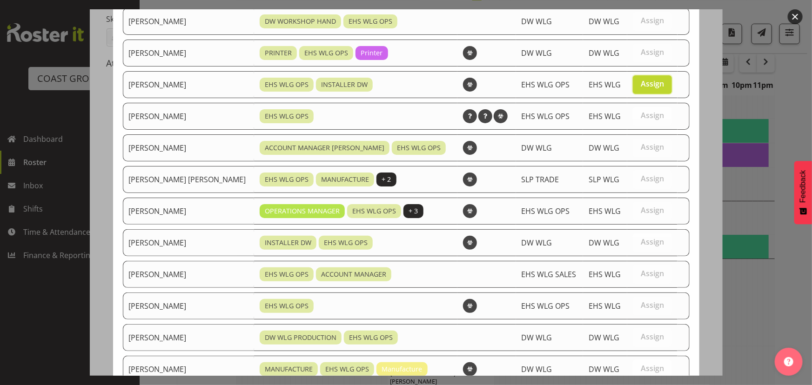
scroll to position [223, 0]
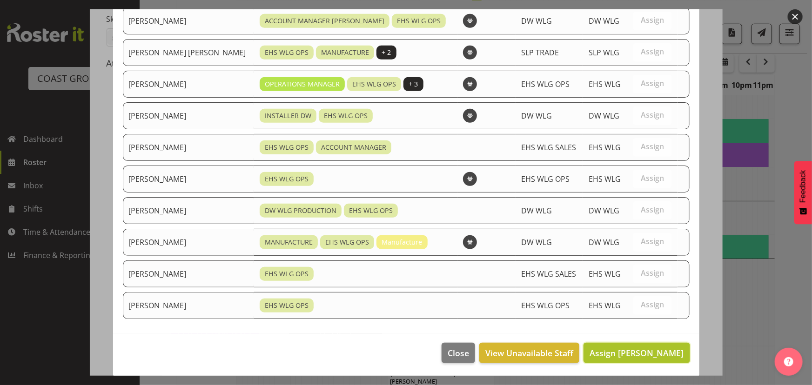
click at [630, 348] on span "Assign Darryl Burns" at bounding box center [637, 353] width 94 height 11
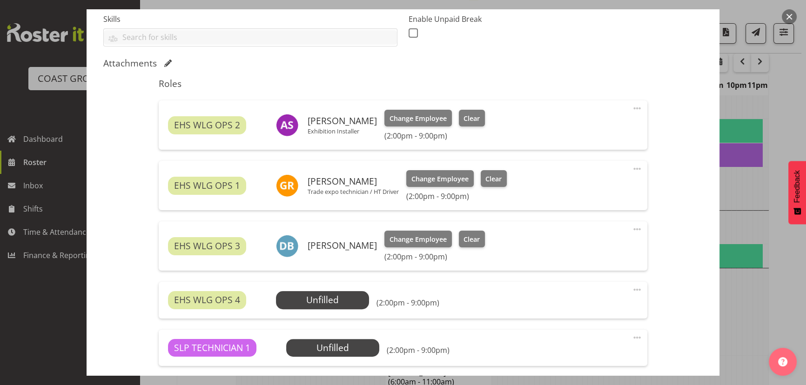
click at [359, 289] on div "EHS WLG OPS 4 Unfilled Select Employee (2:00pm - 9:00pm) Edit Cover Role Delete" at bounding box center [403, 300] width 488 height 36
click at [356, 294] on span "Select Employee" at bounding box center [322, 300] width 93 height 18
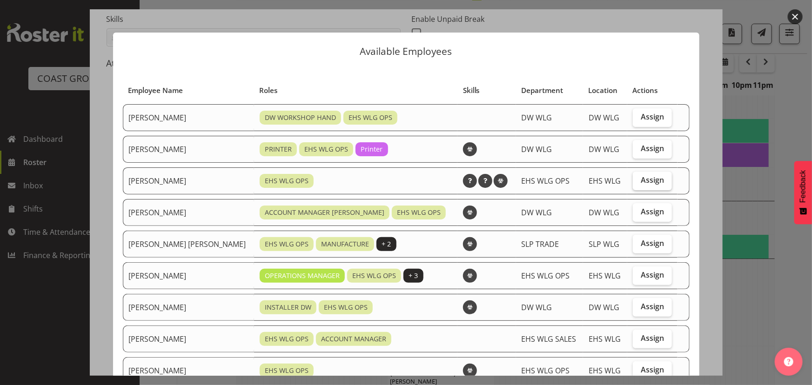
click at [654, 175] on label "Assign" at bounding box center [652, 181] width 39 height 19
click at [639, 177] on input "Assign" at bounding box center [636, 180] width 6 height 6
checkbox input "true"
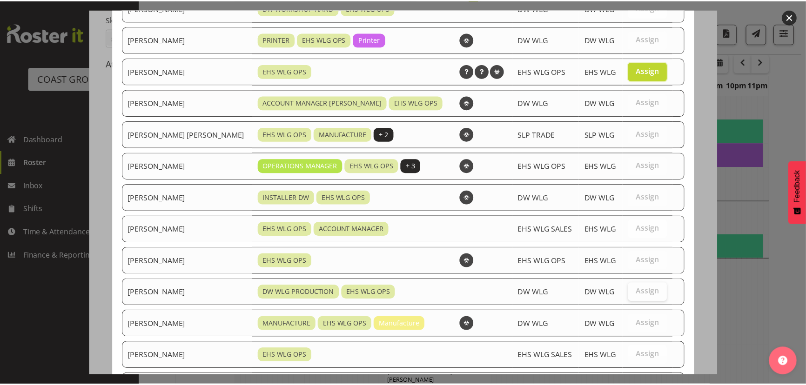
scroll to position [191, 0]
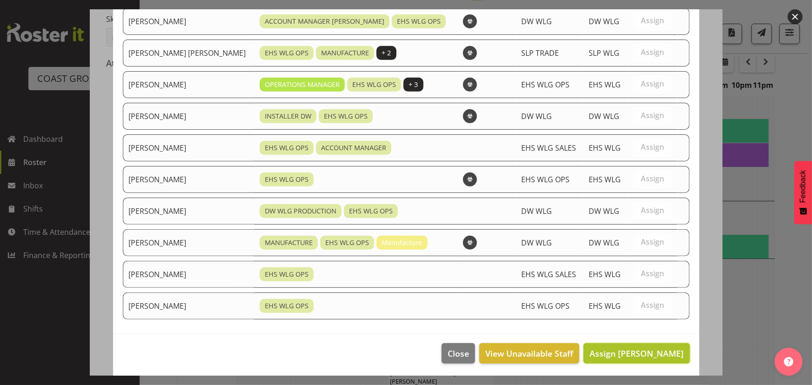
drag, startPoint x: 611, startPoint y: 354, endPoint x: 600, endPoint y: 351, distance: 11.1
click at [611, 354] on span "Assign Jackson Howsan" at bounding box center [637, 353] width 94 height 11
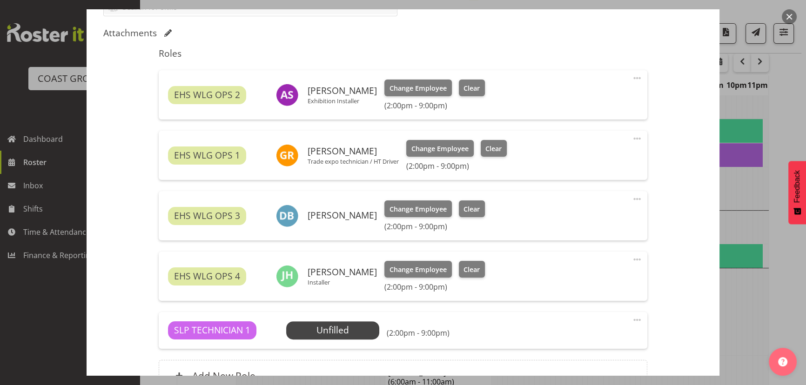
scroll to position [296, 0]
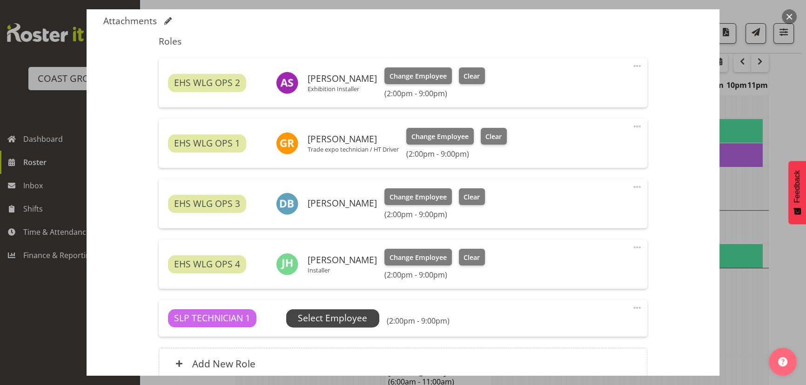
click at [356, 321] on span "Select Employee" at bounding box center [332, 318] width 69 height 13
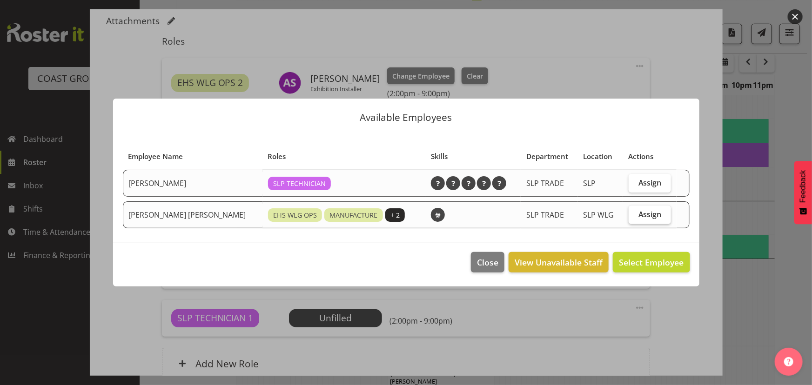
click at [652, 221] on label "Assign" at bounding box center [650, 215] width 42 height 19
click at [635, 217] on input "Assign" at bounding box center [632, 214] width 6 height 6
checkbox input "true"
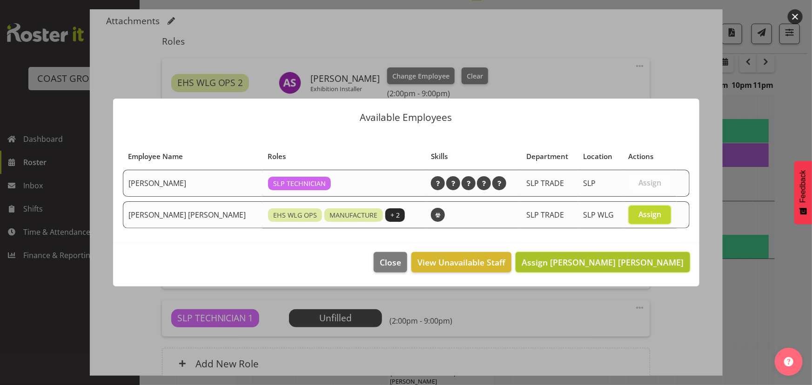
click at [638, 260] on span "Assign Joshua Keith Jackson" at bounding box center [603, 262] width 162 height 11
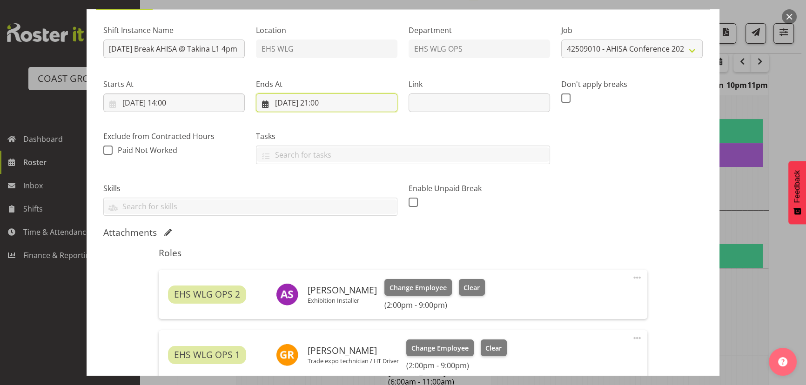
click at [327, 94] on input "01/10/2025, 21:00" at bounding box center [326, 103] width 141 height 19
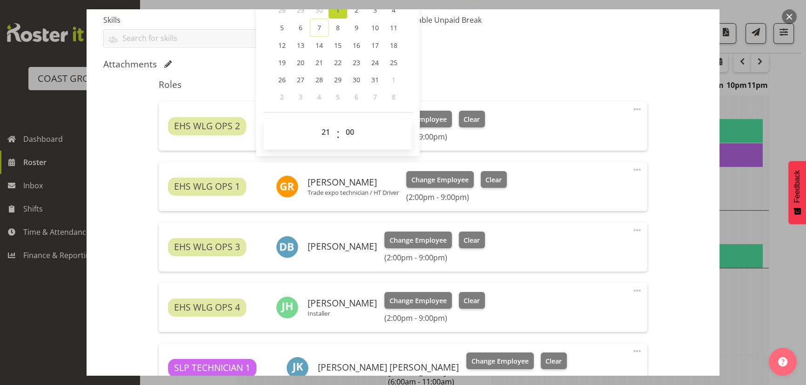
scroll to position [254, 0]
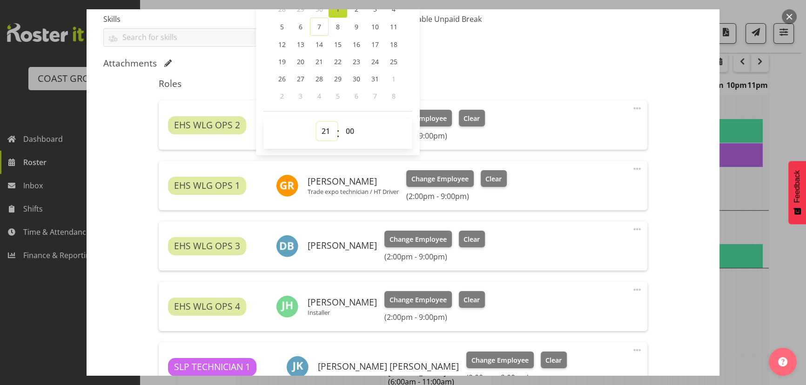
click at [318, 136] on select "00 01 02 03 04 05 06 07 08 09 10 11 12 13 14 15 16 17 18 19 20 21 22 23" at bounding box center [327, 131] width 21 height 19
select select "20"
click at [317, 122] on select "00 01 02 03 04 05 06 07 08 09 10 11 12 13 14 15 16 17 18 19 20 21 22 23" at bounding box center [327, 131] width 21 height 19
type input "01/10/2025, 20:00"
click at [559, 85] on h5 "Roles" at bounding box center [403, 83] width 488 height 11
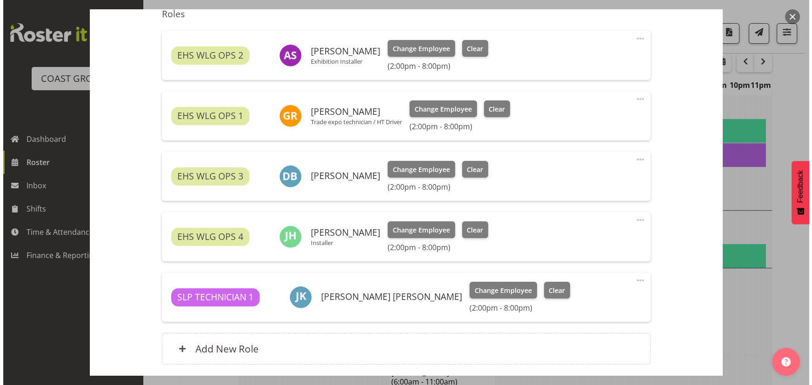
scroll to position [338, 0]
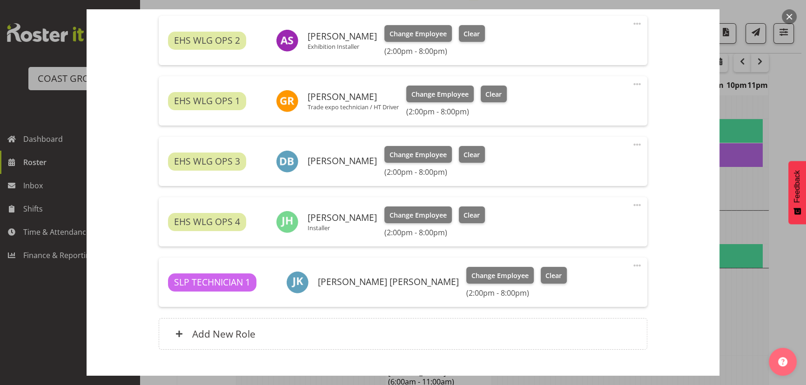
click at [363, 350] on div "Roles EHS WLG OPS 2 Ashton Staats Exhibition Installer Change Employee Clear (2…" at bounding box center [402, 174] width 499 height 373
click at [375, 328] on div "Add New Role" at bounding box center [403, 334] width 488 height 32
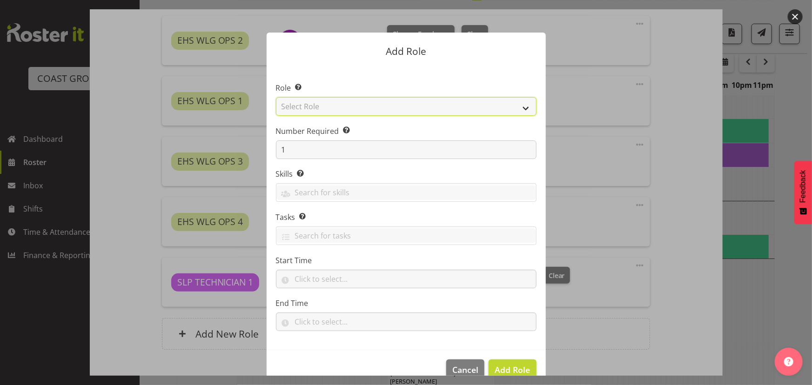
click at [349, 107] on select "Select Role ACCOUNT MANAGER ACCOUNT MANAGER DW ACCOUNTS [PERSON_NAME] VEHICLES …" at bounding box center [406, 106] width 261 height 19
select select "191"
click at [276, 97] on select "Select Role ACCOUNT MANAGER ACCOUNT MANAGER DW ACCOUNTS [PERSON_NAME] VEHICLES …" at bounding box center [406, 106] width 261 height 19
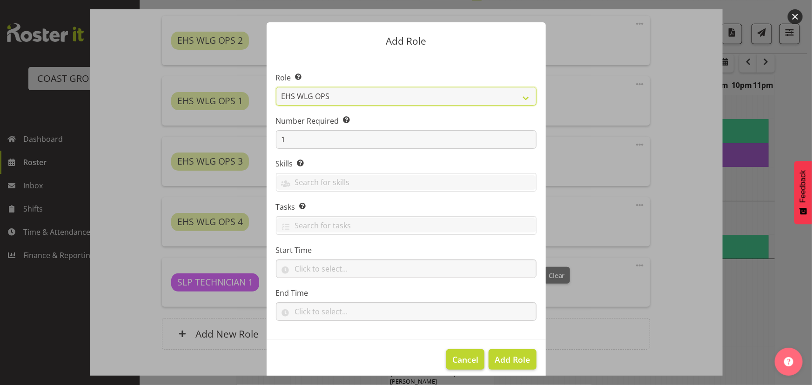
scroll to position [18, 0]
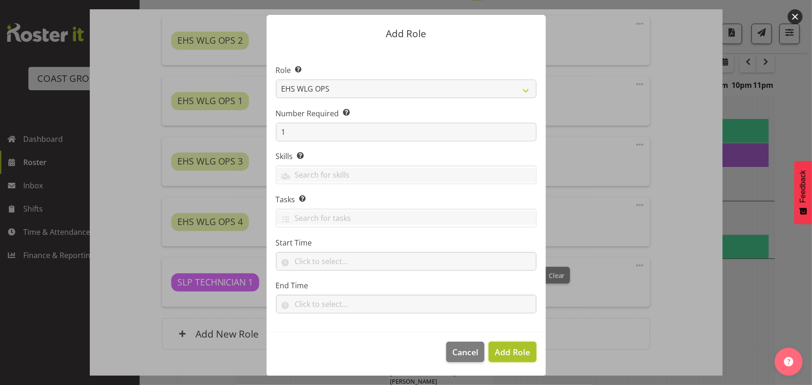
click at [501, 345] on button "Add Role" at bounding box center [512, 352] width 47 height 20
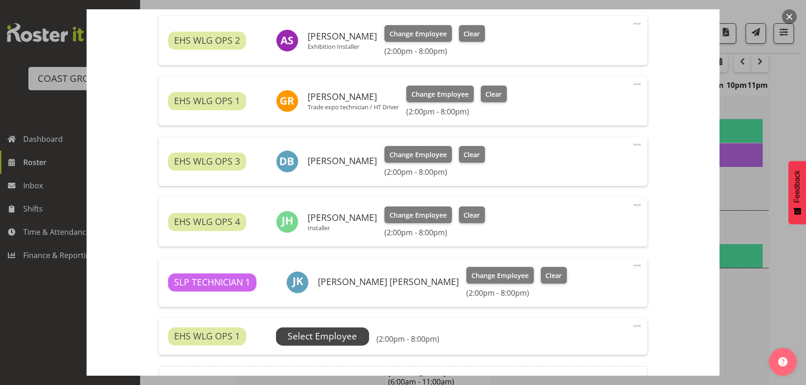
click at [346, 339] on span "Select Employee" at bounding box center [322, 336] width 69 height 13
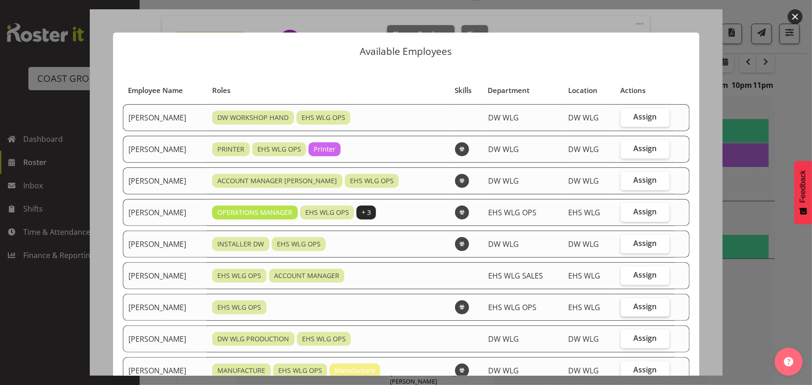
click at [650, 304] on span "Assign" at bounding box center [645, 306] width 23 height 9
click at [627, 304] on input "Assign" at bounding box center [624, 307] width 6 height 6
checkbox input "true"
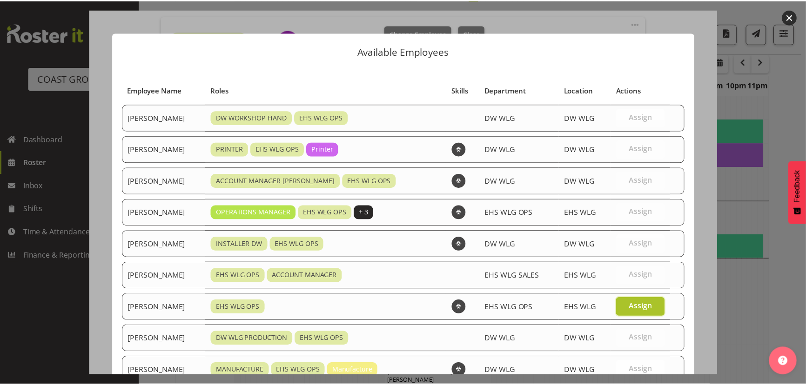
scroll to position [128, 0]
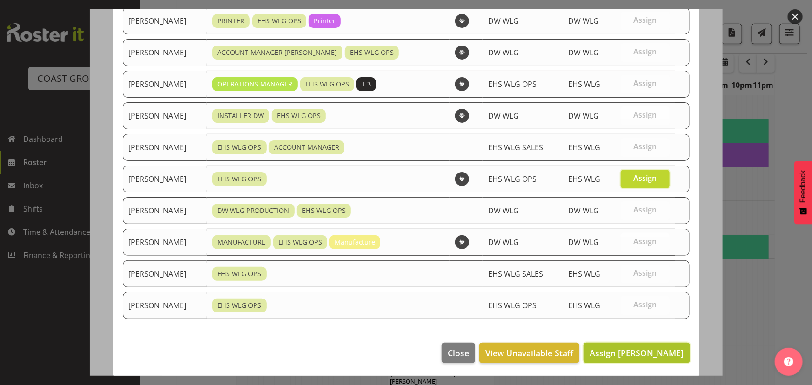
click at [642, 361] on button "Assign Michael Ngametua" at bounding box center [637, 353] width 106 height 20
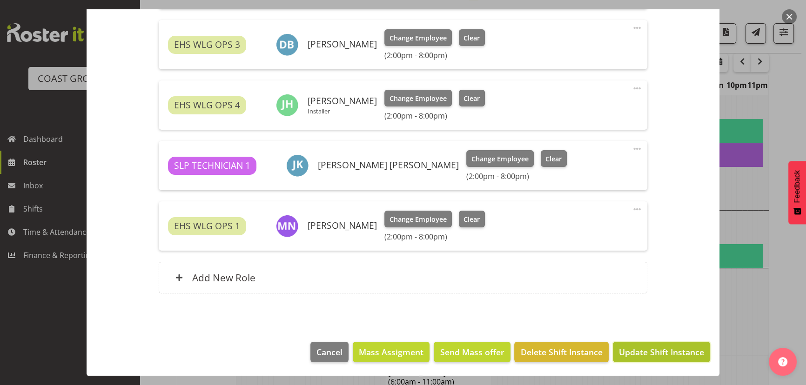
click at [647, 358] on button "Update Shift Instance" at bounding box center [661, 352] width 97 height 20
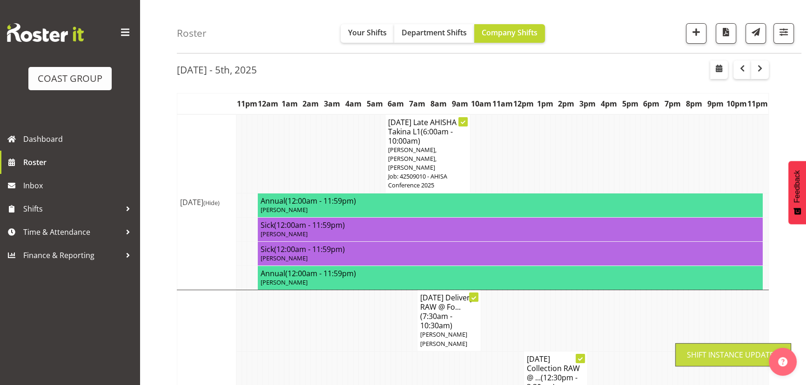
scroll to position [0, 0]
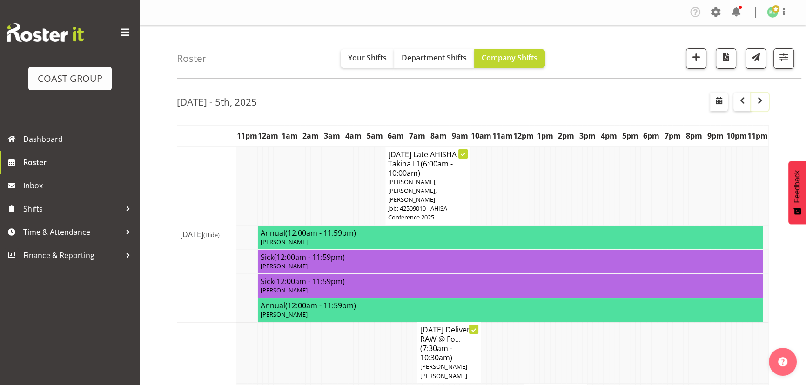
click at [756, 96] on span "button" at bounding box center [759, 100] width 11 height 11
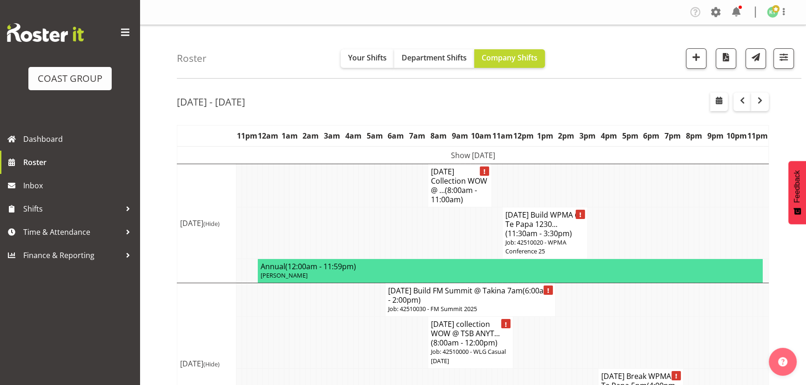
click at [479, 154] on td "Show Mon 6th Oct 2025" at bounding box center [473, 156] width 592 height 18
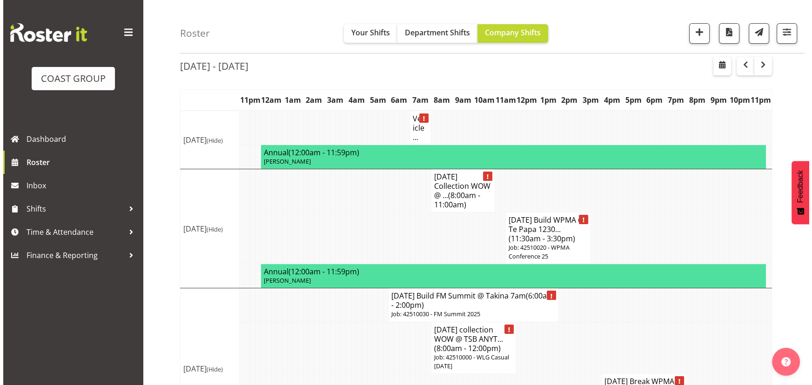
scroll to position [84, 0]
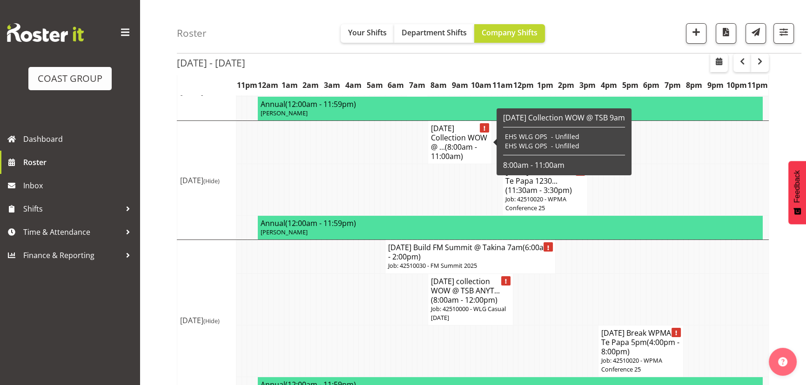
click at [470, 142] on span "(8:00am - 11:00am)" at bounding box center [454, 152] width 46 height 20
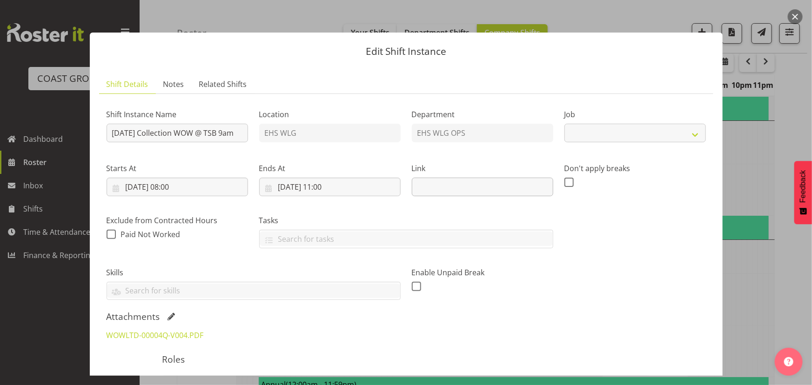
select select "8678"
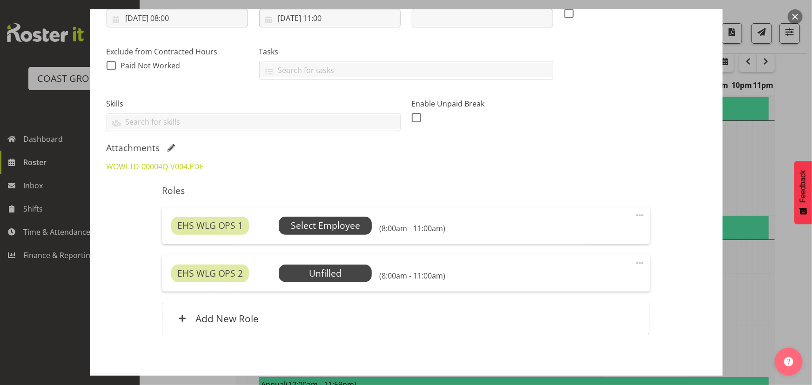
click at [354, 226] on span "Select Employee" at bounding box center [325, 225] width 69 height 13
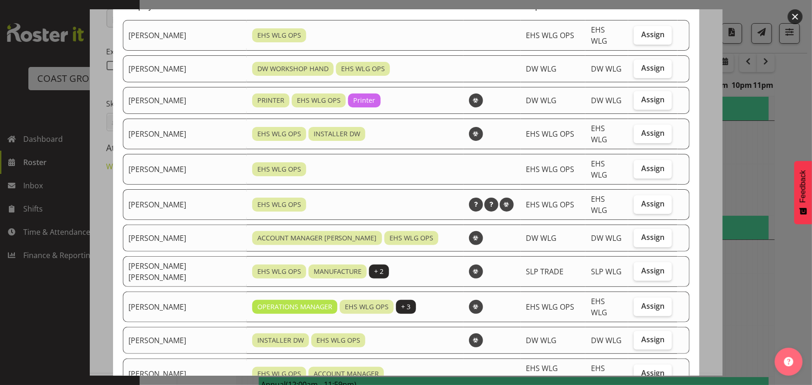
scroll to position [127, 0]
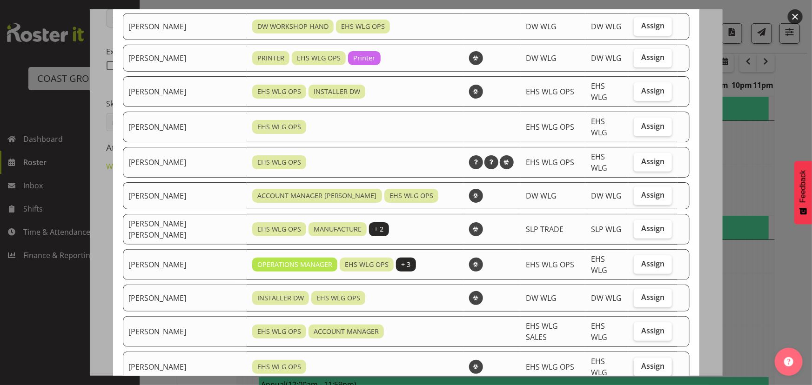
click at [665, 358] on label "Assign" at bounding box center [653, 367] width 38 height 19
click at [640, 364] on input "Assign" at bounding box center [637, 367] width 6 height 6
checkbox input "true"
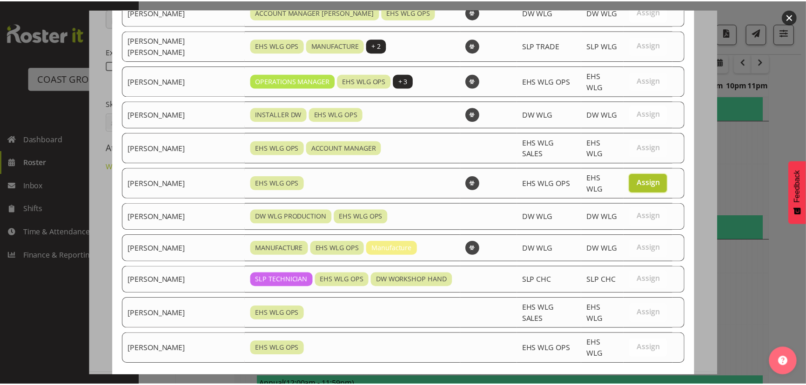
scroll to position [318, 0]
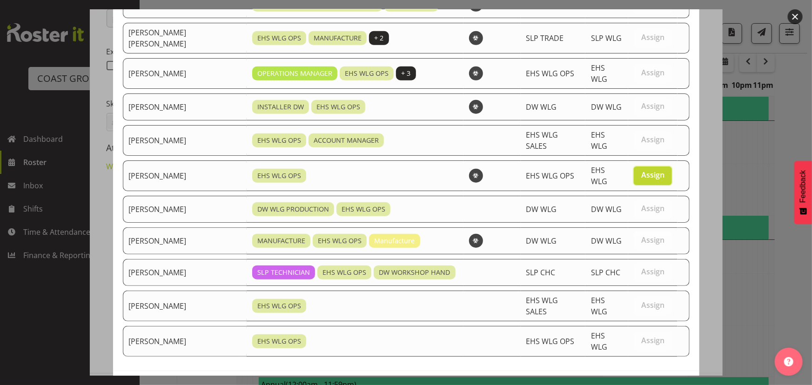
click at [665, 385] on span "Assign Michael Ngametua" at bounding box center [637, 390] width 94 height 11
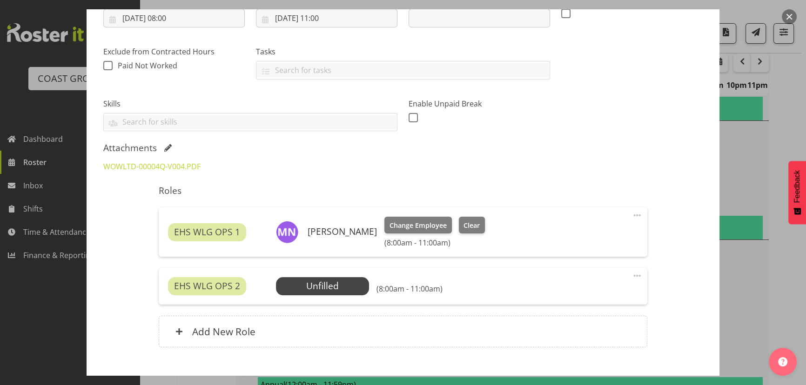
click at [632, 278] on span at bounding box center [637, 275] width 11 height 11
click at [604, 336] on link "Delete" at bounding box center [597, 330] width 89 height 17
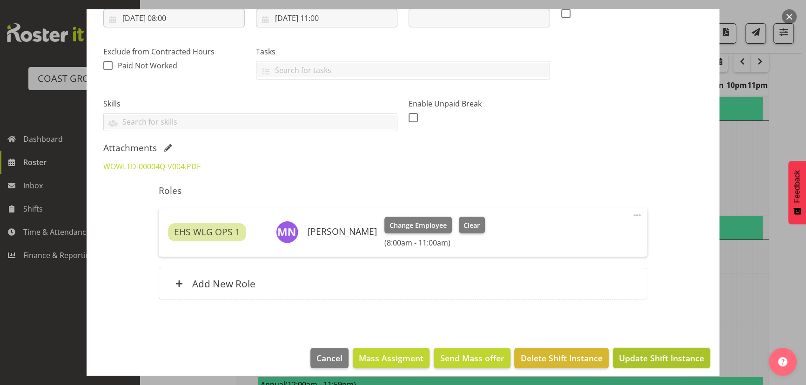
click at [637, 358] on span "Update Shift Instance" at bounding box center [661, 358] width 85 height 12
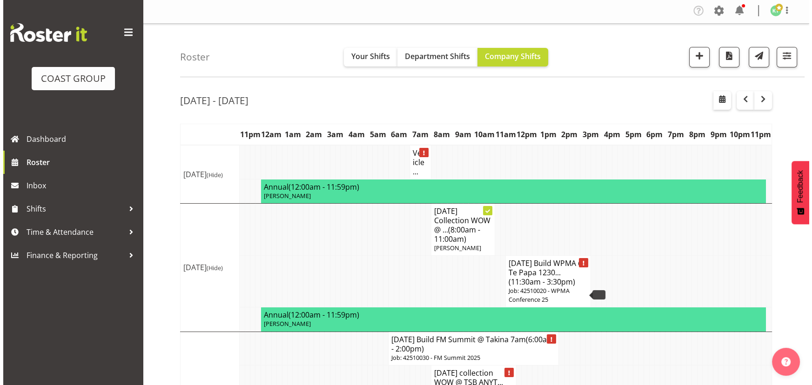
scroll to position [0, 0]
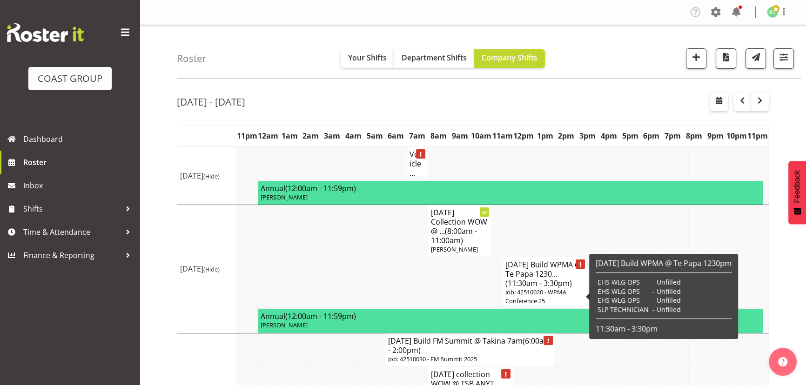
click at [548, 271] on h4 "OCT 25 Build WPMA @ Te Papa 1230... (11:30am - 3:30pm)" at bounding box center [544, 274] width 79 height 28
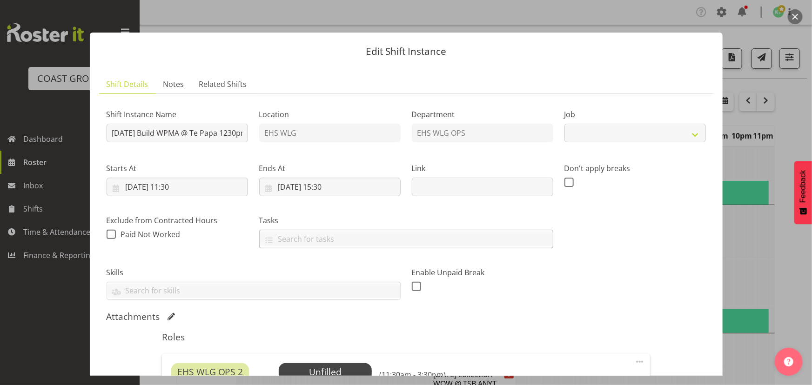
select select "9844"
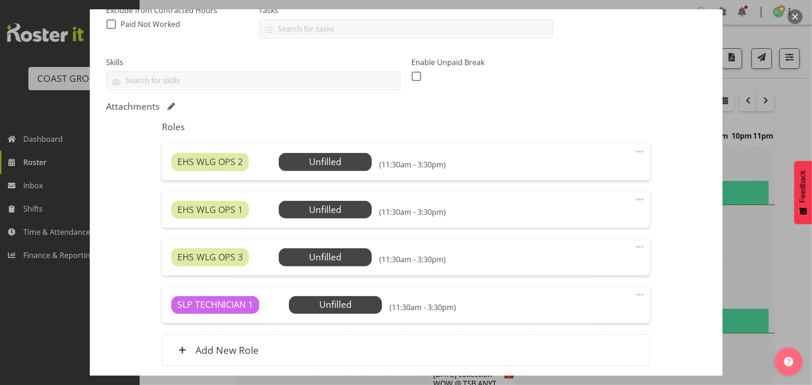
scroll to position [211, 0]
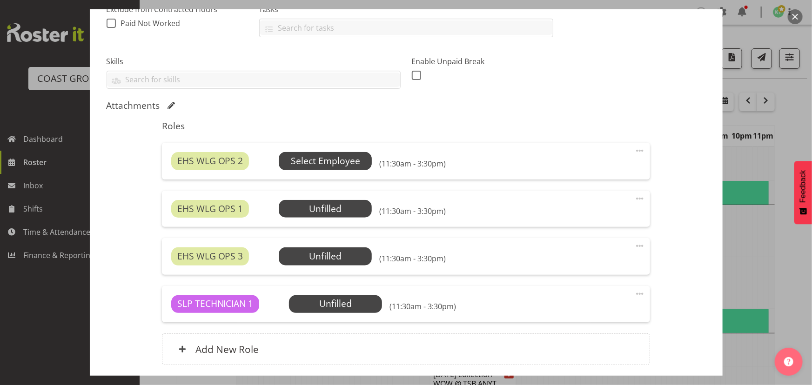
click at [342, 155] on span "Select Employee" at bounding box center [325, 161] width 69 height 13
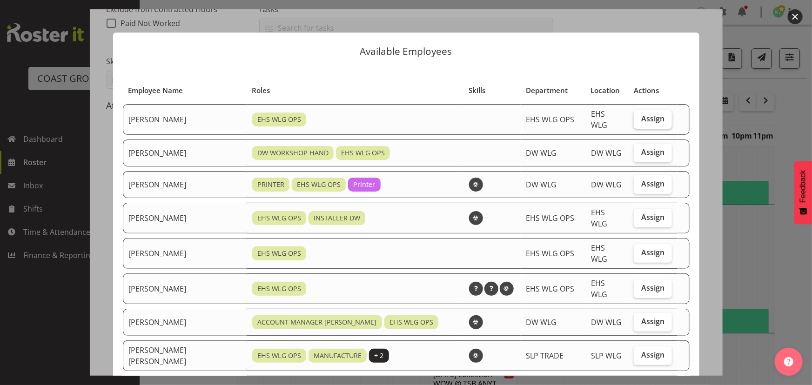
click at [646, 121] on span "Assign" at bounding box center [652, 118] width 23 height 9
click at [640, 121] on input "Assign" at bounding box center [637, 119] width 6 height 6
checkbox input "true"
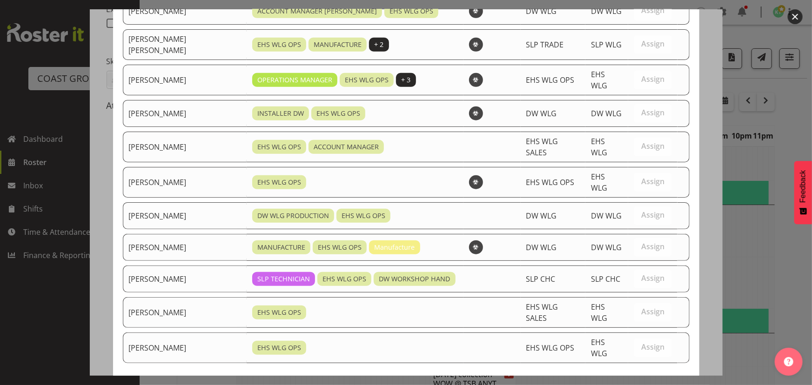
scroll to position [318, 0]
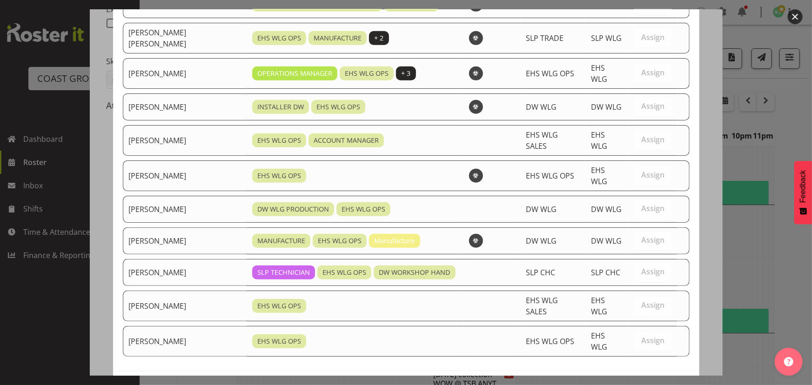
click at [626, 385] on span "Assign Ashton Staats" at bounding box center [637, 390] width 94 height 11
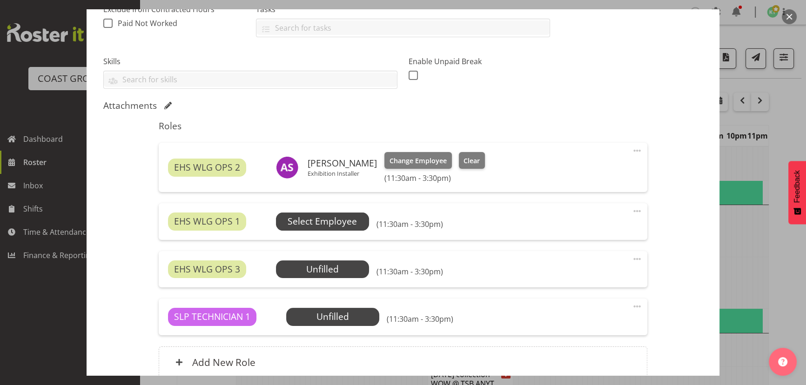
click at [346, 214] on span "Select Employee" at bounding box center [322, 222] width 93 height 18
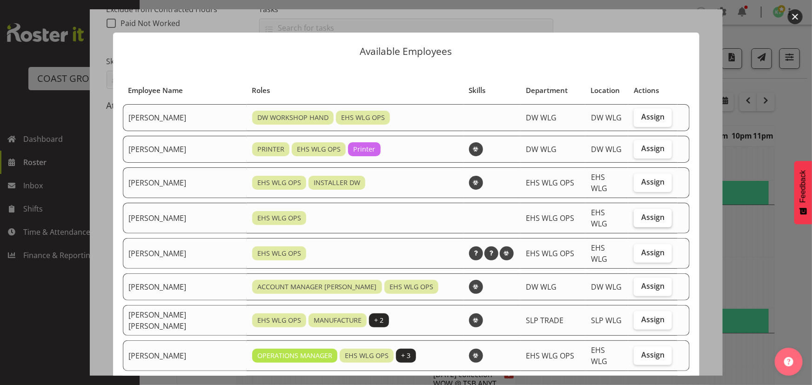
click at [645, 218] on label "Assign" at bounding box center [653, 218] width 38 height 19
click at [640, 218] on input "Assign" at bounding box center [637, 218] width 6 height 6
checkbox input "true"
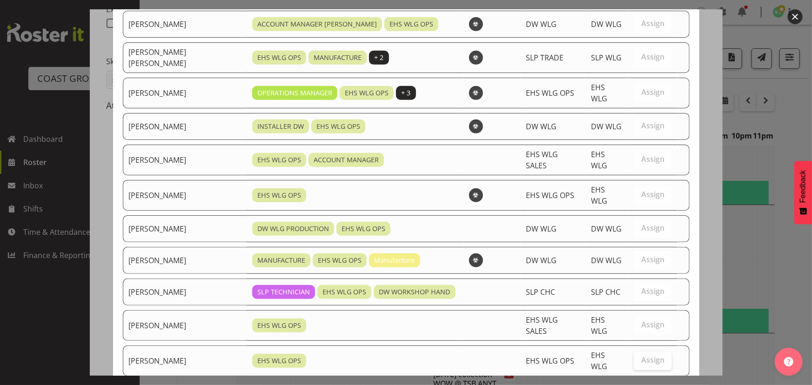
scroll to position [286, 0]
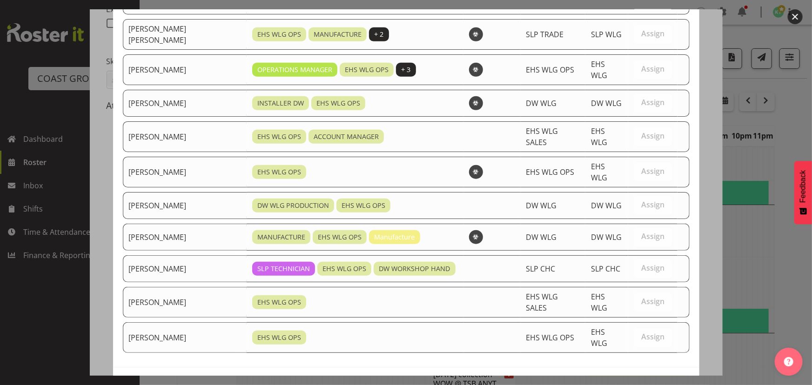
click at [633, 382] on span "Assign Geoffrey Robertson" at bounding box center [637, 387] width 94 height 11
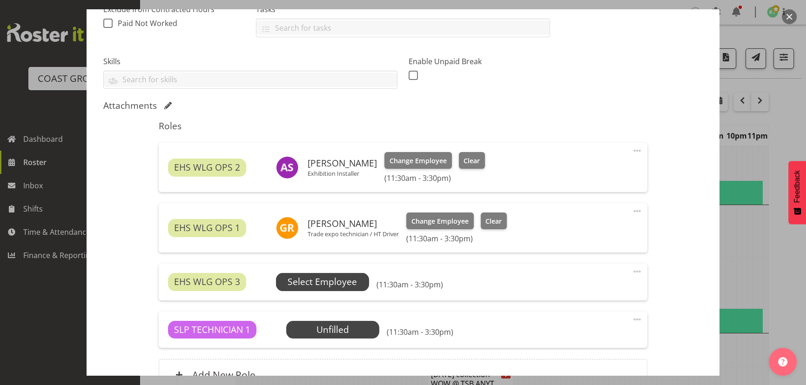
click at [345, 276] on span "Select Employee" at bounding box center [322, 282] width 69 height 13
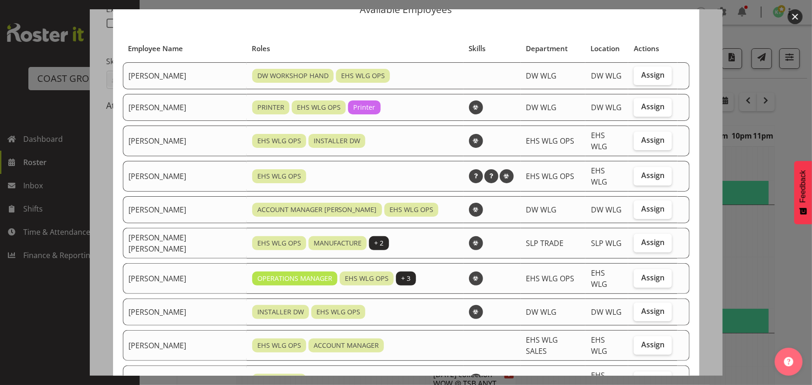
scroll to position [127, 0]
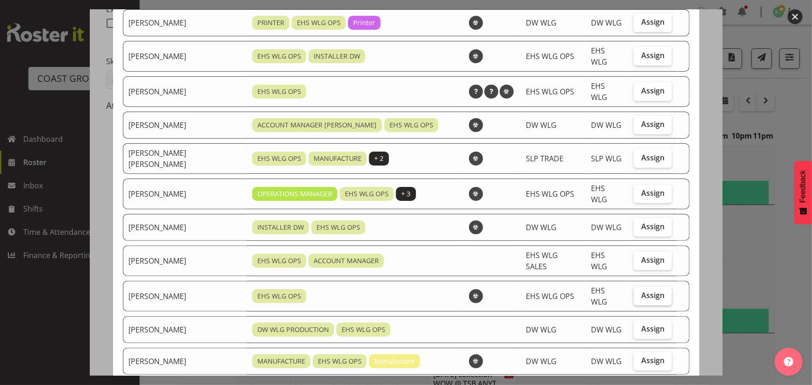
click at [634, 287] on label "Assign" at bounding box center [653, 296] width 38 height 19
click at [634, 293] on input "Assign" at bounding box center [637, 296] width 6 height 6
checkbox input "true"
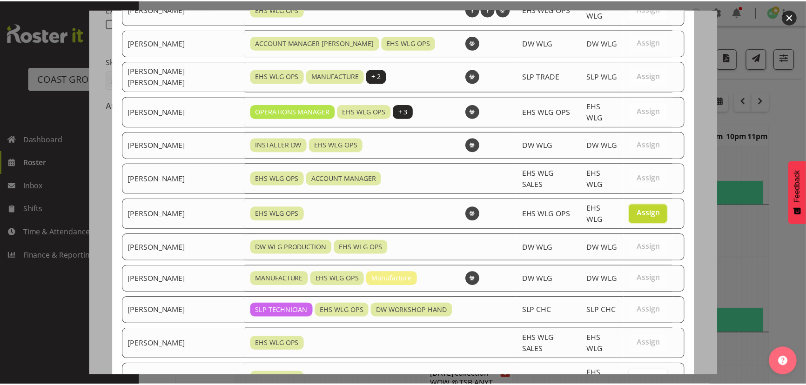
scroll to position [255, 0]
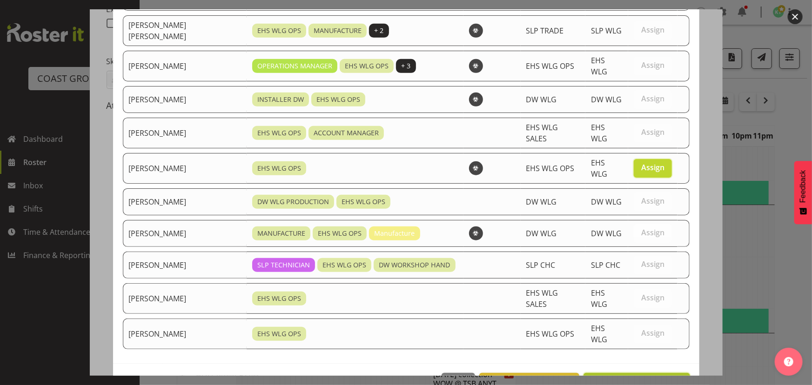
click at [627, 378] on span "Assign Michael Ngametua" at bounding box center [637, 383] width 94 height 11
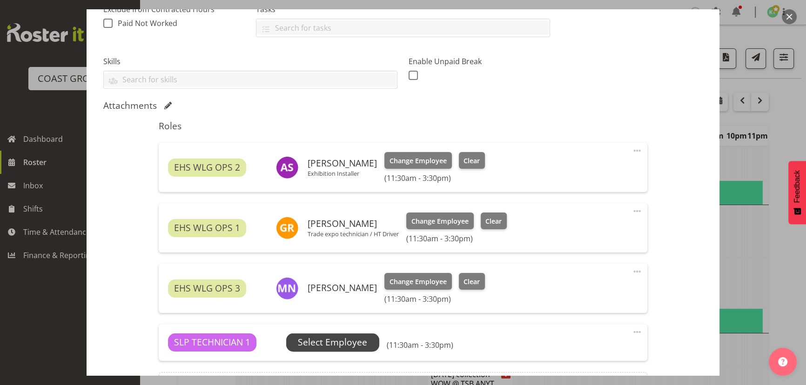
click at [353, 340] on span "Select Employee" at bounding box center [332, 342] width 69 height 13
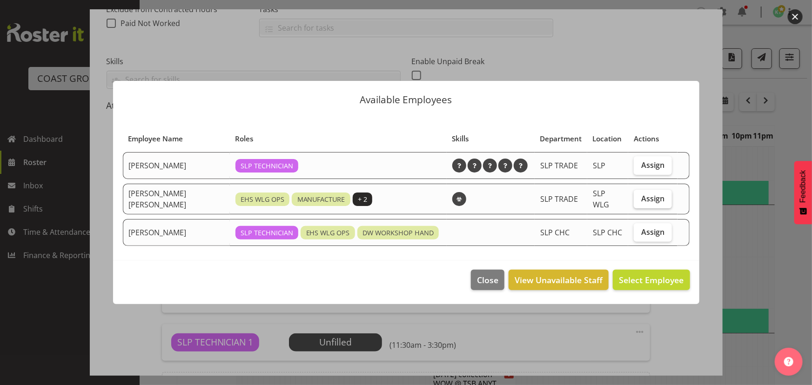
click at [640, 202] on label "Assign" at bounding box center [653, 199] width 38 height 19
click at [640, 202] on input "Assign" at bounding box center [637, 198] width 6 height 6
checkbox input "true"
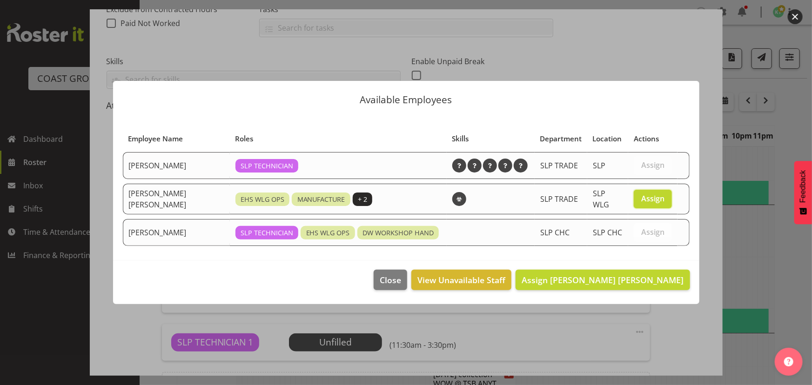
click at [633, 289] on footer "Close View Unavailable Staff Assign Joshua Keith Jackson" at bounding box center [406, 283] width 586 height 44
click at [634, 284] on span "Assign Joshua Keith Jackson" at bounding box center [603, 280] width 162 height 12
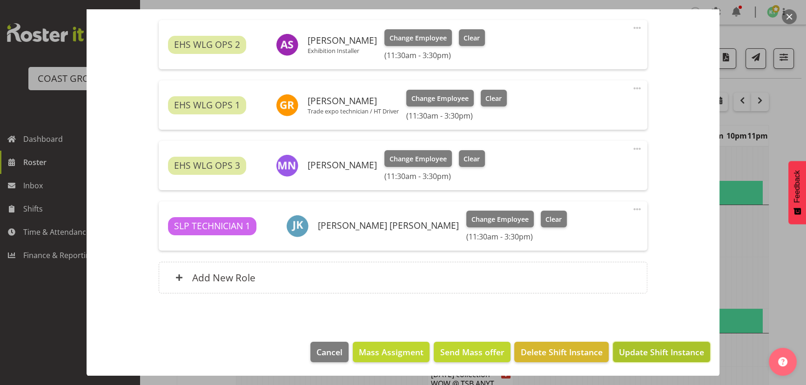
click at [645, 343] on button "Update Shift Instance" at bounding box center [661, 352] width 97 height 20
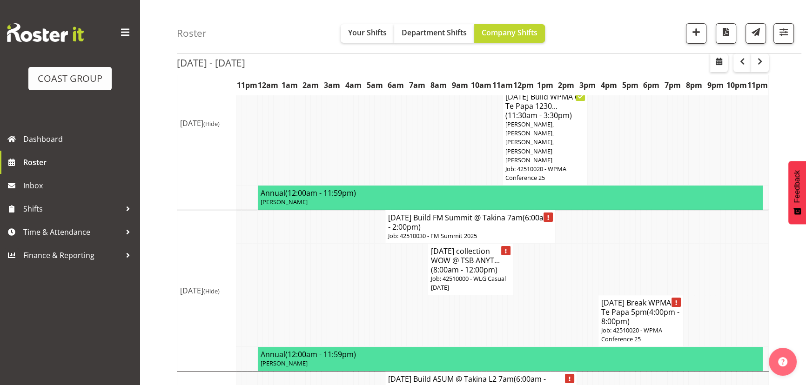
scroll to position [169, 0]
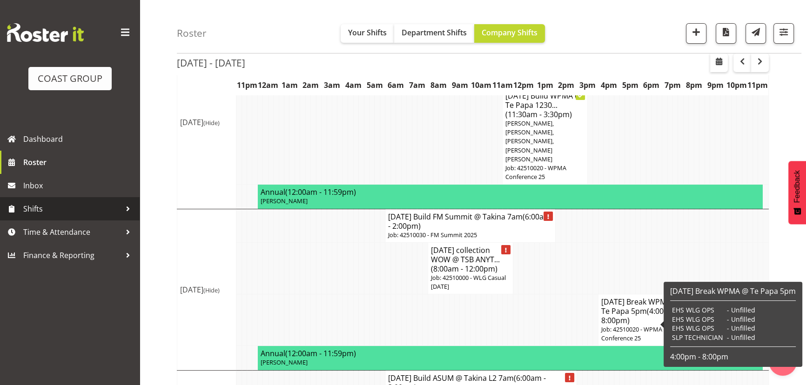
click at [69, 205] on span "Shifts" at bounding box center [72, 209] width 98 height 14
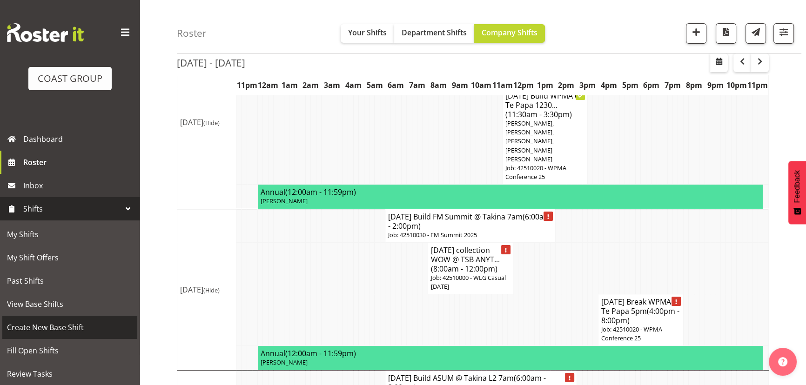
click at [61, 318] on link "Create New Base Shift" at bounding box center [69, 327] width 135 height 23
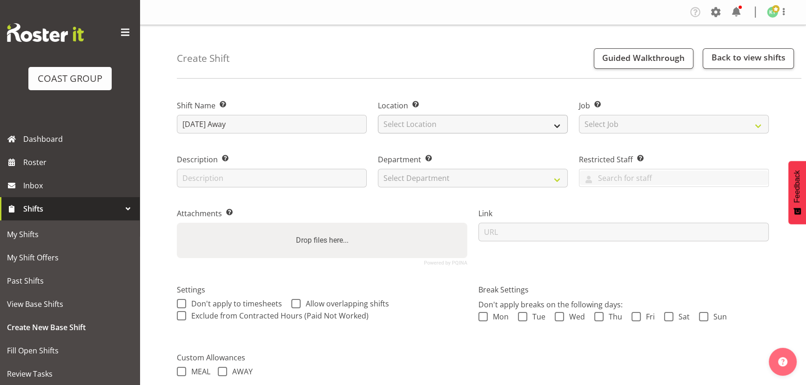
type input "[DATE] Away"
drag, startPoint x: 409, startPoint y: 118, endPoint x: 408, endPoint y: 130, distance: 12.6
click at [409, 118] on select "Select Location EHS WLG DW WLG" at bounding box center [473, 124] width 190 height 19
select select "106"
click at [378, 115] on select "Select Location EHS WLG DW WLG" at bounding box center [473, 124] width 190 height 19
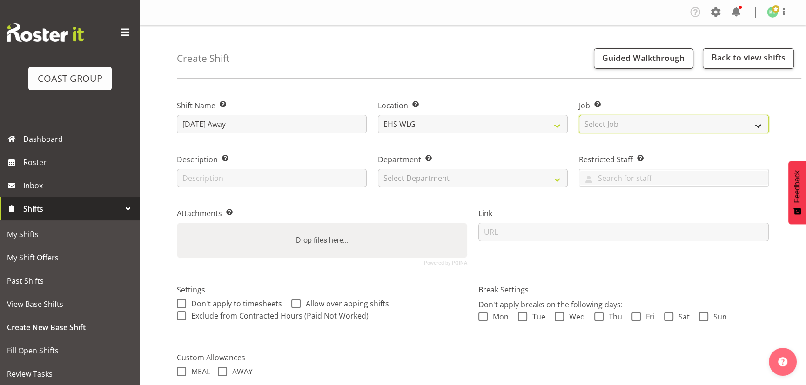
click at [601, 118] on select "Select Job Create new job 1 Carlton Events 1 [PERSON_NAME][GEOGRAPHIC_DATA] 1 […" at bounding box center [674, 124] width 190 height 19
select select "9703"
click at [579, 115] on select "Select Job Create new job 1 Carlton Events 1 [PERSON_NAME][GEOGRAPHIC_DATA] 1 […" at bounding box center [674, 124] width 190 height 19
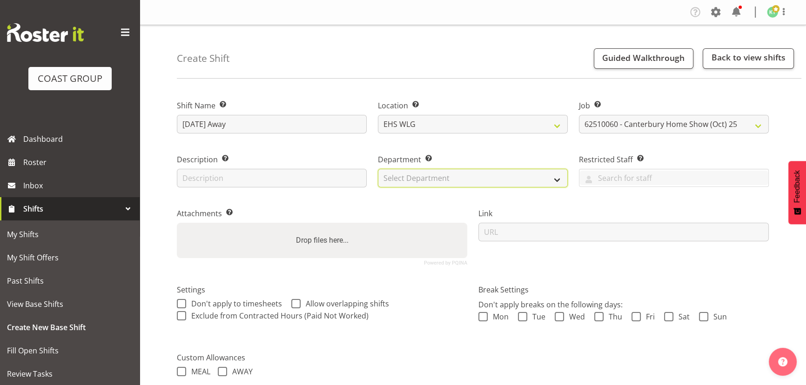
click at [510, 177] on select "Select Department EHS WLG OPS DW WLG DW WLG SALES" at bounding box center [473, 178] width 190 height 19
select select "43"
click at [378, 169] on select "Select Department EHS WLG OPS DW WLG DW WLG SALES" at bounding box center [473, 178] width 190 height 19
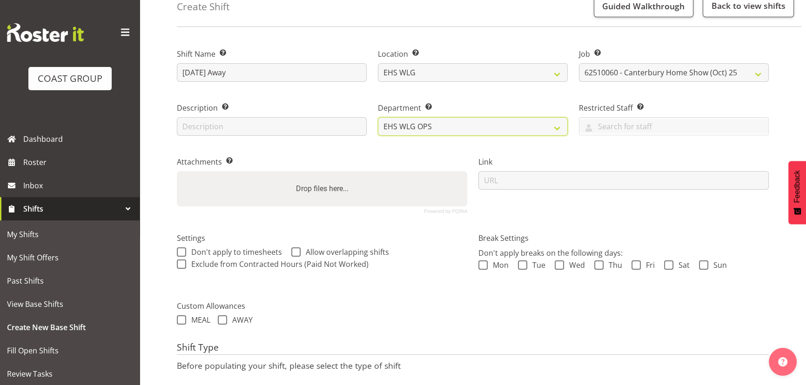
scroll to position [117, 0]
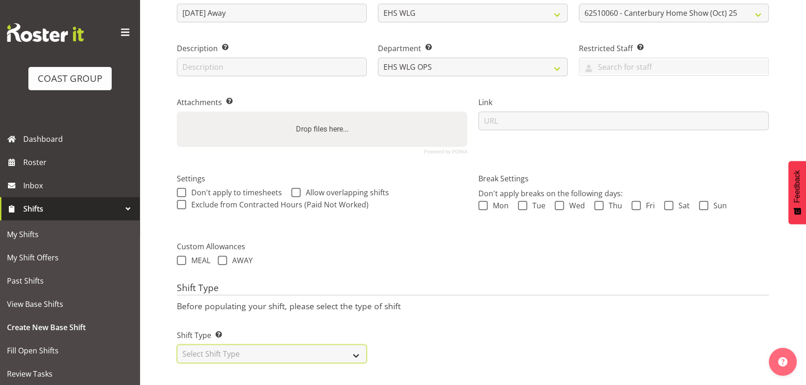
click at [320, 345] on select "Select Shift Type One Off Shift Recurring Shift Rotating Shift" at bounding box center [272, 354] width 190 height 19
select select "one_off"
click at [177, 345] on select "Select Shift Type One Off Shift Recurring Shift Rotating Shift" at bounding box center [272, 354] width 190 height 19
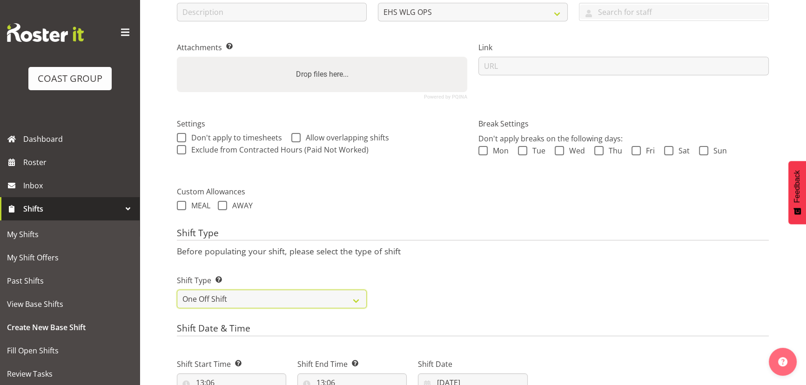
scroll to position [244, 0]
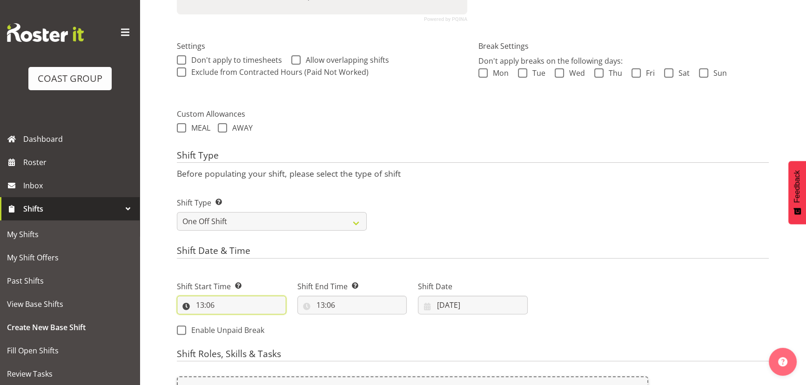
click at [242, 303] on input "13:06" at bounding box center [231, 305] width 109 height 19
click at [243, 321] on select "00 01 02 03 04 05 06 07 08 09 10 11 12 13 14 15 16 17 18 19 20 21 22 23" at bounding box center [240, 329] width 21 height 19
select select "2"
click at [230, 320] on select "00 01 02 03 04 05 06 07 08 09 10 11 12 13 14 15 16 17 18 19 20 21 22 23" at bounding box center [240, 329] width 21 height 19
type input "02:06"
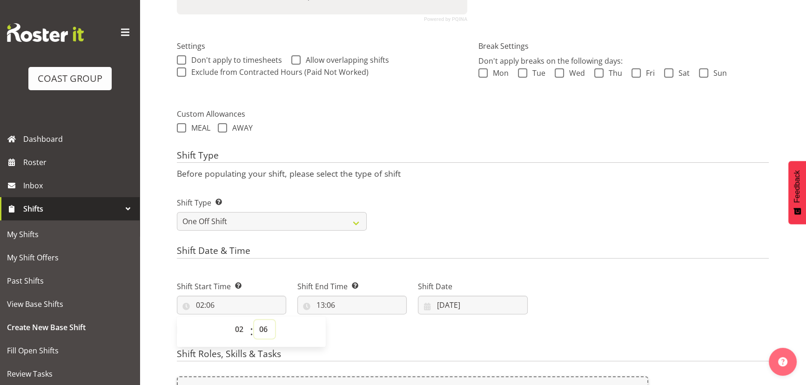
click at [265, 327] on select "00 01 02 03 04 05 06 07 08 09 10 11 12 13 14 15 16 17 18 19 20 21 22 23 24 25 2…" at bounding box center [264, 329] width 21 height 19
select select "0"
click at [254, 320] on select "00 01 02 03 04 05 06 07 08 09 10 11 12 13 14 15 16 17 18 19 20 21 22 23 24 25 2…" at bounding box center [264, 329] width 21 height 19
type input "02:00"
drag, startPoint x: 364, startPoint y: 298, endPoint x: 363, endPoint y: 310, distance: 12.1
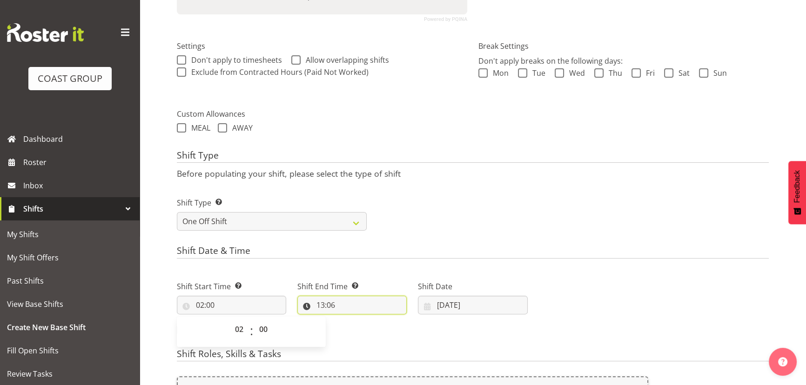
click at [364, 301] on input "13:06" at bounding box center [351, 305] width 109 height 19
click at [361, 321] on select "00 01 02 03 04 05 06 07 08 09 10 11 12 13 14 15 16 17 18 19 20 21 22 23" at bounding box center [360, 329] width 21 height 19
select select "2"
click at [350, 320] on select "00 01 02 03 04 05 06 07 08 09 10 11 12 13 14 15 16 17 18 19 20 21 22 23" at bounding box center [360, 329] width 21 height 19
type input "02:06"
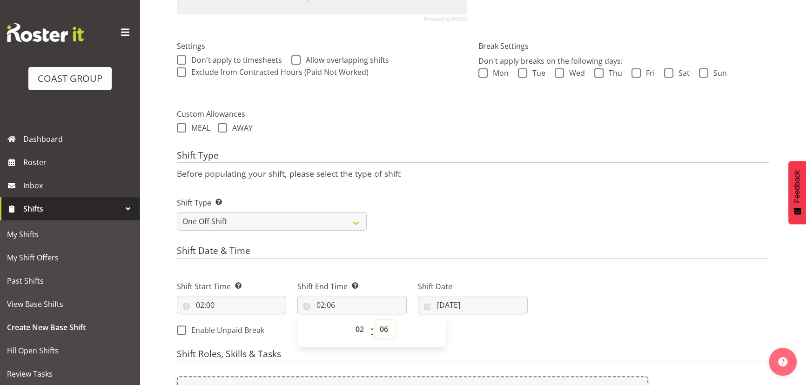
drag, startPoint x: 385, startPoint y: 329, endPoint x: 383, endPoint y: 323, distance: 6.5
click at [385, 329] on select "00 01 02 03 04 05 06 07 08 09 10 11 12 13 14 15 16 17 18 19 20 21 22 23 24 25 2…" at bounding box center [385, 329] width 21 height 19
select select "1"
click at [375, 320] on select "00 01 02 03 04 05 06 07 08 09 10 11 12 13 14 15 16 17 18 19 20 21 22 23 24 25 2…" at bounding box center [385, 329] width 21 height 19
type input "02:01"
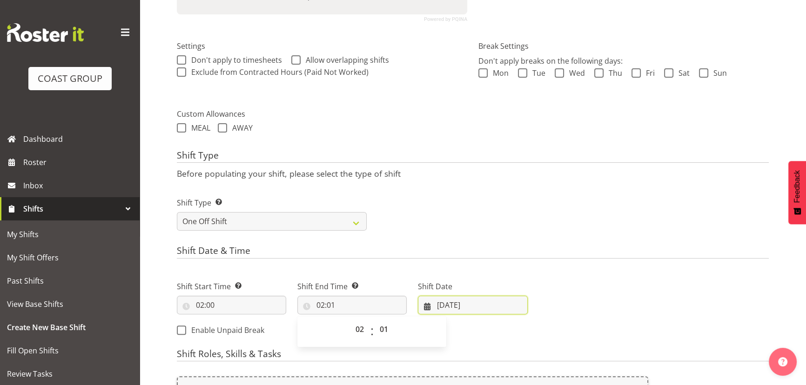
click at [480, 308] on input "[DATE]" at bounding box center [472, 305] width 109 height 19
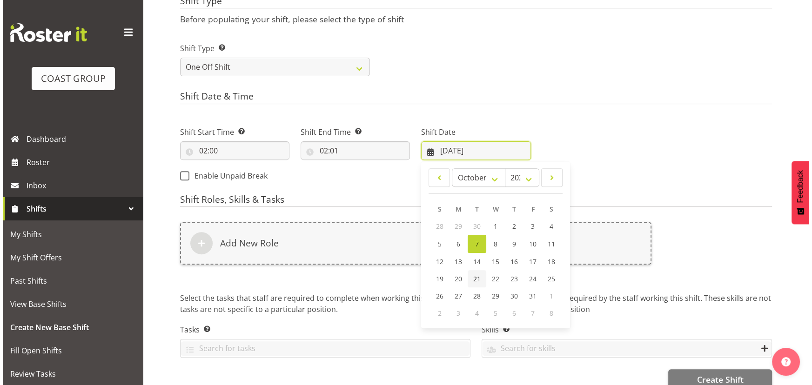
scroll to position [415, 0]
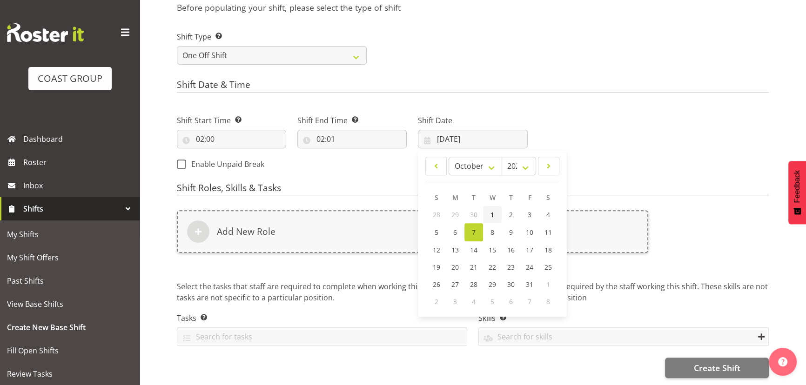
click at [492, 210] on span "1" at bounding box center [493, 214] width 4 height 9
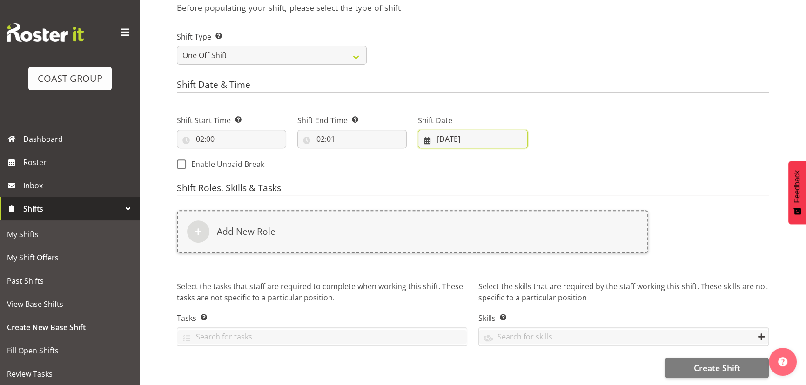
click at [483, 138] on input "[DATE]" at bounding box center [472, 139] width 109 height 19
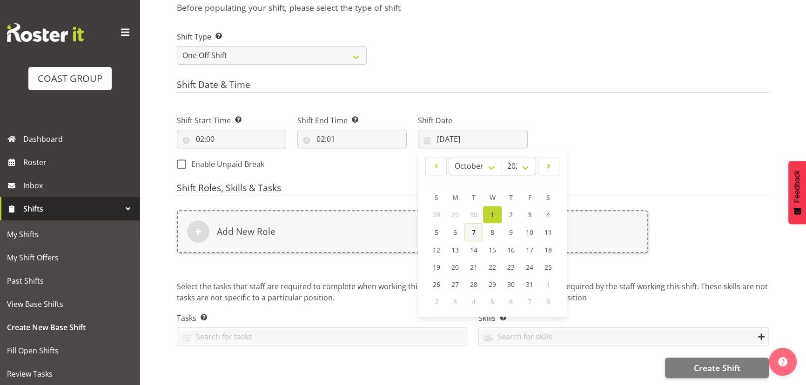
click at [471, 226] on link "7" at bounding box center [474, 232] width 19 height 18
type input "[DATE]"
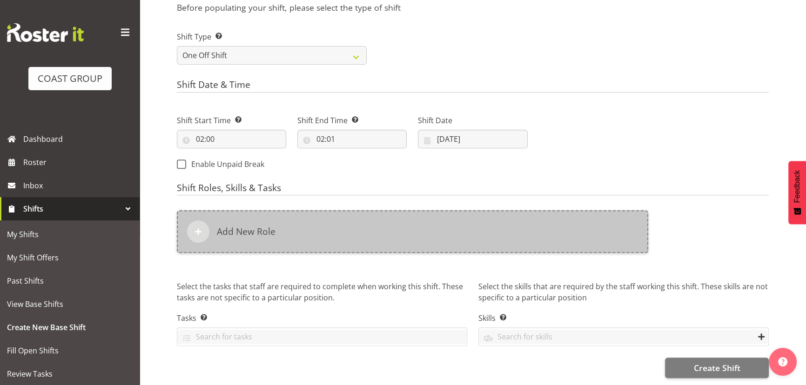
click at [472, 227] on div "Add New Role" at bounding box center [413, 231] width 472 height 43
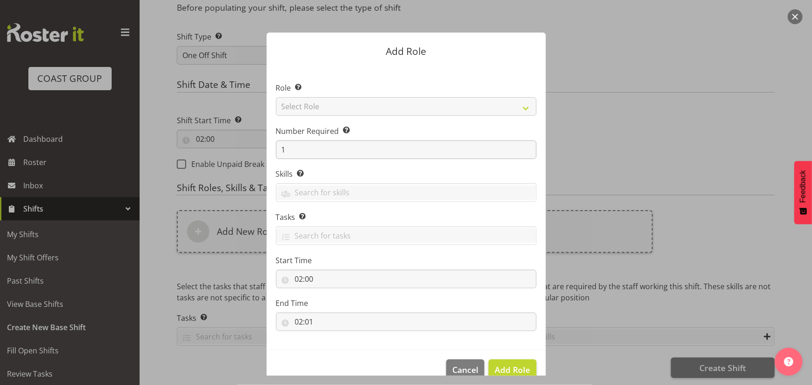
drag, startPoint x: 270, startPoint y: 149, endPoint x: 317, endPoint y: 141, distance: 47.2
click at [317, 141] on section "Role Select the role you wish to add to the shift. Select Role ACCOUNT MANAGER …" at bounding box center [406, 208] width 279 height 285
drag, startPoint x: 282, startPoint y: 160, endPoint x: 283, endPoint y: 151, distance: 8.9
click at [282, 155] on section "Role Select the role you wish to add to the shift. Select Role ACCOUNT MANAGER …" at bounding box center [406, 208] width 279 height 285
drag, startPoint x: 283, startPoint y: 151, endPoint x: 278, endPoint y: 150, distance: 4.7
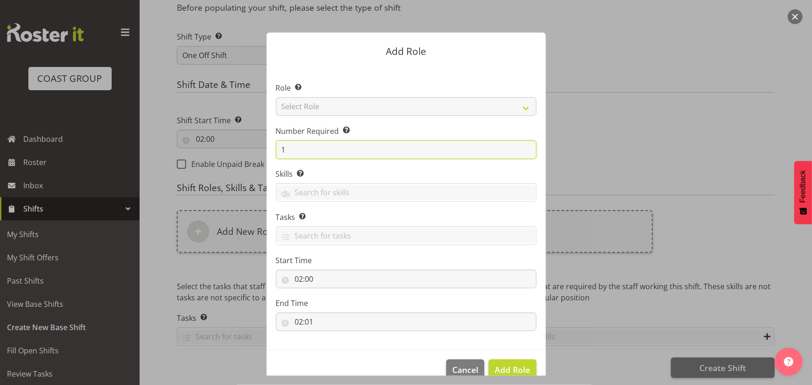
click at [278, 151] on input "1" at bounding box center [406, 150] width 261 height 19
type input "4"
click at [357, 120] on section "Role Select the role you wish to add to the shift. Select Role ACCOUNT MANAGER …" at bounding box center [406, 208] width 279 height 285
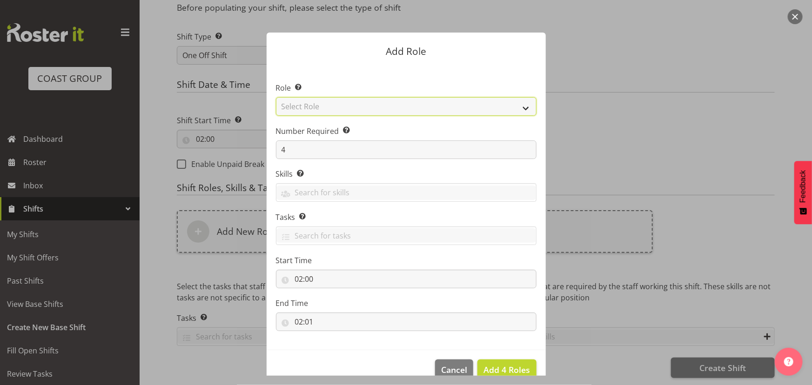
click at [365, 114] on select "Select Role ACCOUNT MANAGER ACCOUNT MANAGER DW ACCOUNTS [PERSON_NAME] VEHICLES …" at bounding box center [406, 106] width 261 height 19
select select "191"
click at [276, 97] on select "Select Role ACCOUNT MANAGER ACCOUNT MANAGER DW ACCOUNTS [PERSON_NAME] VEHICLES …" at bounding box center [406, 106] width 261 height 19
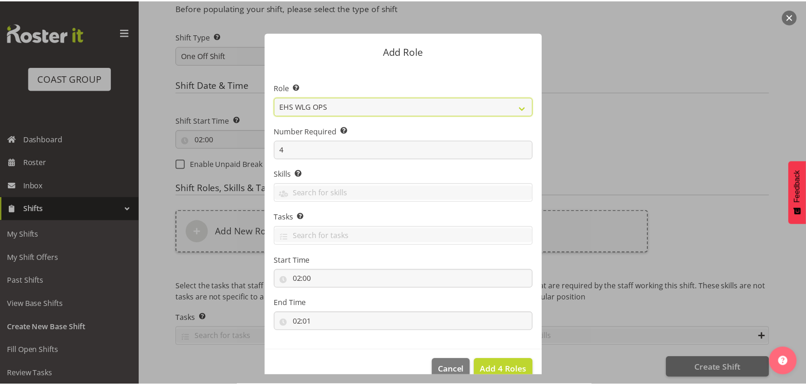
scroll to position [18, 0]
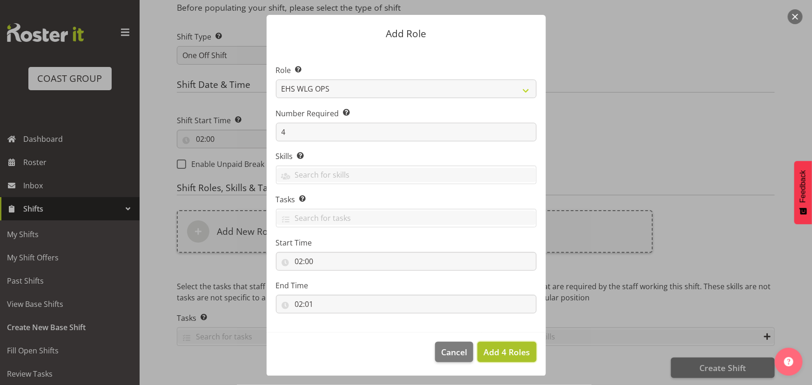
click at [492, 347] on span "Add 4 Roles" at bounding box center [507, 352] width 47 height 11
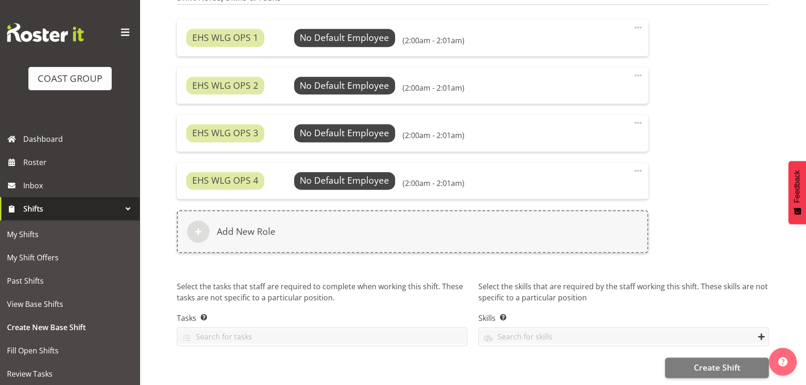
scroll to position [606, 0]
click at [678, 358] on button "Create Shift" at bounding box center [717, 368] width 104 height 20
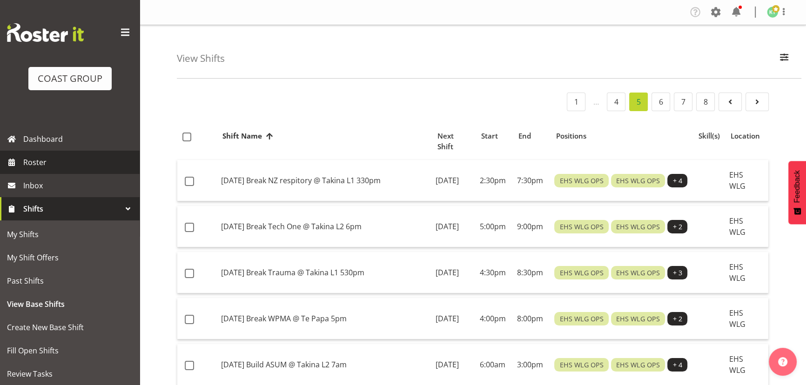
click at [36, 163] on span "Roster" at bounding box center [79, 162] width 112 height 14
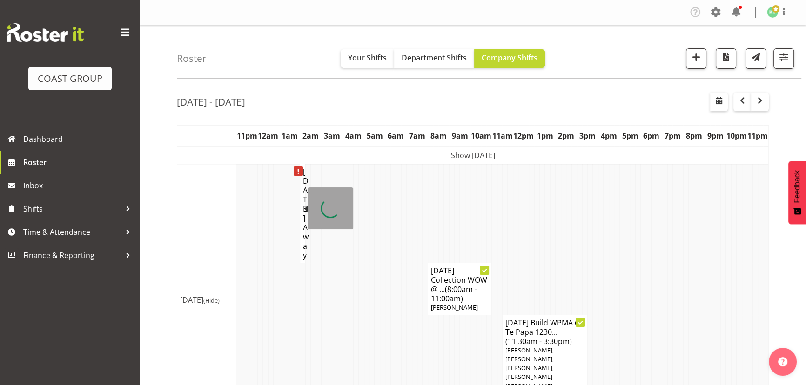
click at [303, 213] on h4 "OCT 25 Away" at bounding box center [303, 213] width 0 height 93
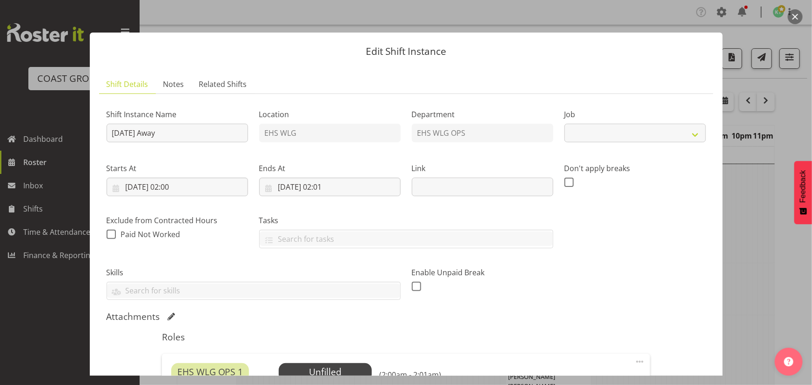
select select "9703"
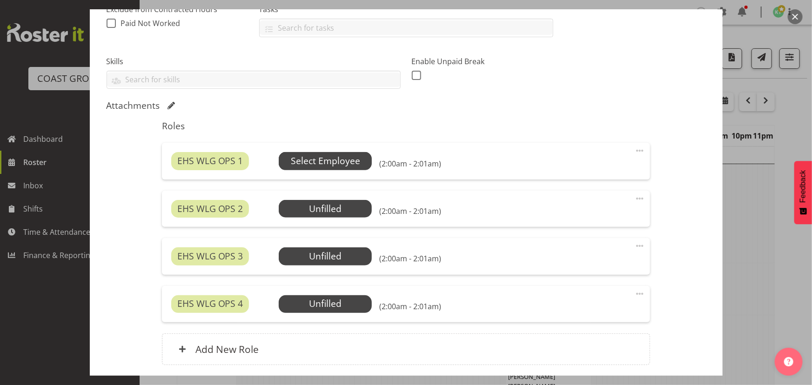
click at [355, 158] on span "Select Employee" at bounding box center [325, 161] width 69 height 13
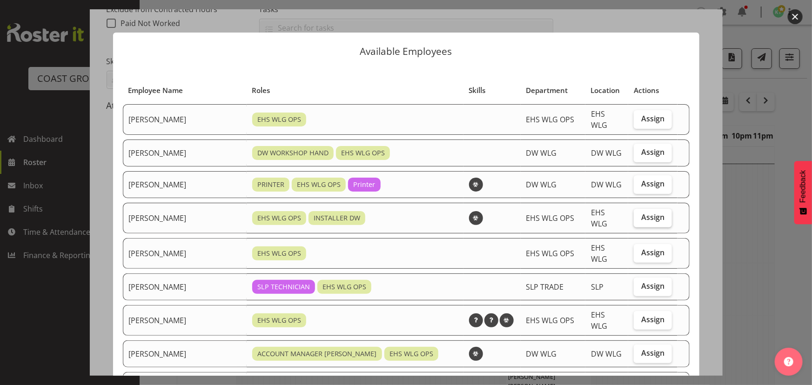
click at [641, 214] on span "Assign" at bounding box center [652, 217] width 23 height 9
click at [636, 215] on input "Assign" at bounding box center [637, 218] width 6 height 6
checkbox input "true"
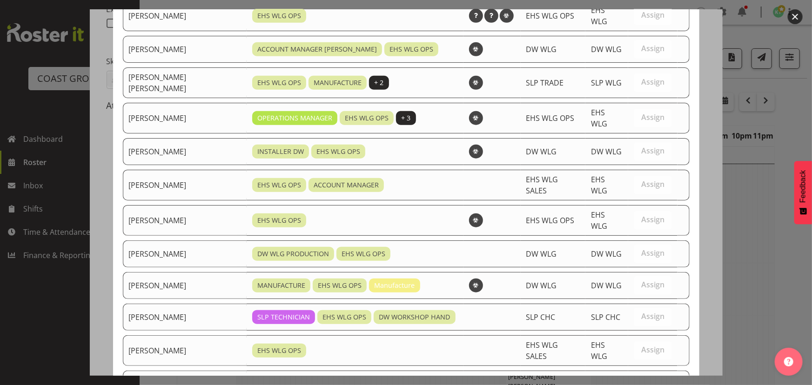
scroll to position [349, 0]
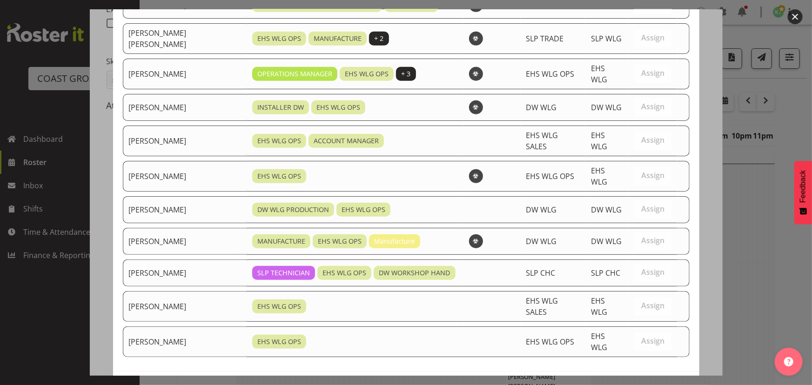
click at [619, 381] on button "Assign Darryl Burns" at bounding box center [637, 391] width 106 height 20
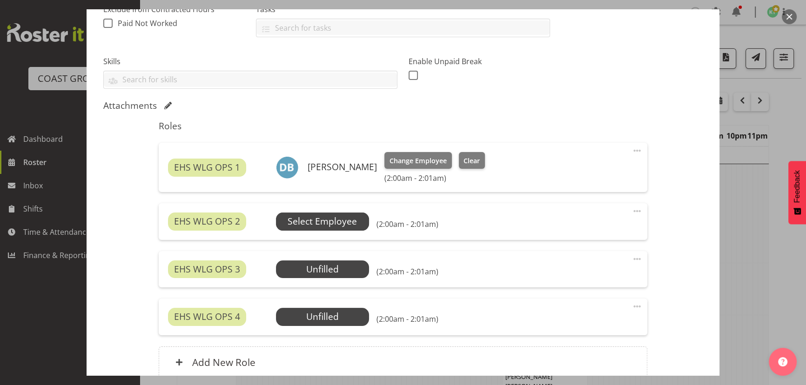
click at [347, 227] on span "Select Employee" at bounding box center [322, 221] width 69 height 13
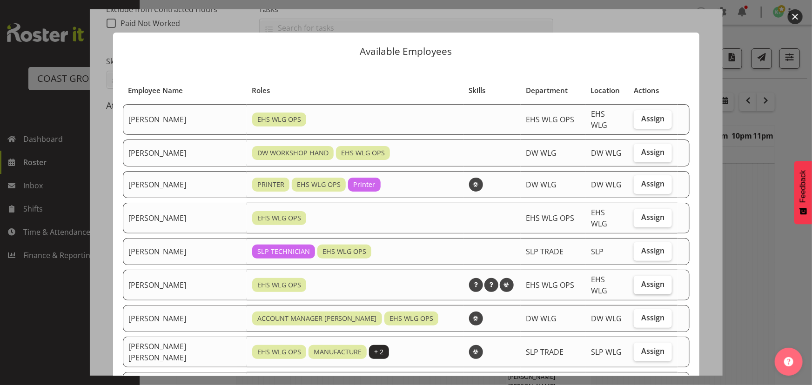
click at [656, 280] on label "Assign" at bounding box center [653, 285] width 38 height 19
click at [640, 282] on input "Assign" at bounding box center [637, 285] width 6 height 6
checkbox input "true"
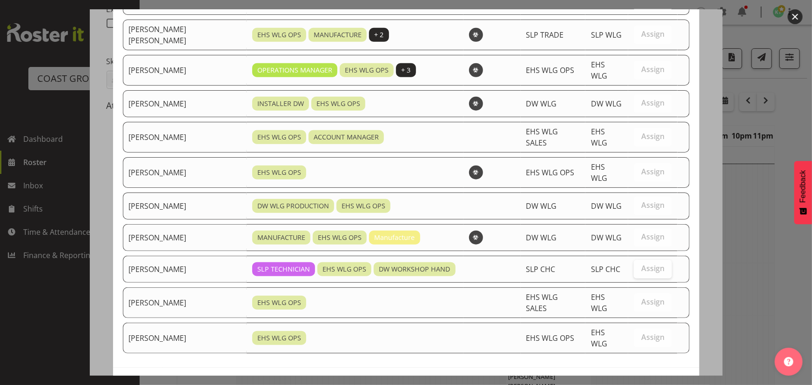
scroll to position [318, 0]
click at [643, 382] on span "Assign Jackson Howsan" at bounding box center [637, 387] width 94 height 11
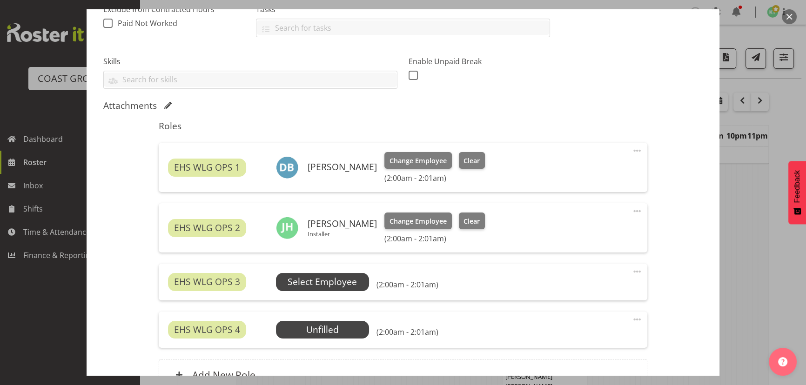
click at [298, 276] on span "Select Employee" at bounding box center [322, 282] width 69 height 13
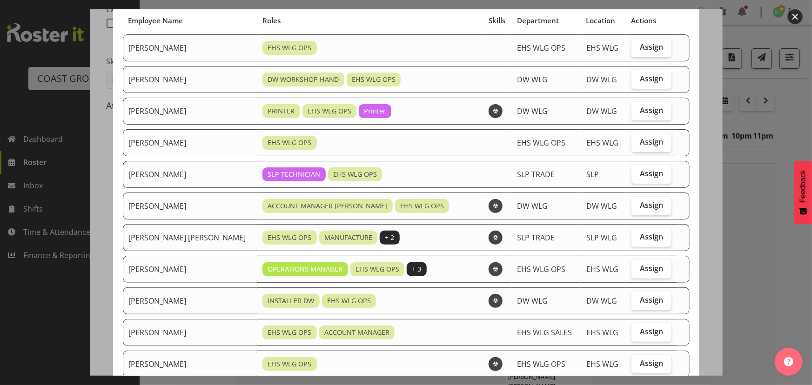
scroll to position [84, 0]
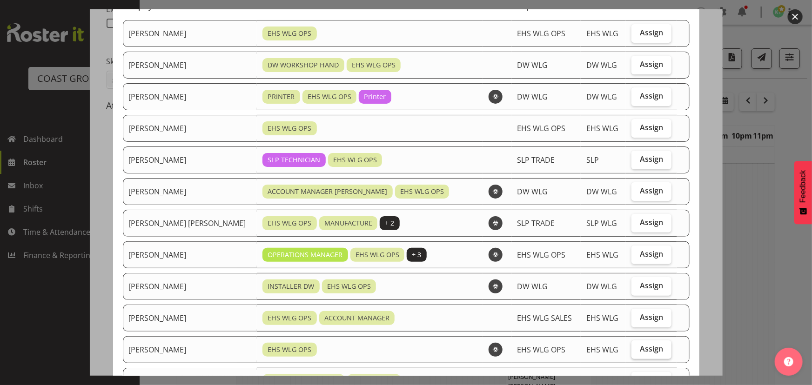
click at [646, 349] on span "Assign" at bounding box center [651, 348] width 23 height 9
click at [638, 349] on input "Assign" at bounding box center [635, 349] width 6 height 6
checkbox input "true"
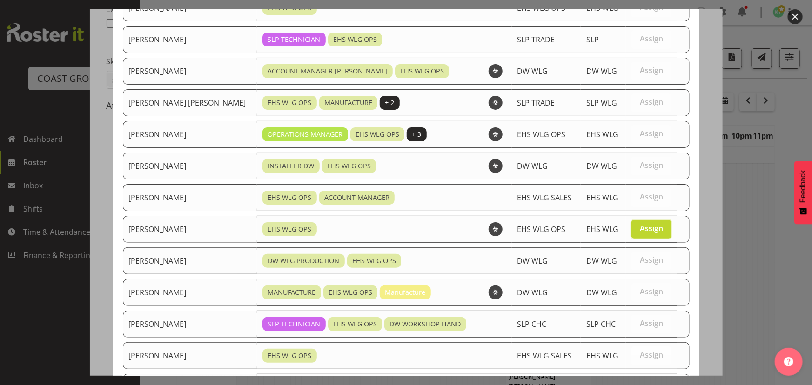
scroll to position [286, 0]
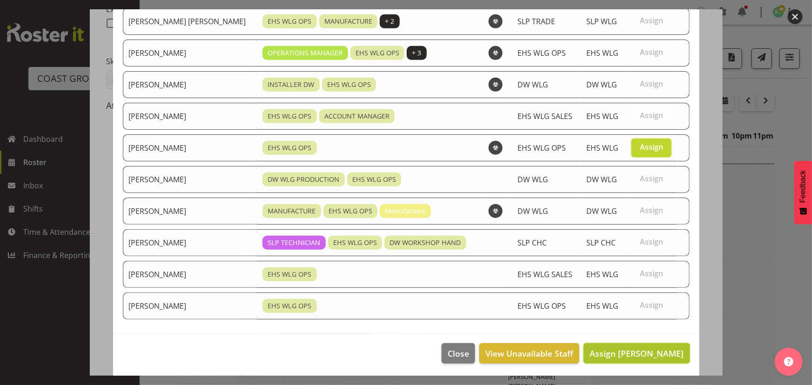
click at [646, 349] on span "Assign Michael Ngametua" at bounding box center [637, 353] width 94 height 11
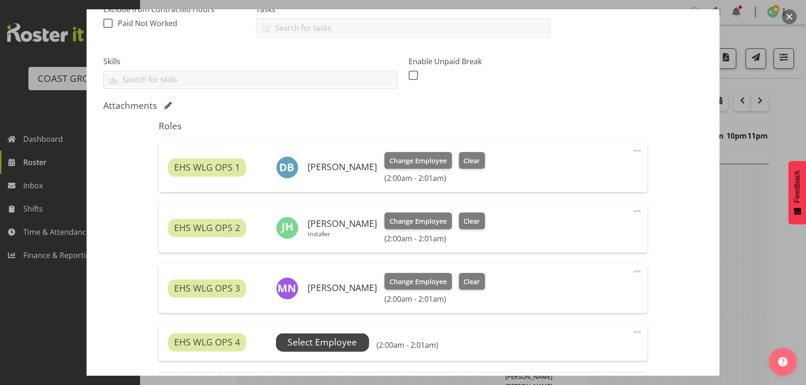
click at [298, 338] on span "Select Employee" at bounding box center [322, 342] width 69 height 13
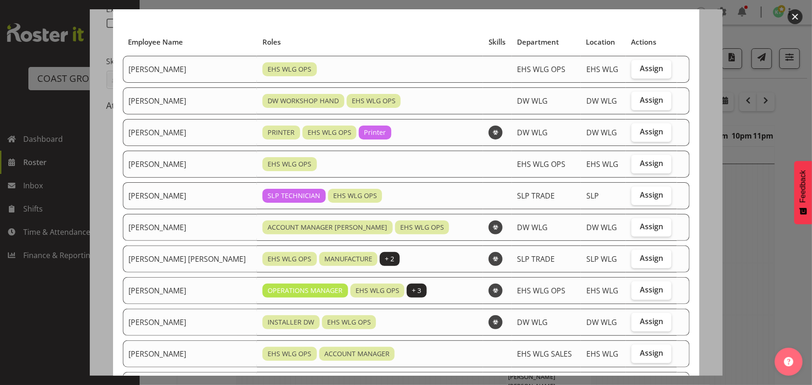
scroll to position [84, 0]
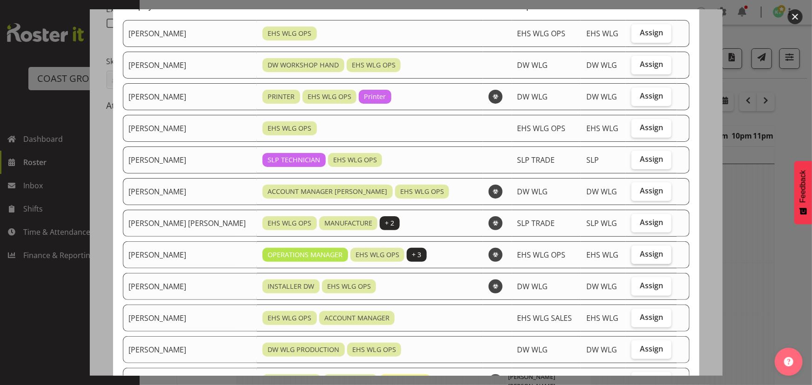
click at [632, 257] on label "Assign" at bounding box center [652, 255] width 40 height 19
click at [632, 257] on input "Assign" at bounding box center [635, 254] width 6 height 6
checkbox input "true"
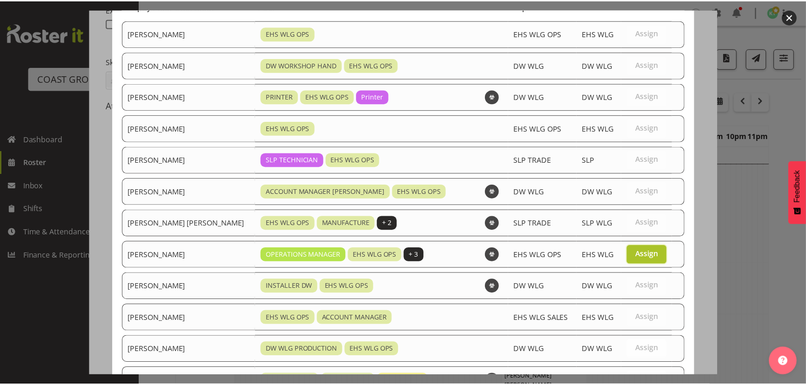
scroll to position [255, 0]
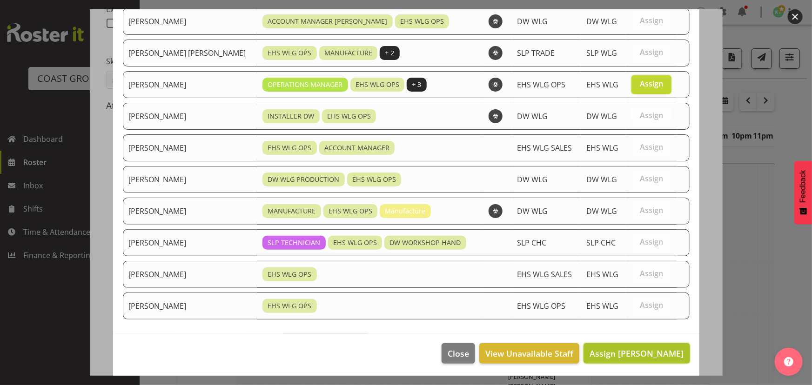
click at [619, 356] on span "Assign Kade Tiatia" at bounding box center [637, 353] width 94 height 11
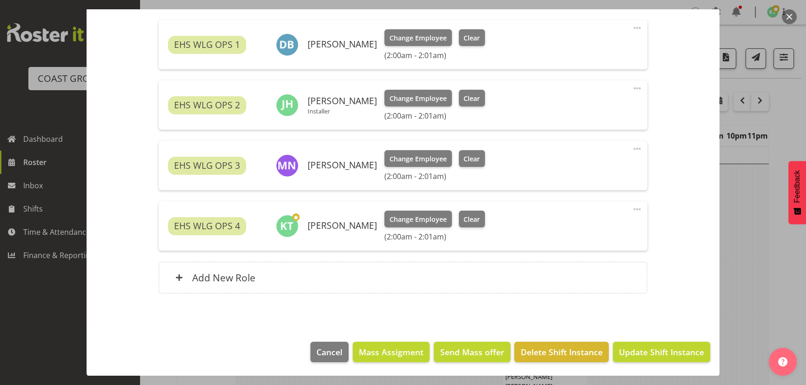
scroll to position [42, 0]
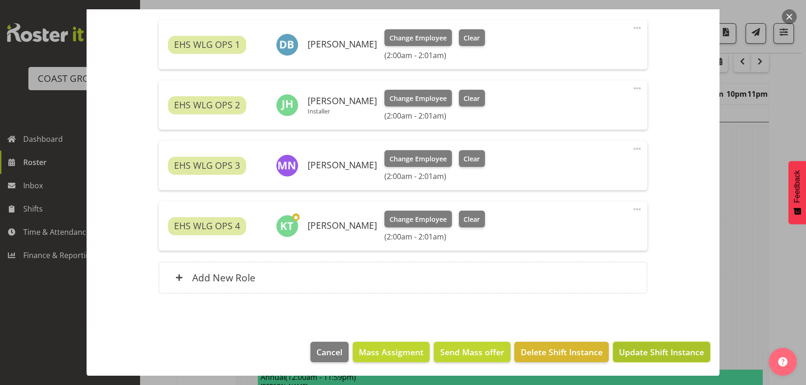
click at [681, 354] on span "Update Shift Instance" at bounding box center [661, 352] width 85 height 12
